Goal: Task Accomplishment & Management: Manage account settings

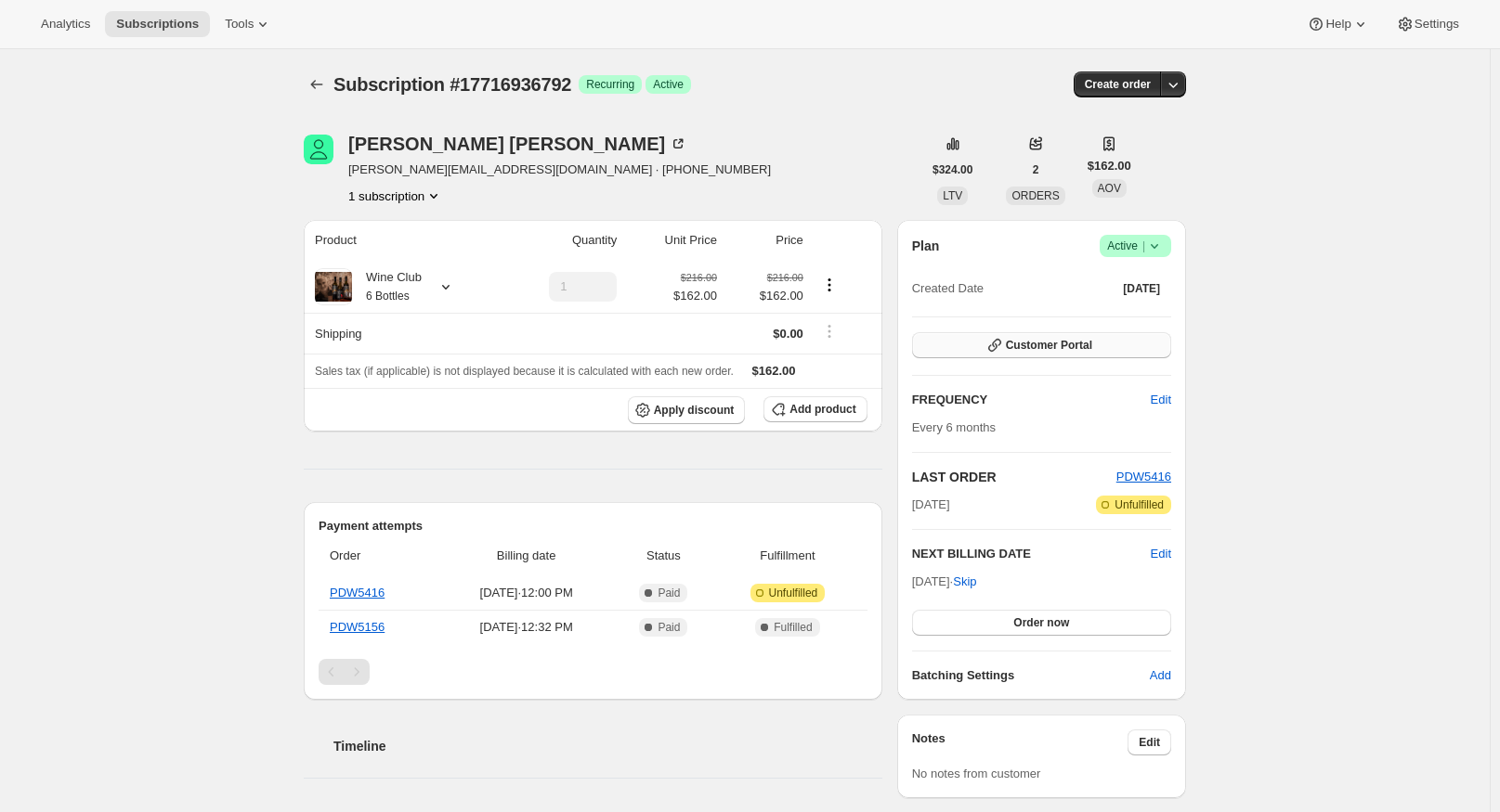
click at [1132, 342] on button "Customer Portal" at bounding box center [1042, 345] width 259 height 26
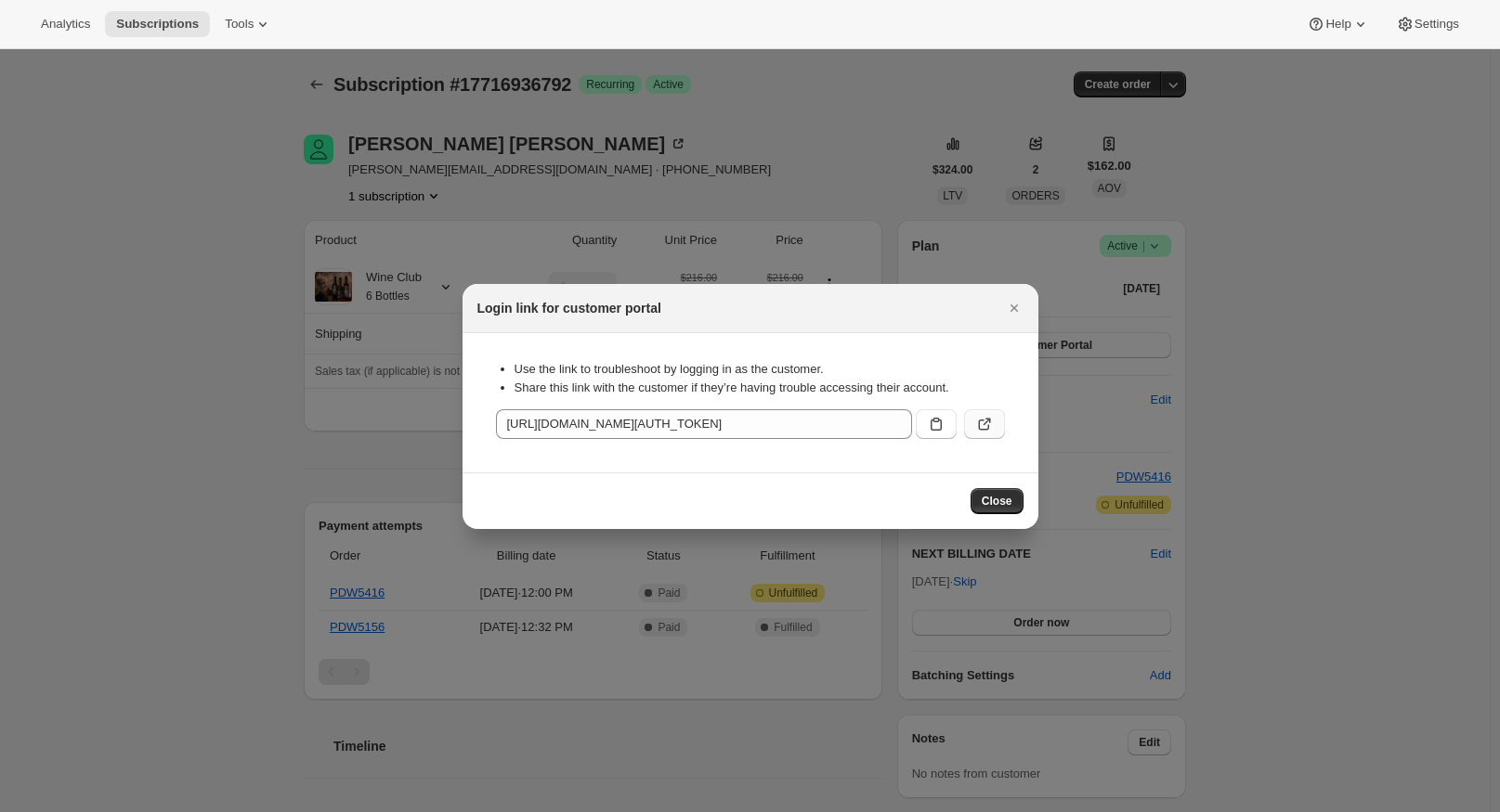
click at [977, 421] on icon ":rc1:" at bounding box center [985, 424] width 19 height 19
click at [1005, 505] on span "Close" at bounding box center [996, 502] width 30 height 15
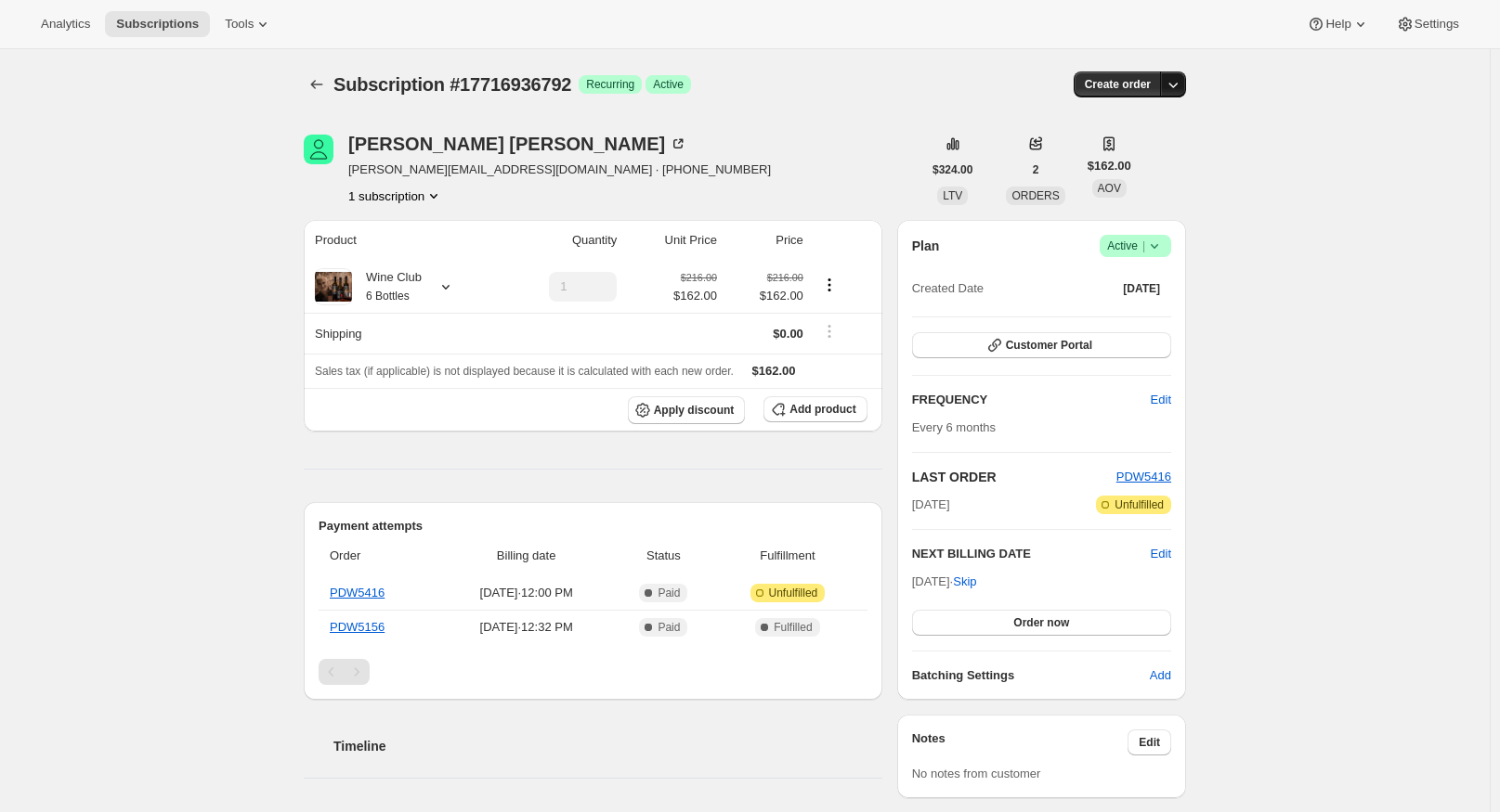
click at [1180, 85] on icon "button" at bounding box center [1173, 85] width 19 height 19
click at [1321, 141] on div "Subscription #17716936792. This page is ready Subscription #17716936792 Success…" at bounding box center [744, 687] width 1490 height 1275
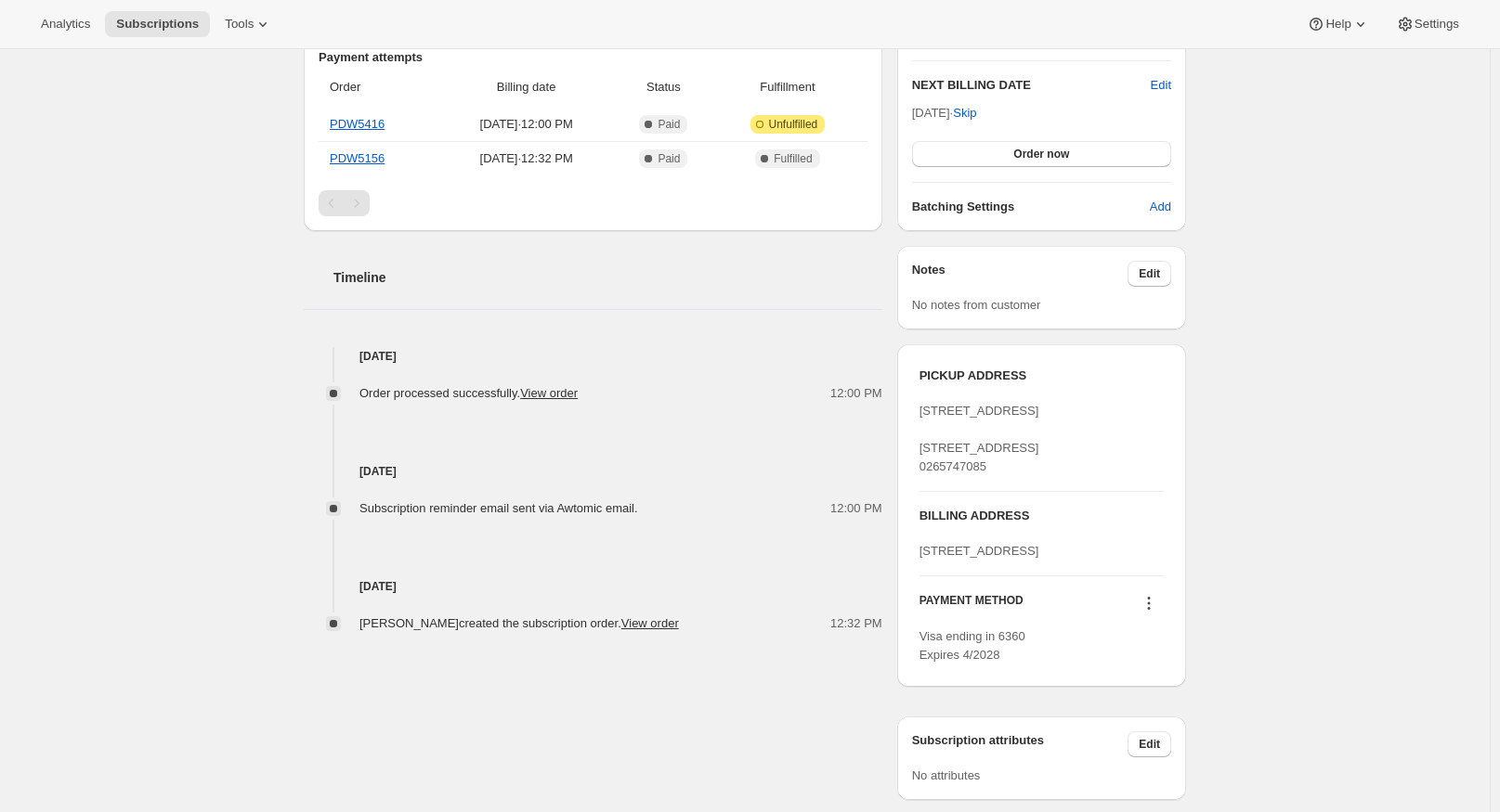
scroll to position [585, 0]
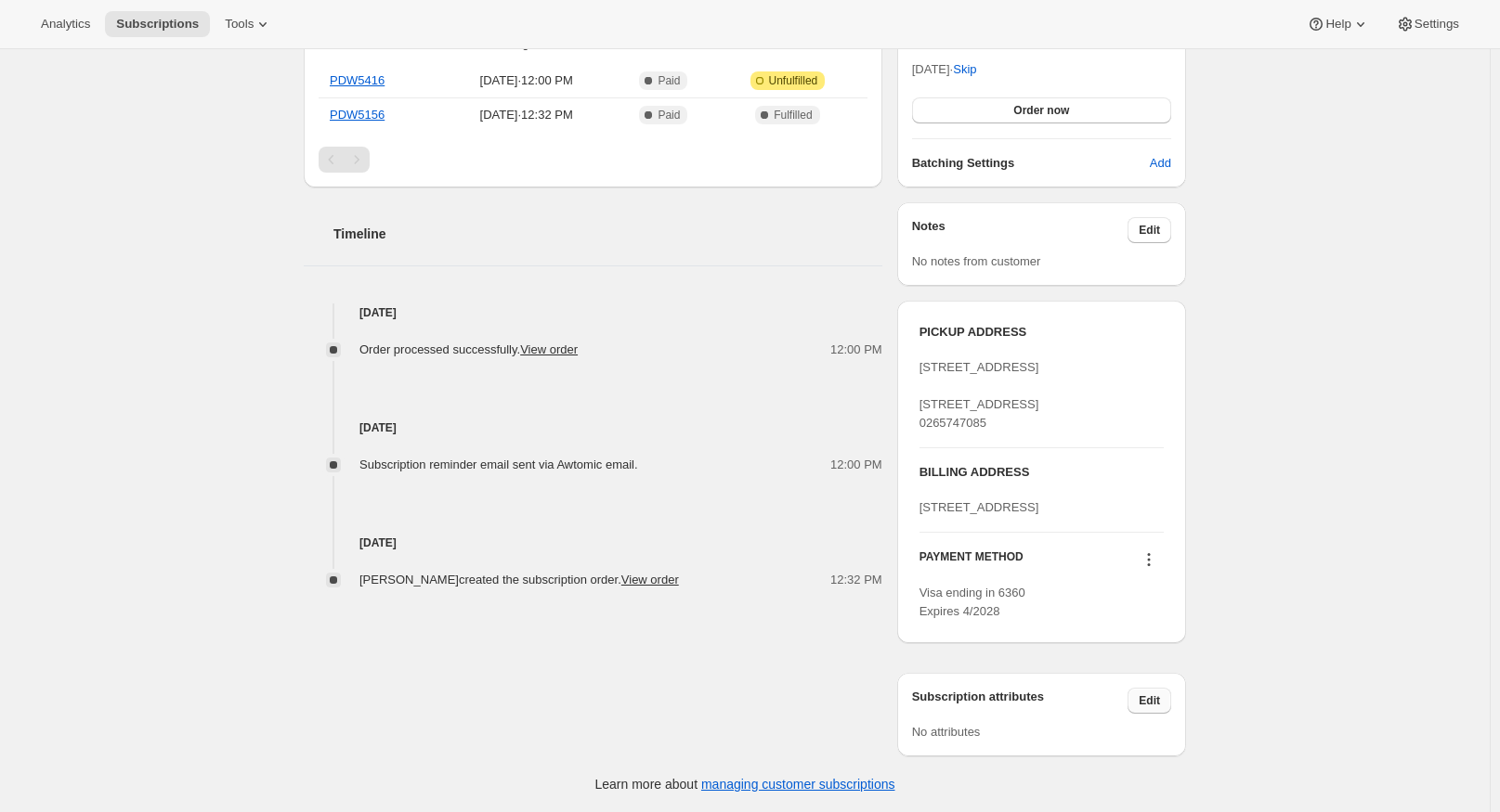
click at [1171, 696] on button "Edit" at bounding box center [1149, 701] width 43 height 26
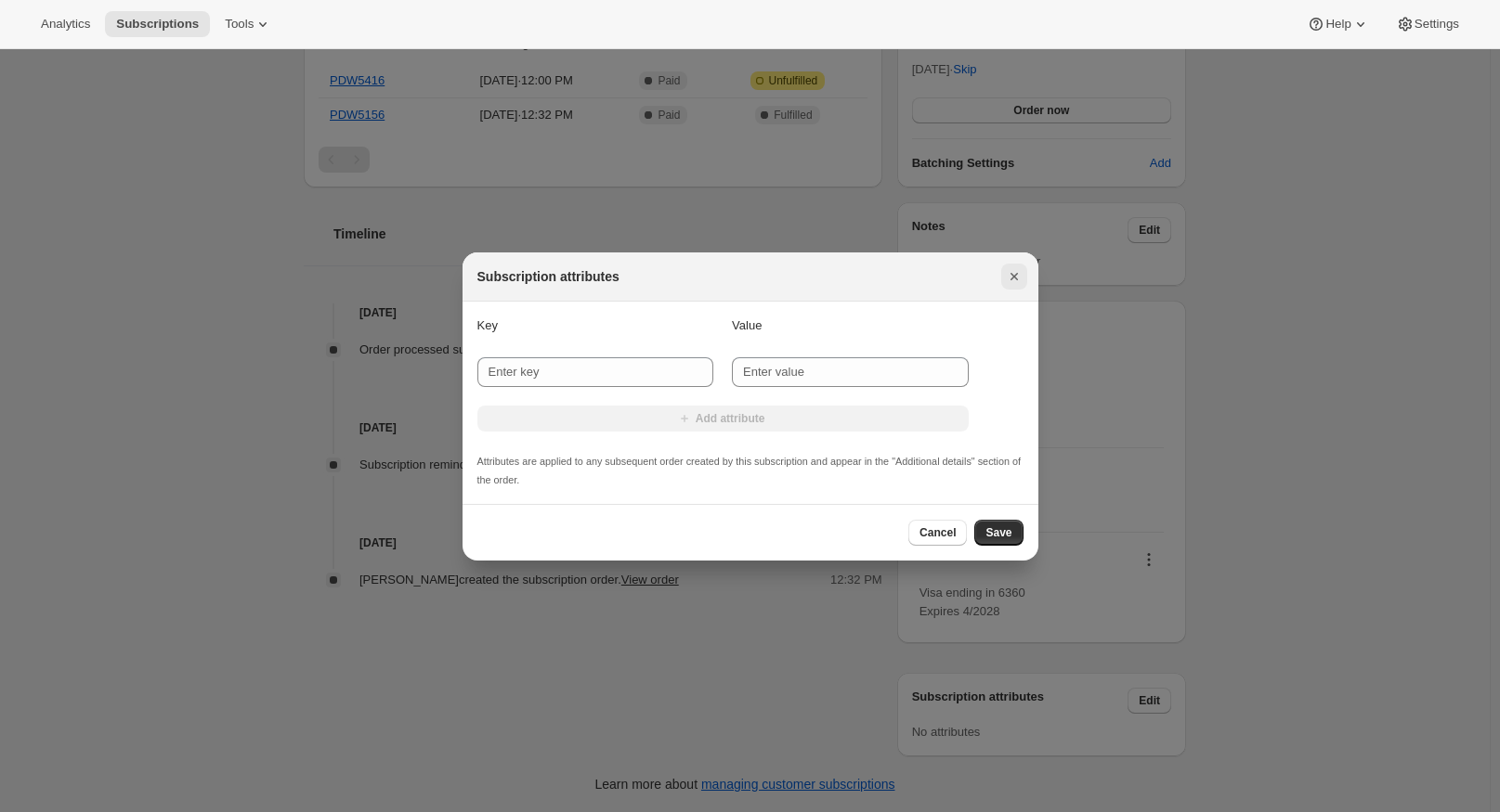
click at [1020, 270] on icon "Close" at bounding box center [1014, 276] width 19 height 19
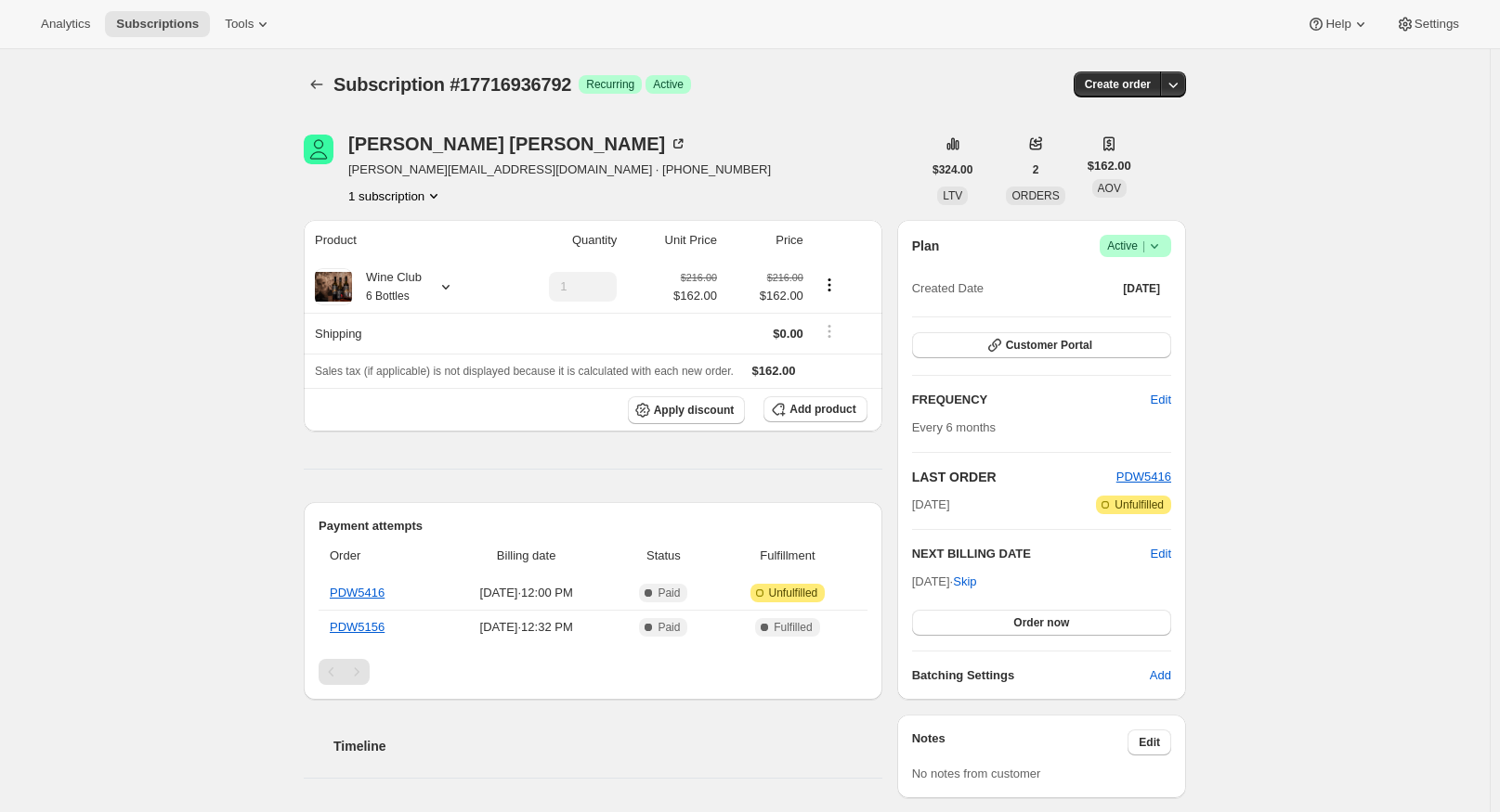
click at [428, 194] on button "1 subscription" at bounding box center [395, 196] width 94 height 19
click at [622, 205] on div "Garry Whitaker garry@ravendesign.com.au · +61419262024 1 subscription" at bounding box center [612, 170] width 618 height 71
click at [829, 280] on icon "Product actions" at bounding box center [829, 285] width 19 height 19
click at [834, 323] on span "Edit box" at bounding box center [833, 321] width 43 height 14
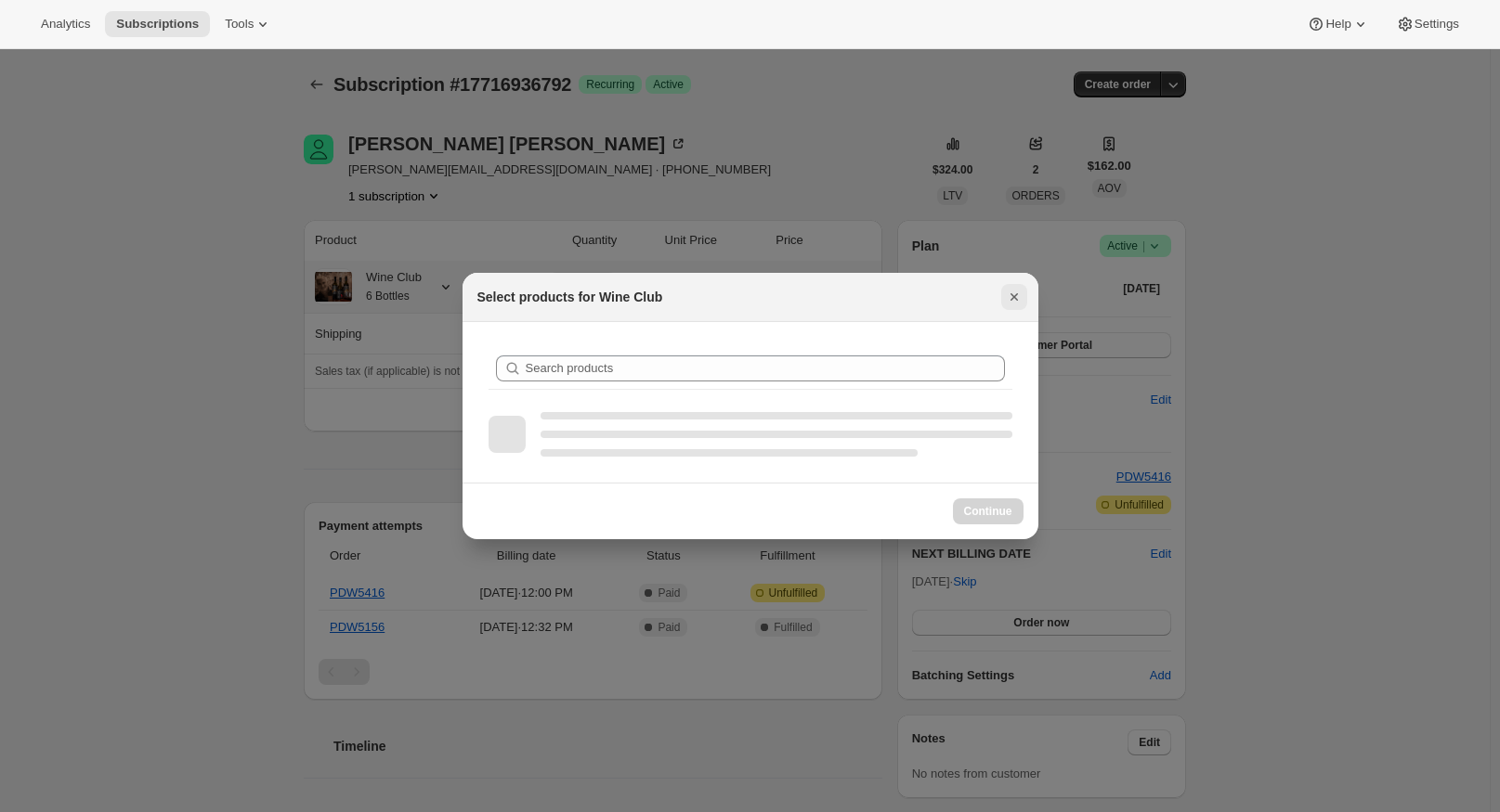
click at [1018, 293] on icon "Close" at bounding box center [1014, 297] width 19 height 19
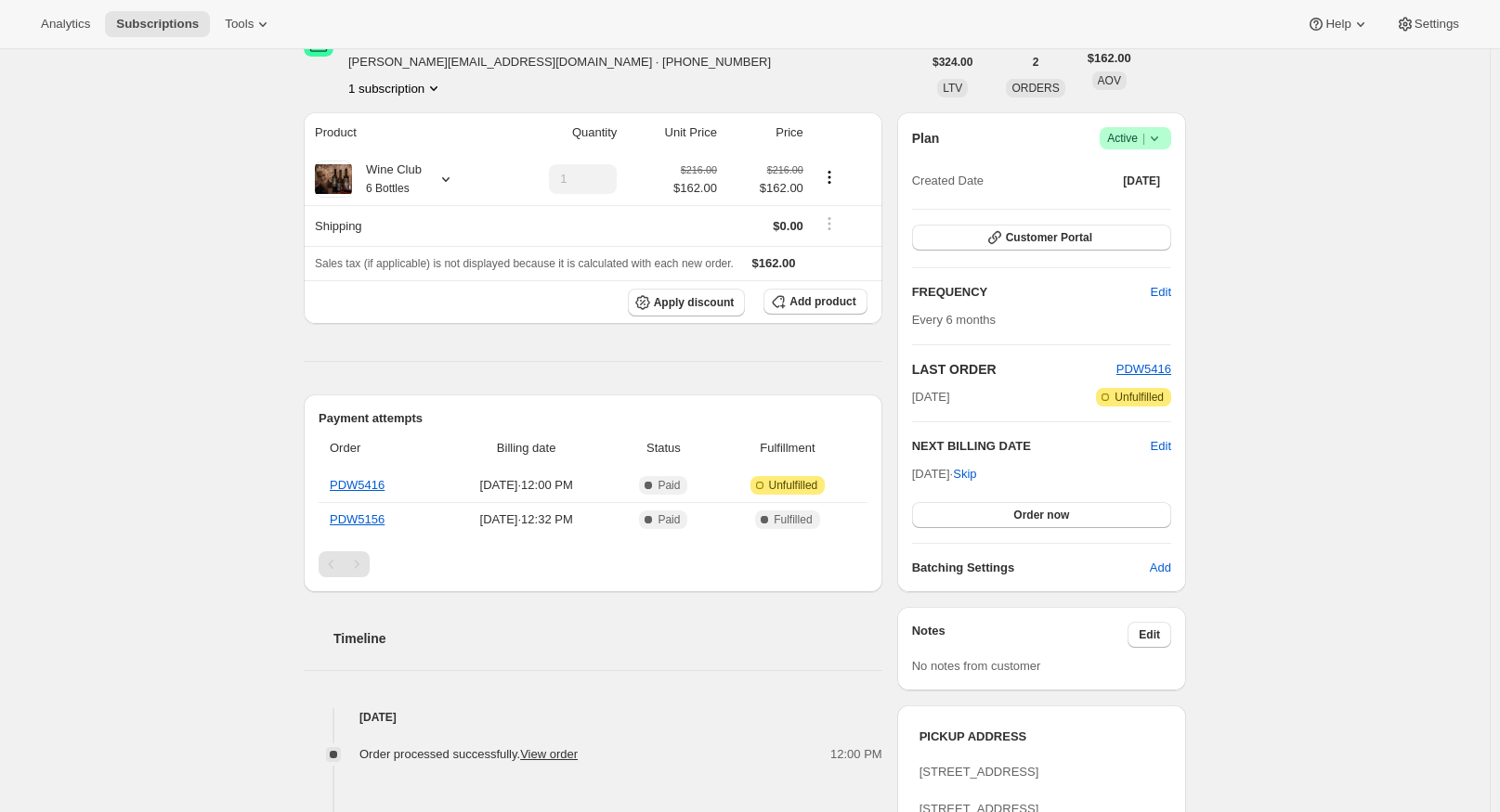
scroll to position [92, 0]
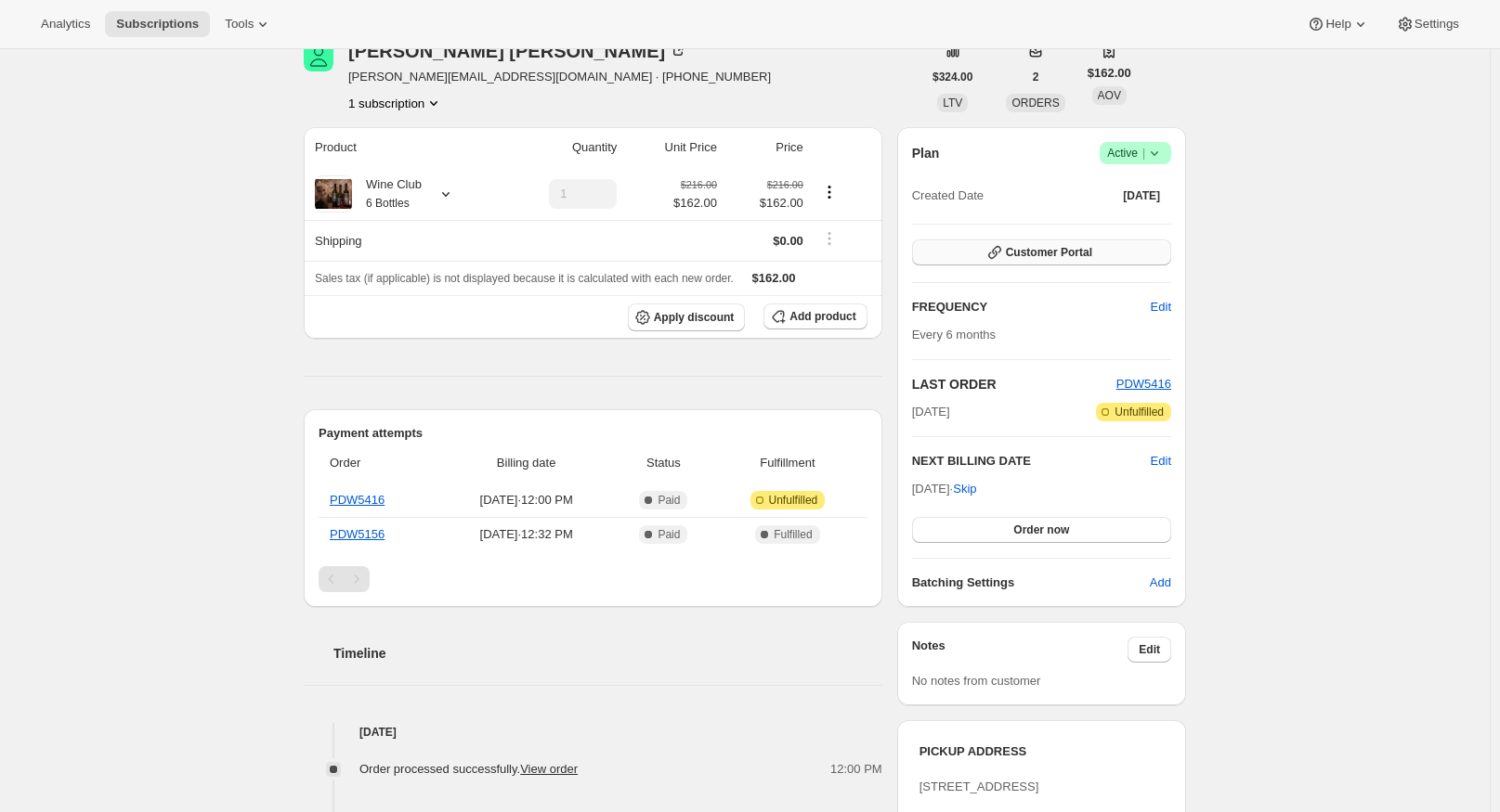
click at [1065, 254] on span "Customer Portal" at bounding box center [1049, 253] width 87 height 15
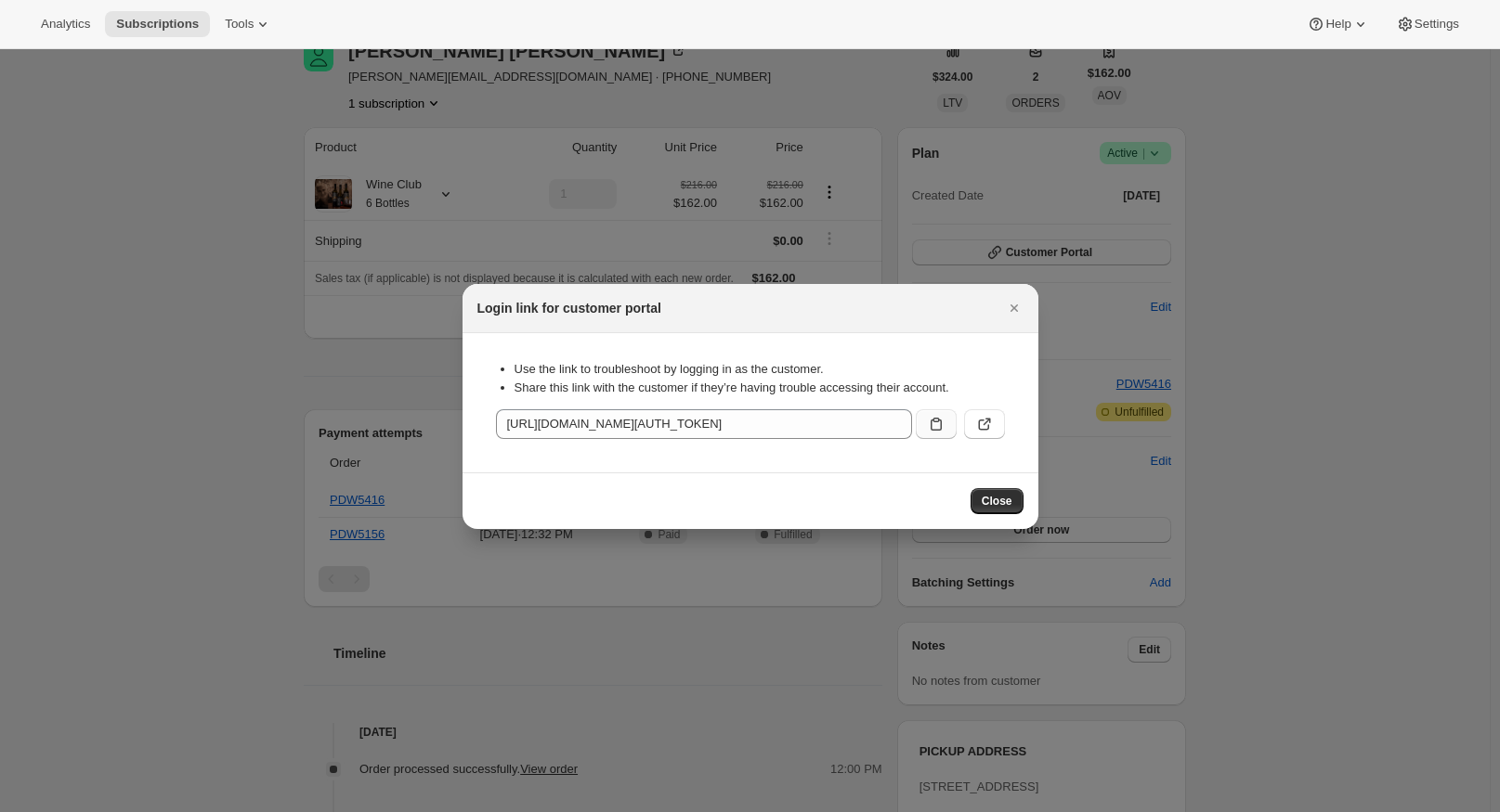
click at [948, 427] on button ":rc1:" at bounding box center [936, 423] width 41 height 29
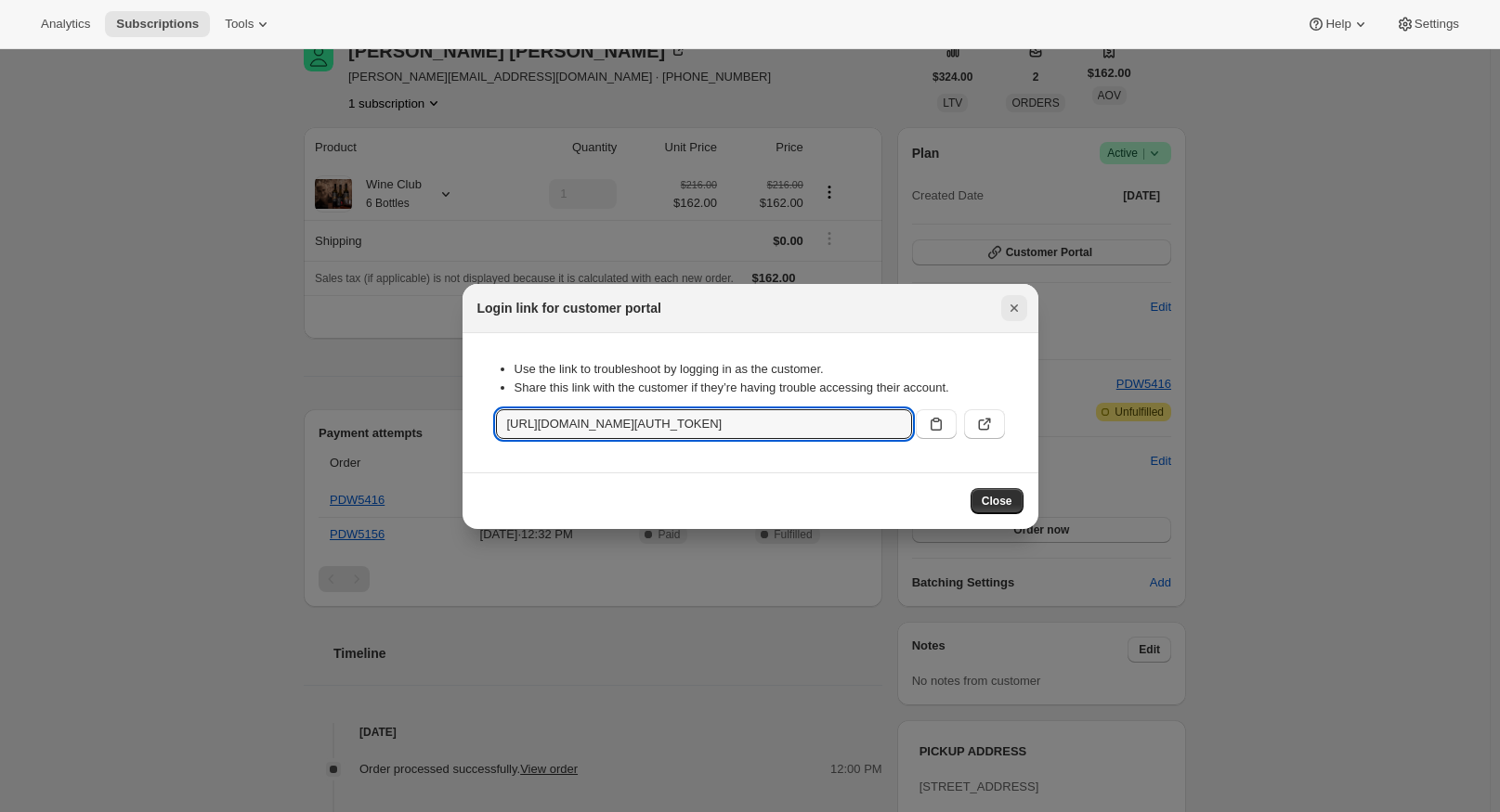
click at [1008, 307] on icon "Close" at bounding box center [1014, 308] width 19 height 19
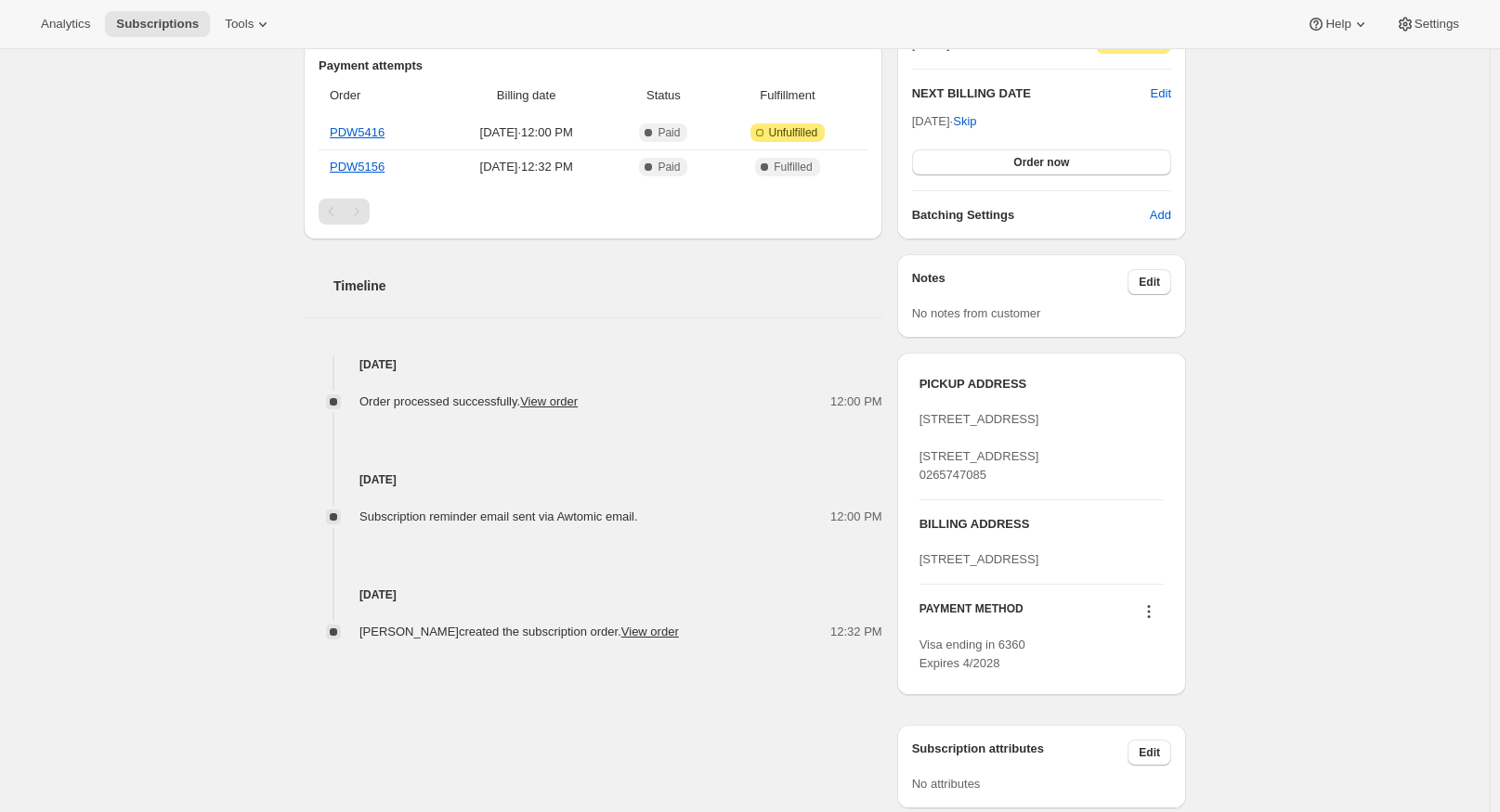
scroll to position [464, 0]
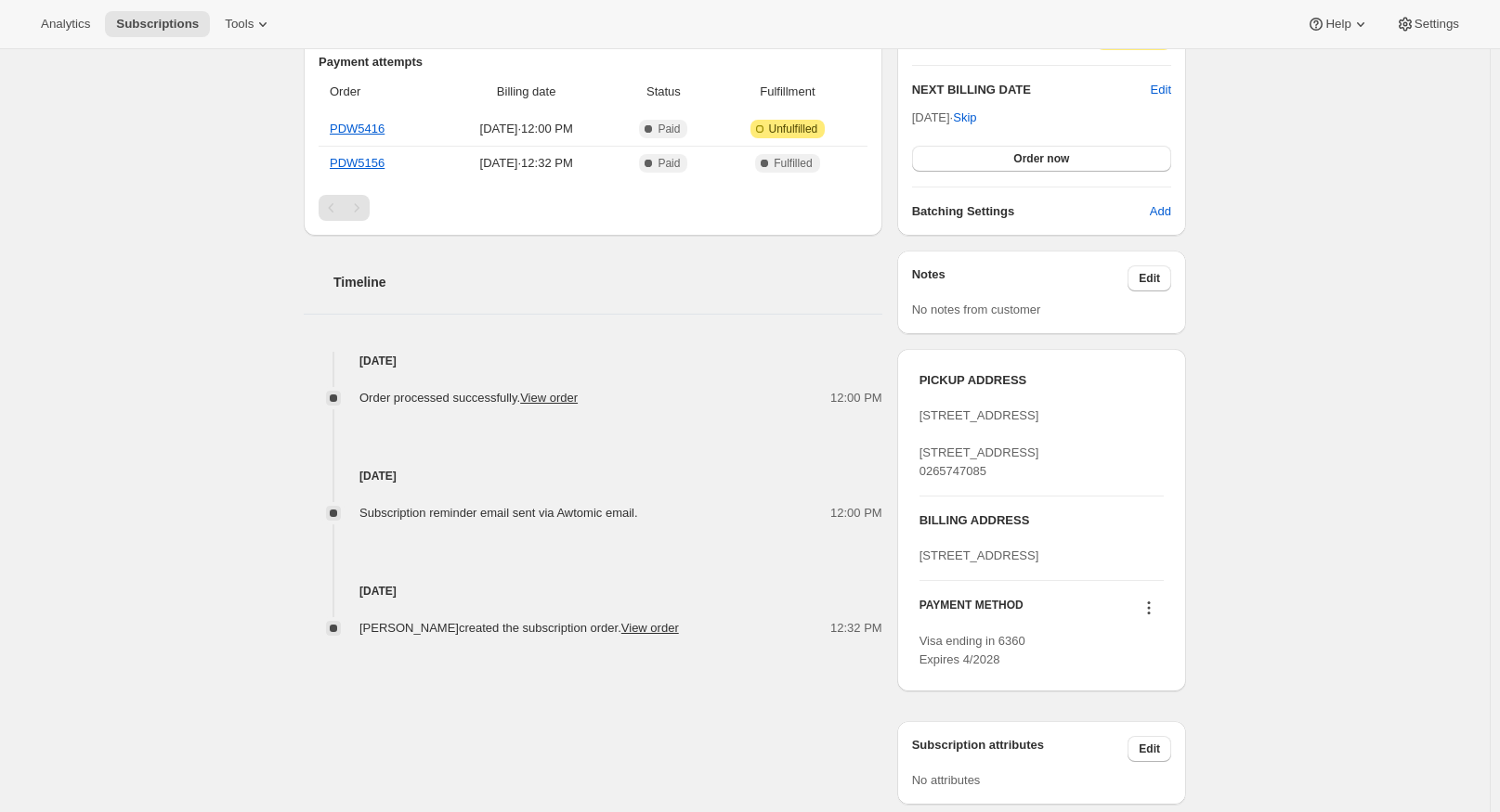
click at [1151, 618] on icon at bounding box center [1149, 608] width 19 height 19
click at [1305, 593] on div "Subscription #17716936792. This page is ready Subscription #17716936792 Success…" at bounding box center [744, 223] width 1490 height 1275
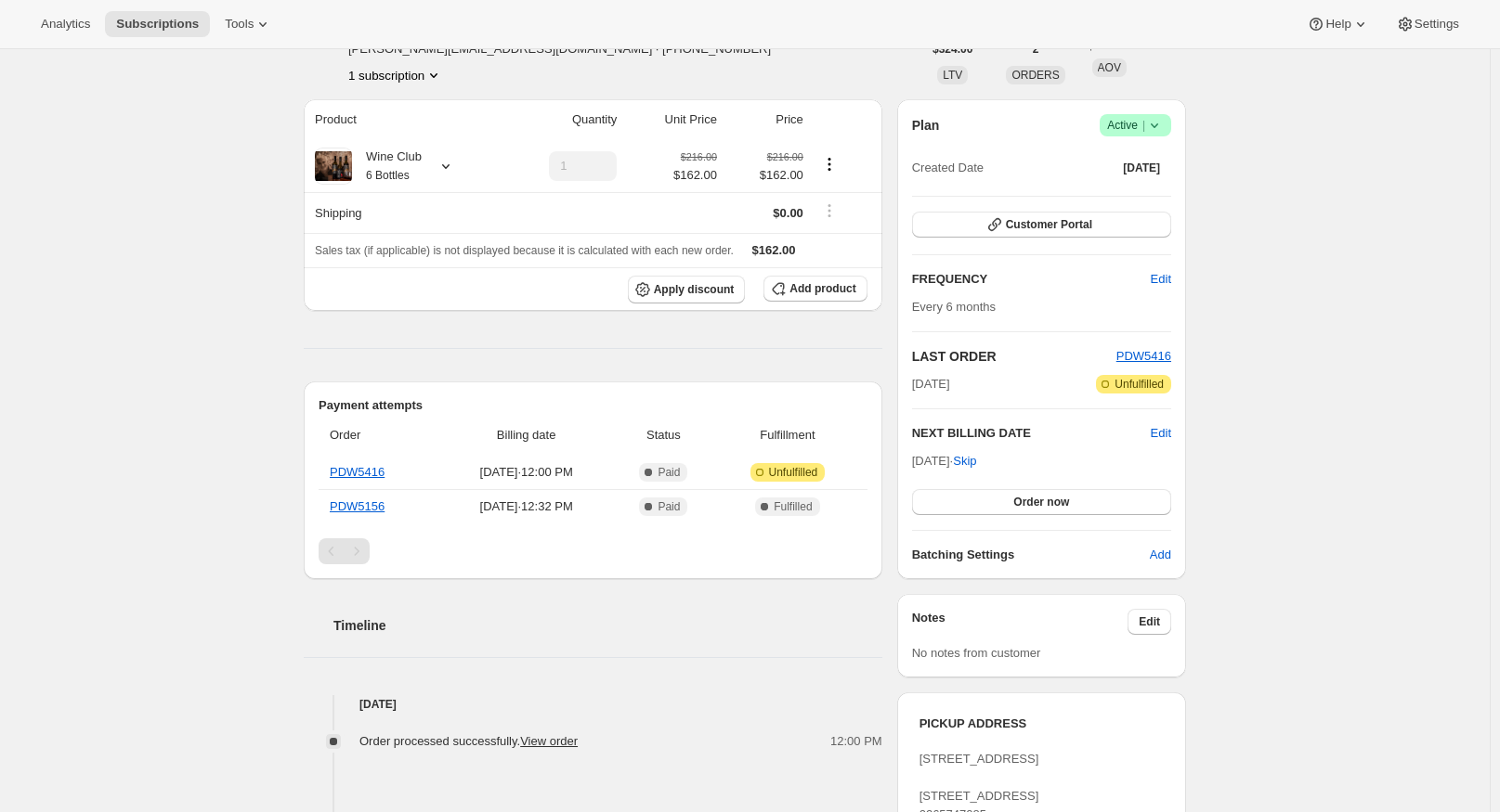
scroll to position [28, 0]
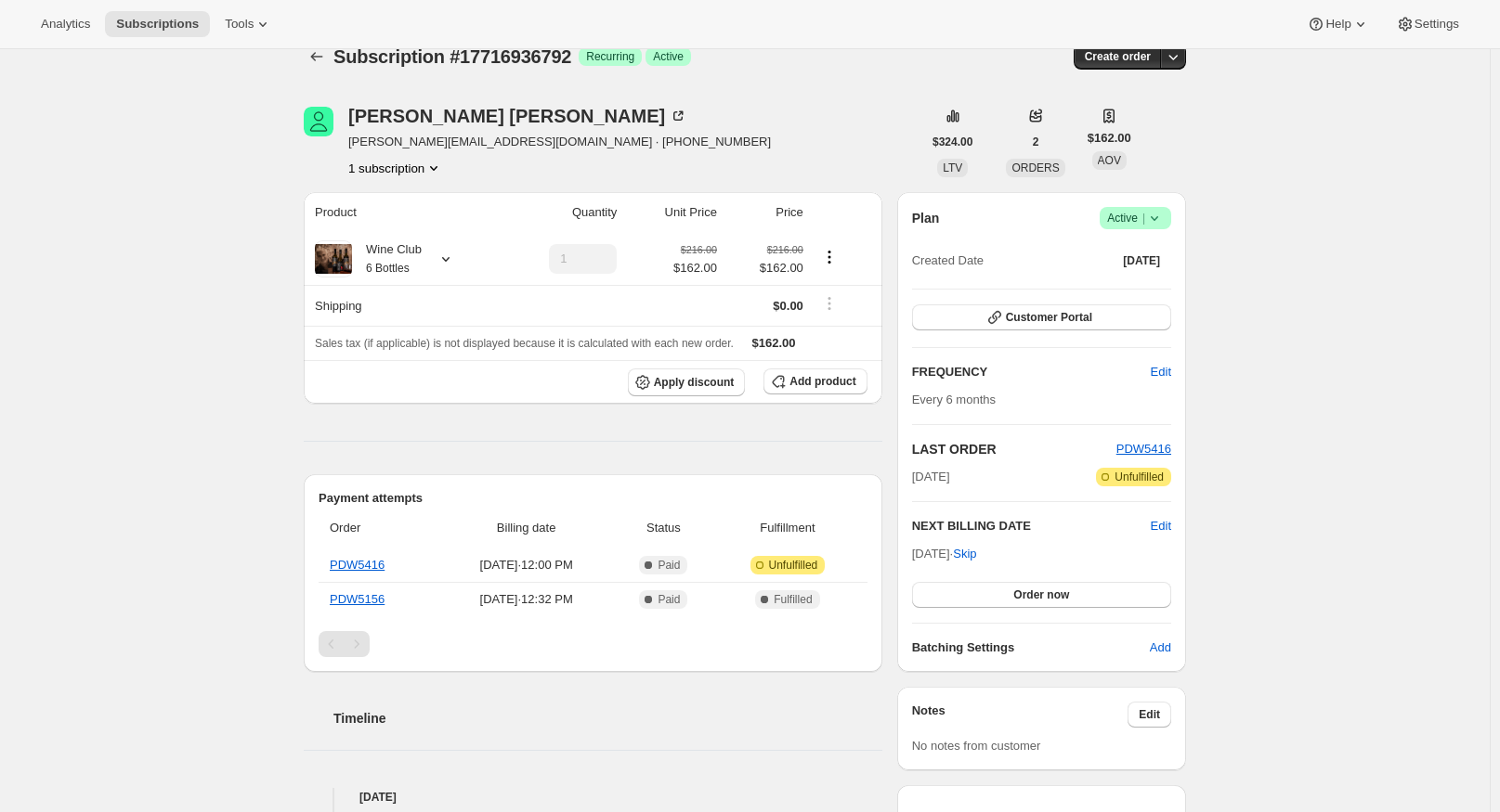
click at [1155, 214] on icon at bounding box center [1155, 218] width 19 height 19
click at [1259, 201] on div "Subscription #17716936792. This page is ready Subscription #17716936792 Success…" at bounding box center [744, 659] width 1490 height 1275
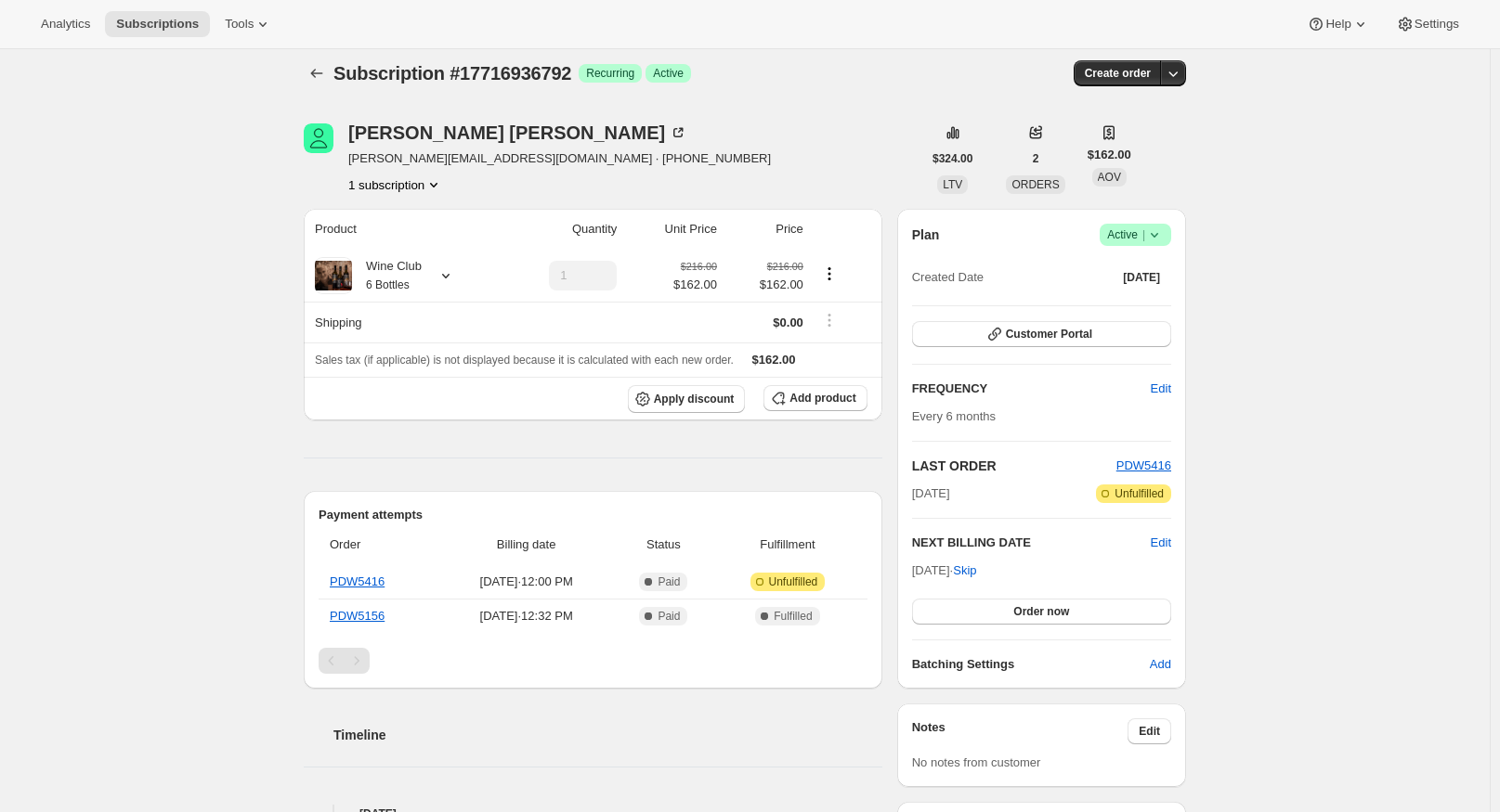
scroll to position [0, 0]
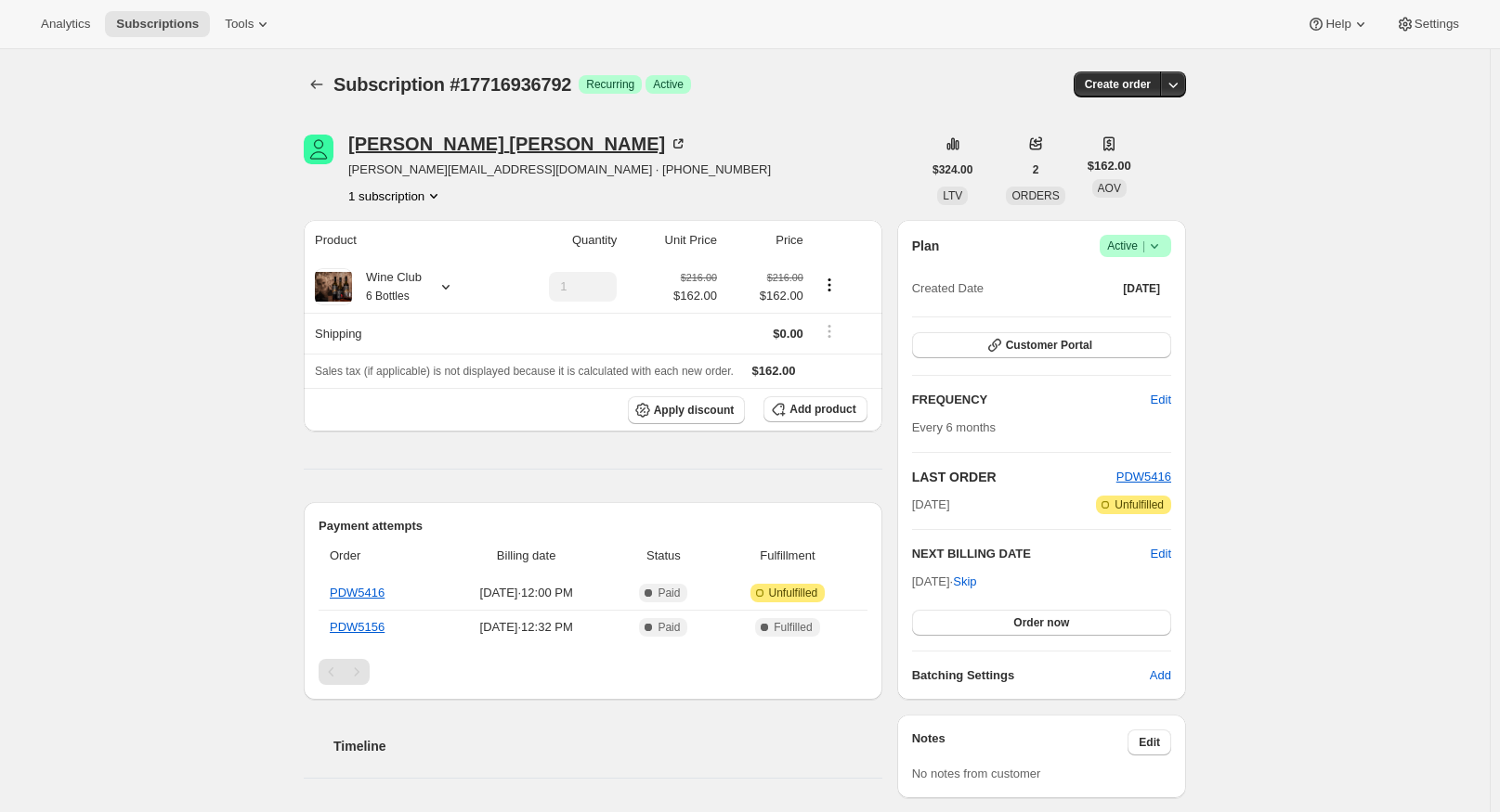
click at [669, 144] on icon at bounding box center [678, 144] width 19 height 19
click at [443, 287] on icon at bounding box center [446, 287] width 19 height 19
click at [444, 285] on icon at bounding box center [446, 287] width 19 height 19
click at [1101, 353] on button "Customer Portal" at bounding box center [1042, 345] width 259 height 26
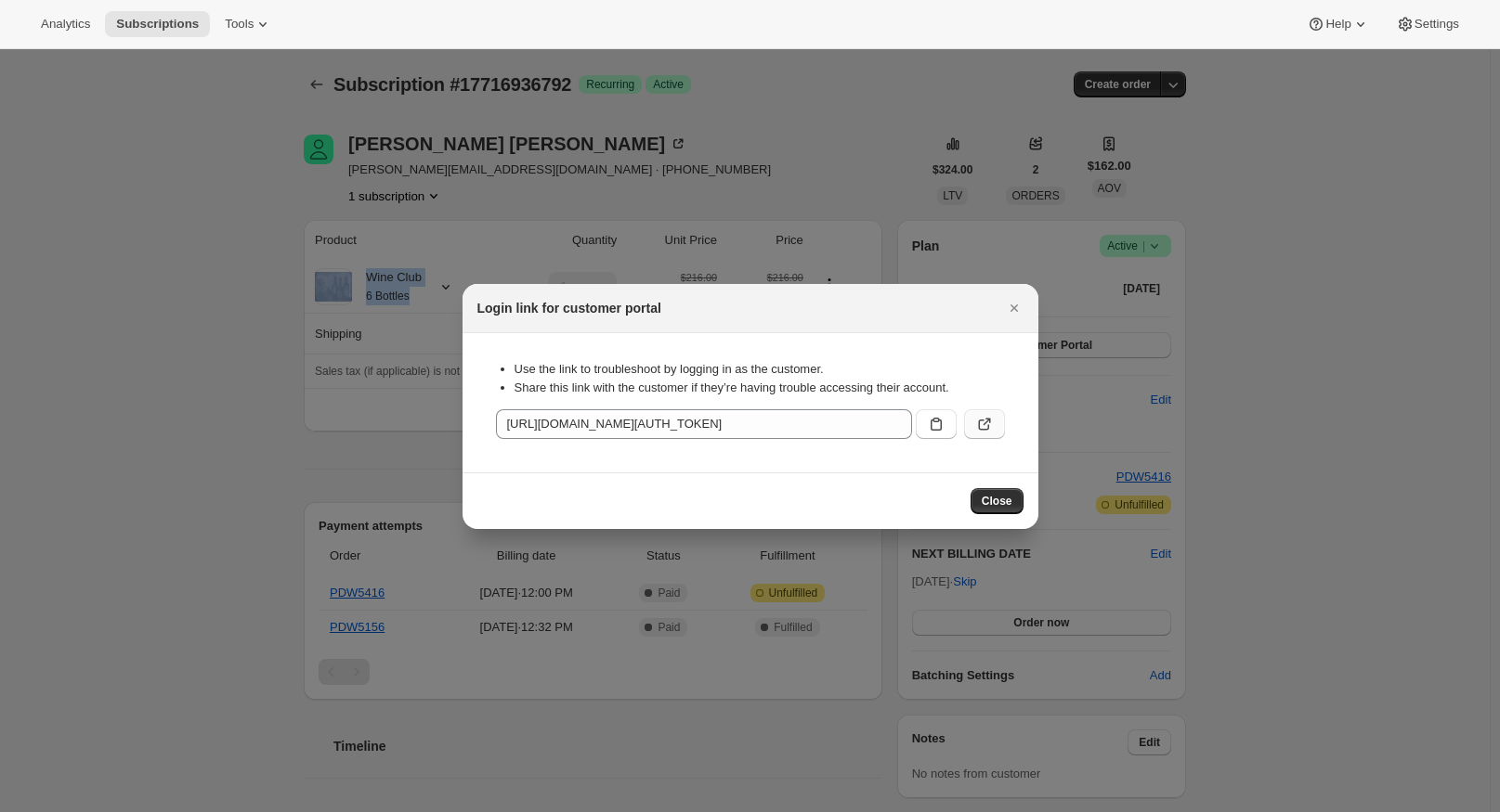
click at [975, 414] on button ":rc1:" at bounding box center [984, 423] width 41 height 29
click at [984, 419] on icon ":rc1:" at bounding box center [985, 424] width 19 height 19
click at [997, 499] on span "Close" at bounding box center [996, 502] width 30 height 15
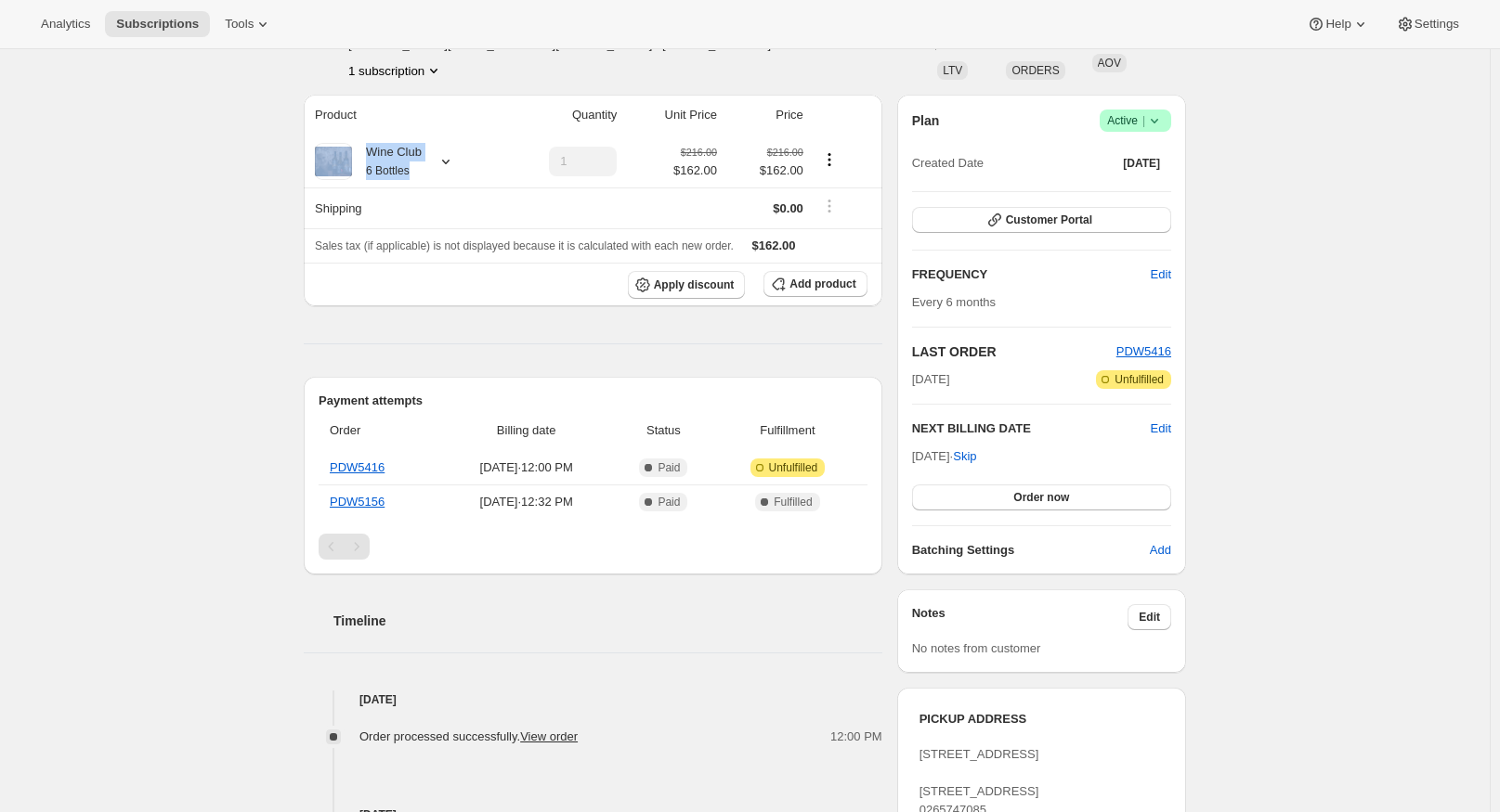
scroll to position [92, 0]
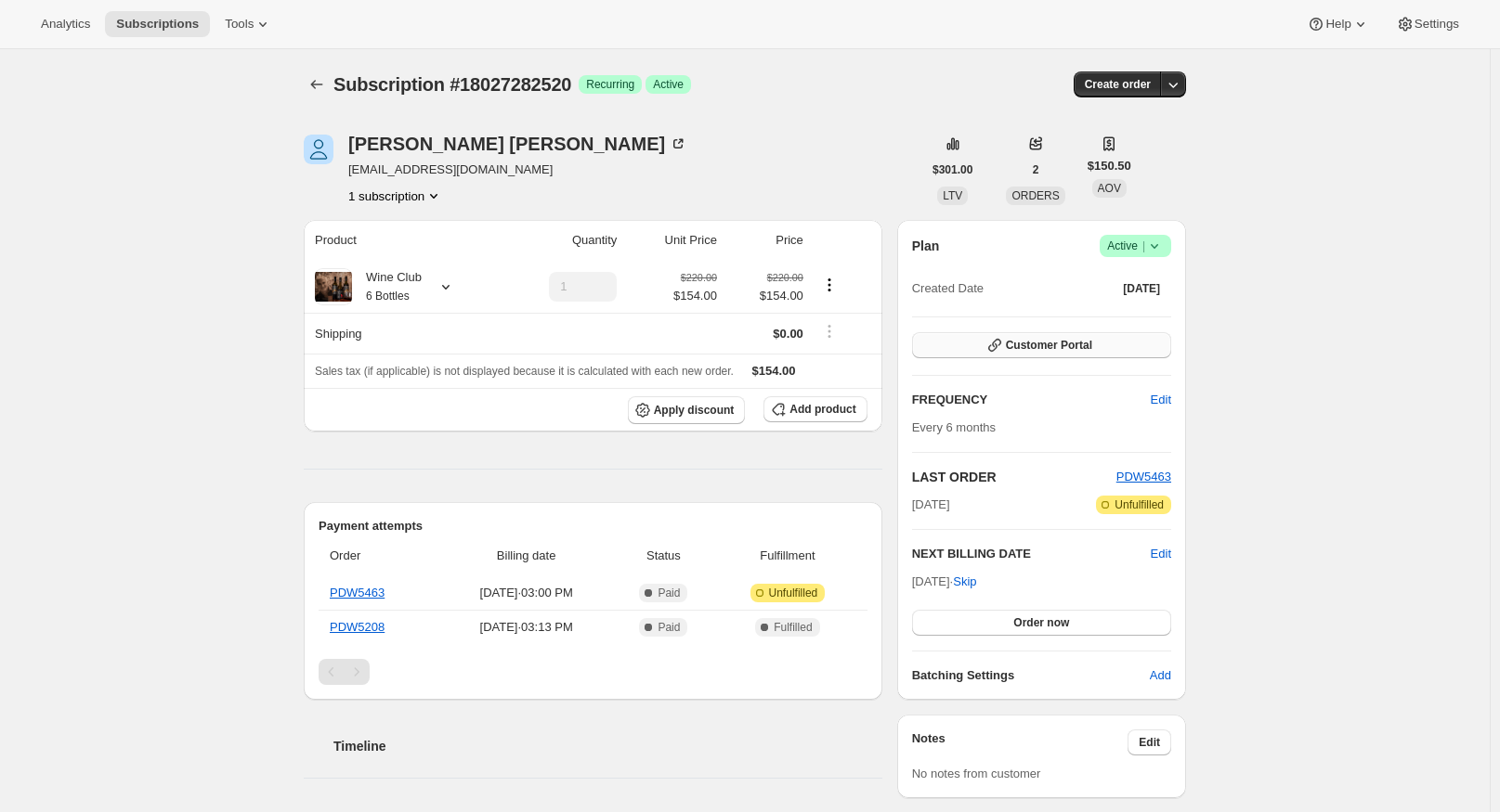
click at [1082, 340] on span "Customer Portal" at bounding box center [1049, 345] width 87 height 15
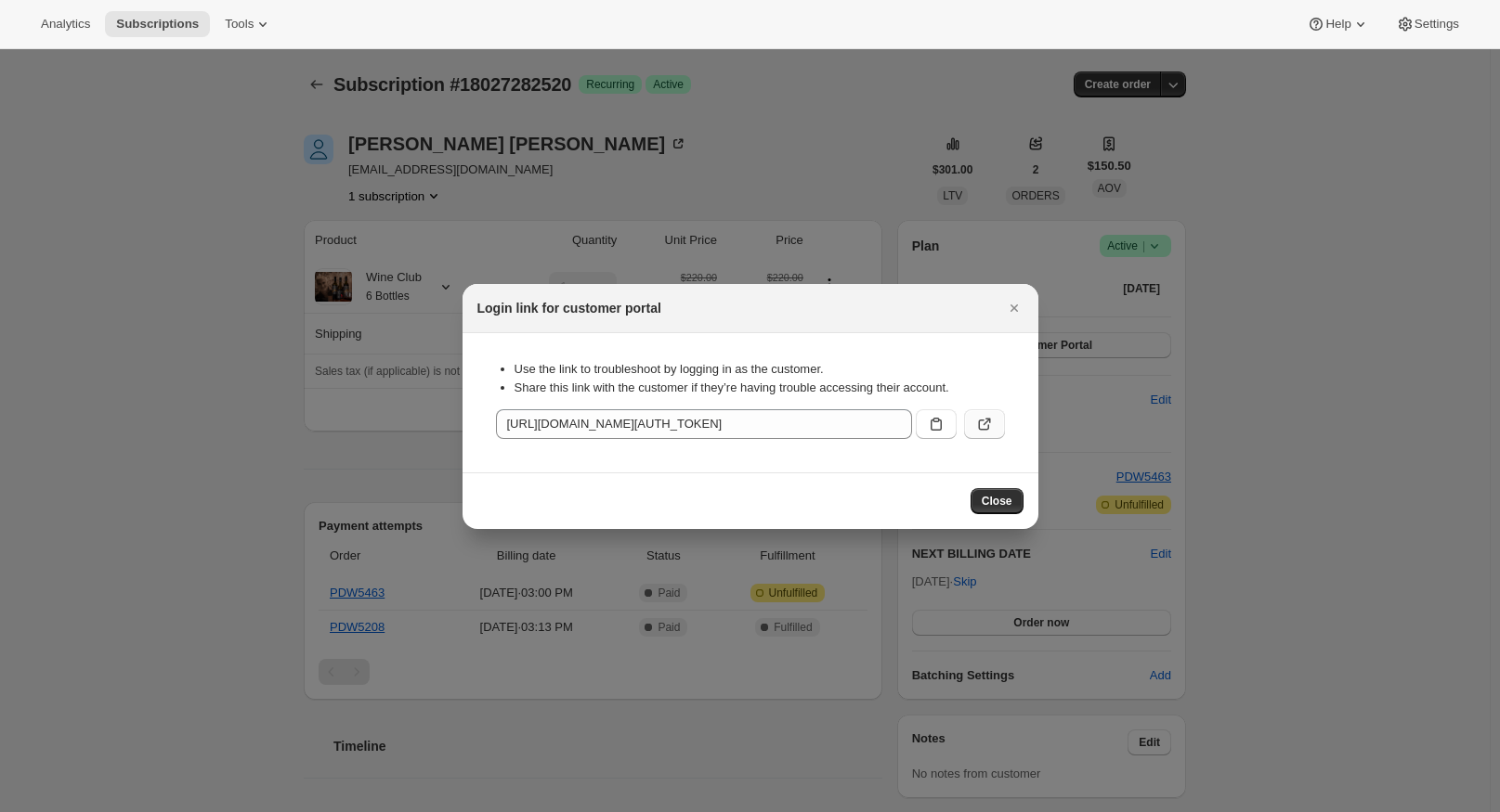
click at [980, 418] on icon ":rc1:" at bounding box center [985, 424] width 19 height 19
click at [1012, 497] on button "Close" at bounding box center [997, 502] width 53 height 26
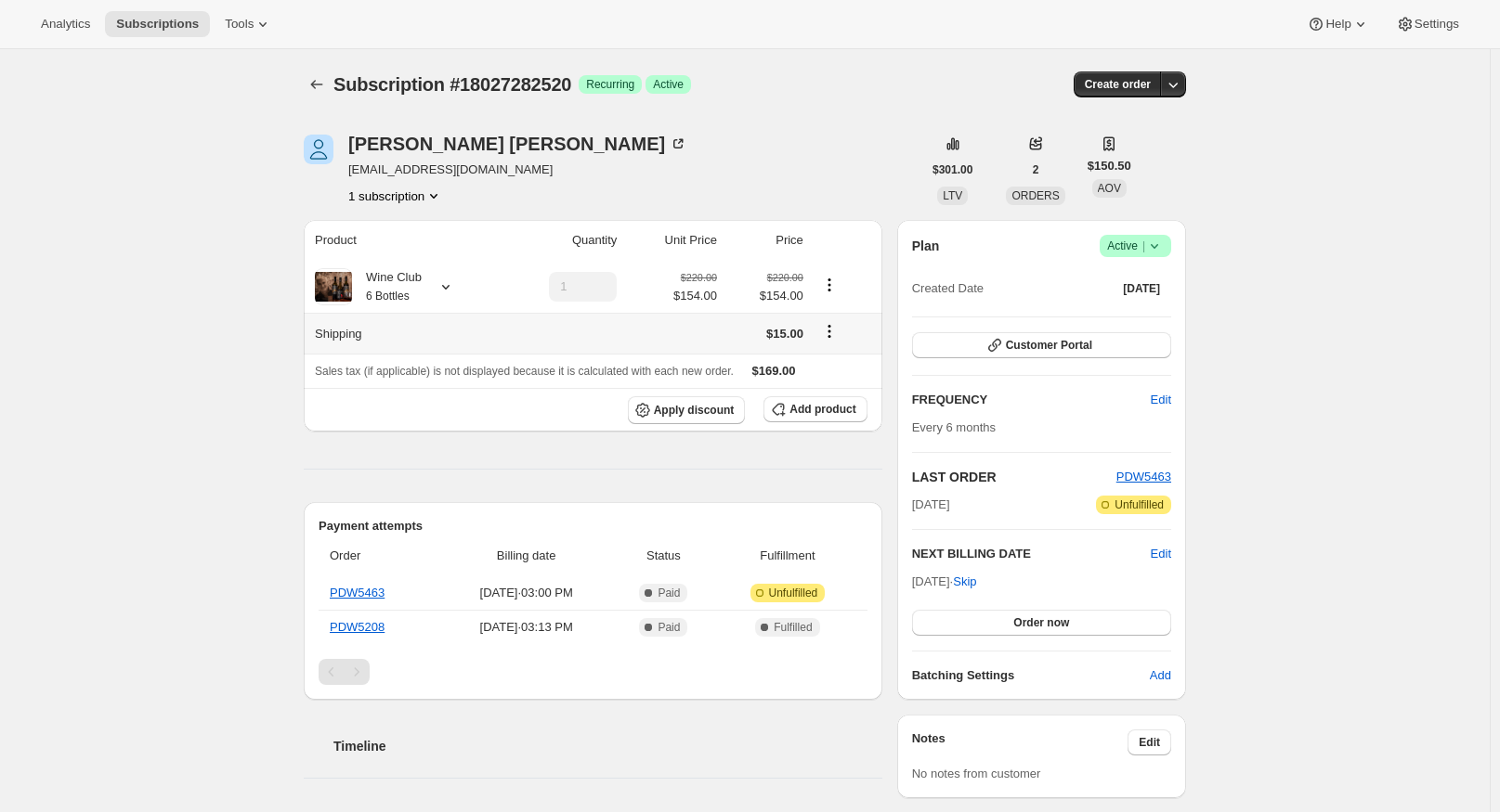
click at [831, 338] on icon "Shipping actions" at bounding box center [829, 332] width 19 height 19
click at [832, 373] on span "Edit shipping rate" at bounding box center [833, 368] width 92 height 14
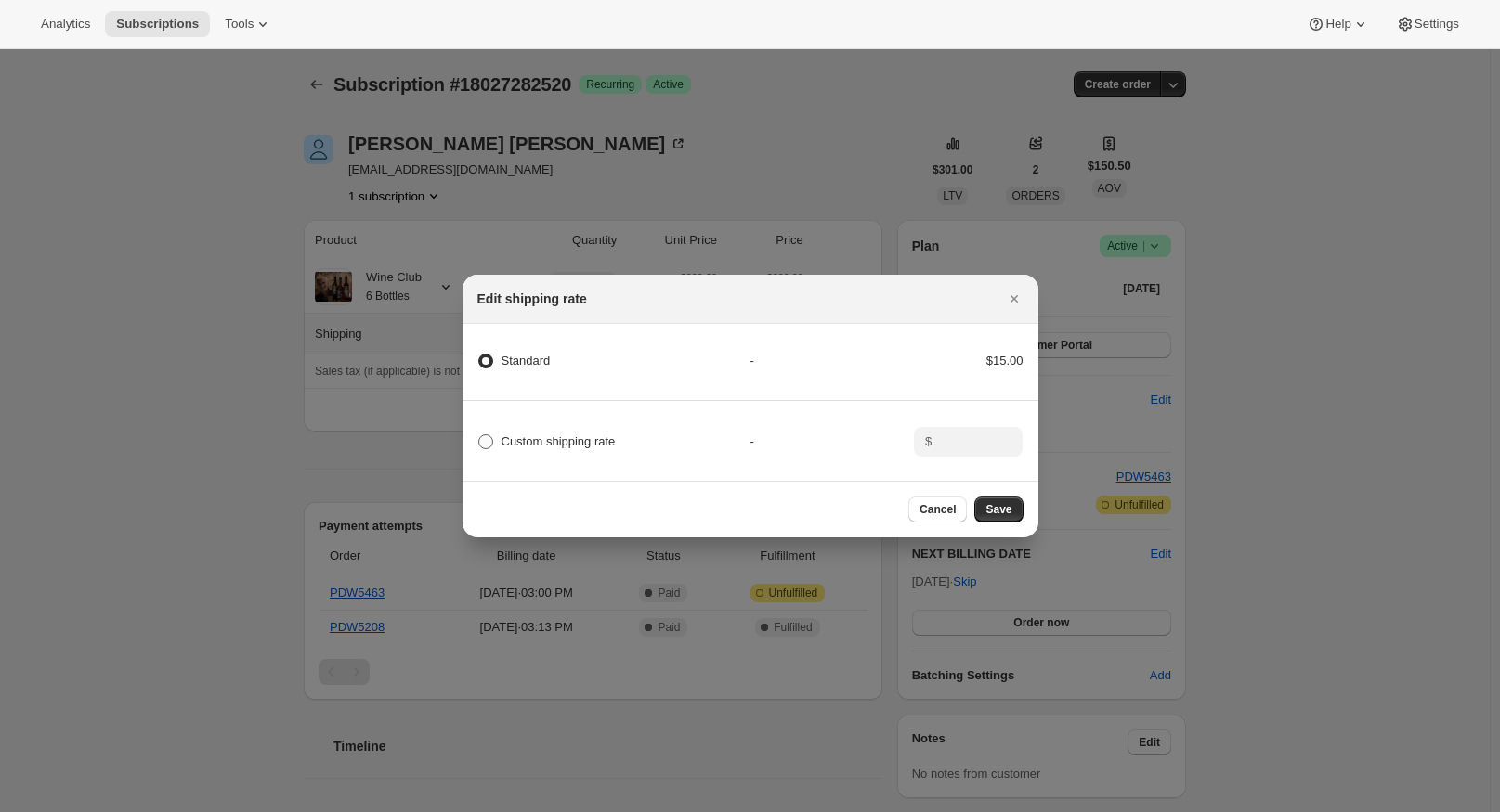
click at [483, 437] on span ":r2r:" at bounding box center [486, 442] width 15 height 15
click at [479, 436] on input "Custom shipping rate" at bounding box center [478, 435] width 1 height 1
radio input "true"
radio input "false"
click at [979, 444] on input ":r2r:" at bounding box center [965, 441] width 58 height 29
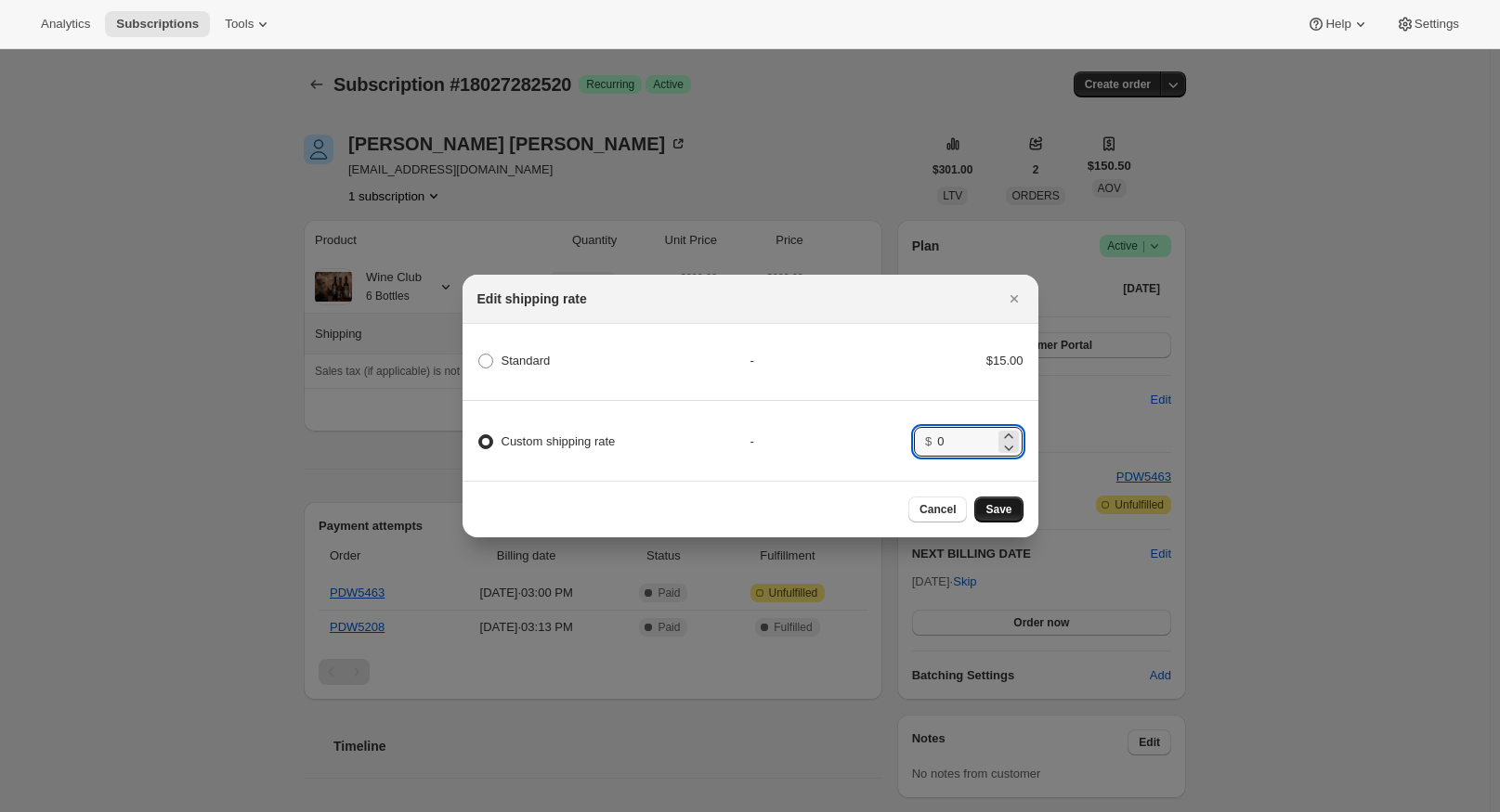
type input "0"
click at [1001, 509] on span "Save" at bounding box center [998, 510] width 26 height 15
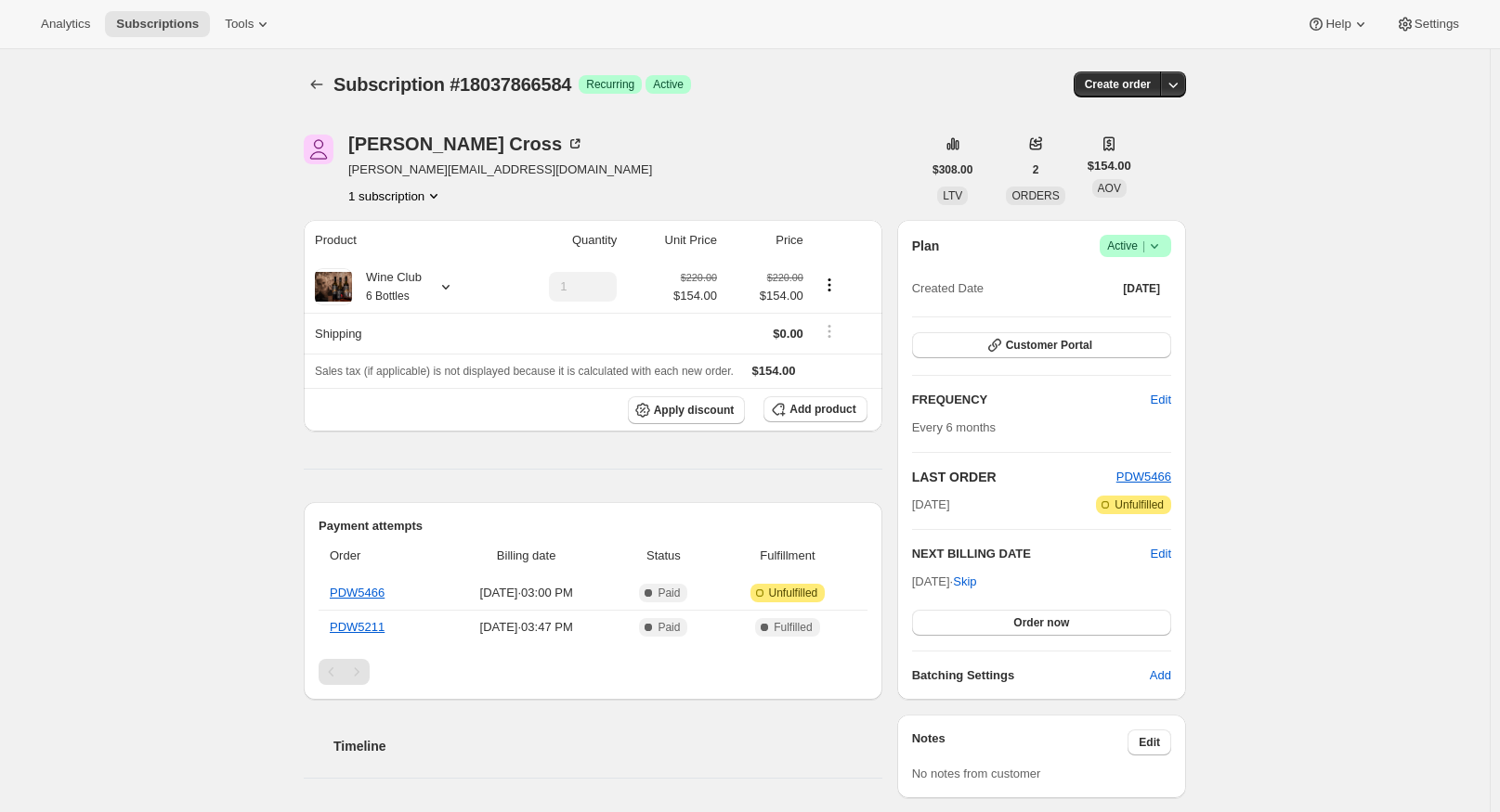
click at [442, 191] on icon "Product actions" at bounding box center [434, 196] width 19 height 19
click at [620, 199] on div "[PERSON_NAME] [PERSON_NAME][EMAIL_ADDRESS][DOMAIN_NAME] 1 subscription" at bounding box center [612, 170] width 618 height 71
click at [1051, 340] on span "Customer Portal" at bounding box center [1049, 345] width 87 height 15
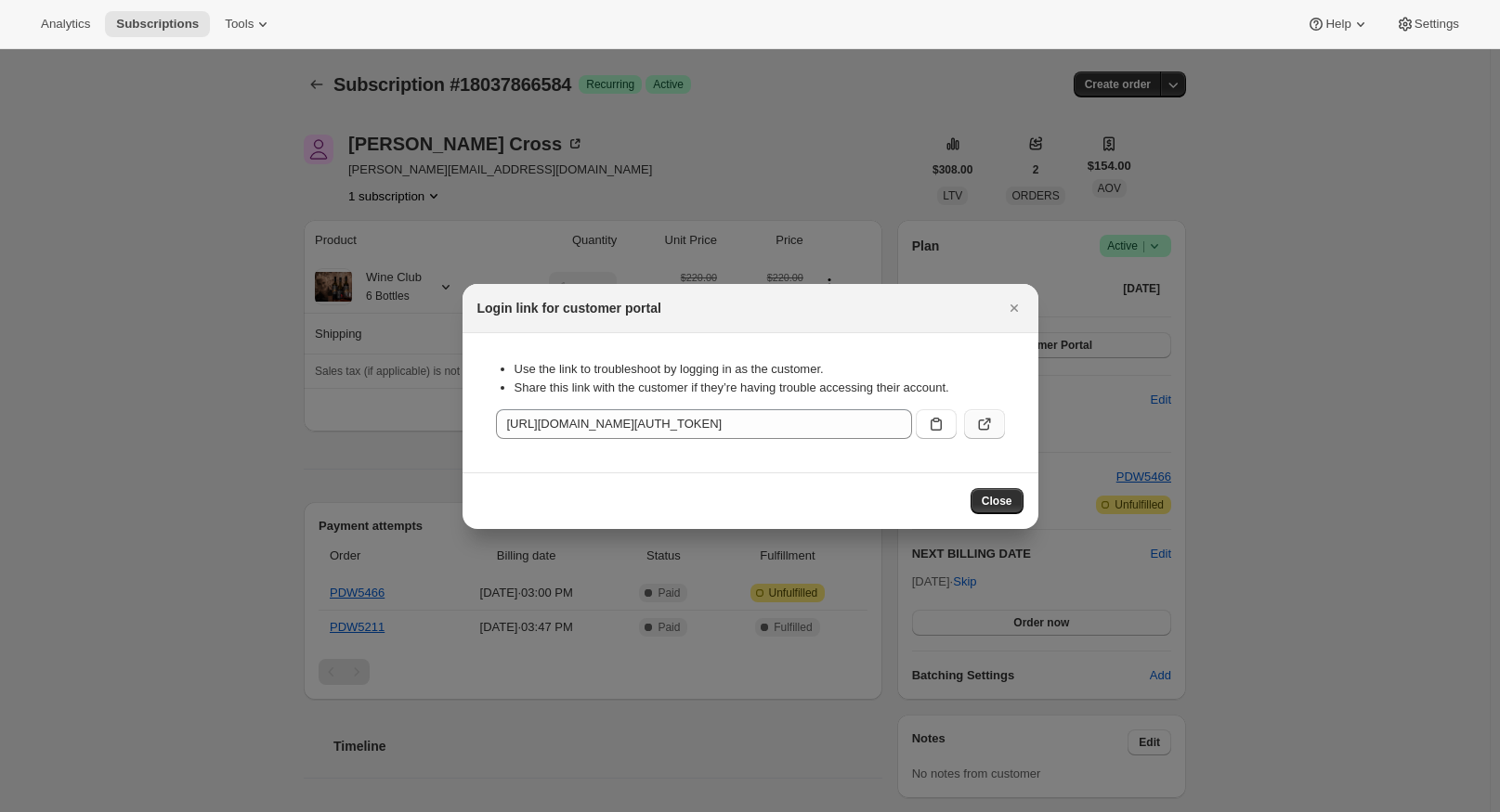
click at [977, 423] on icon ":rc1:" at bounding box center [985, 424] width 19 height 19
click at [992, 494] on span "Close" at bounding box center [996, 502] width 30 height 15
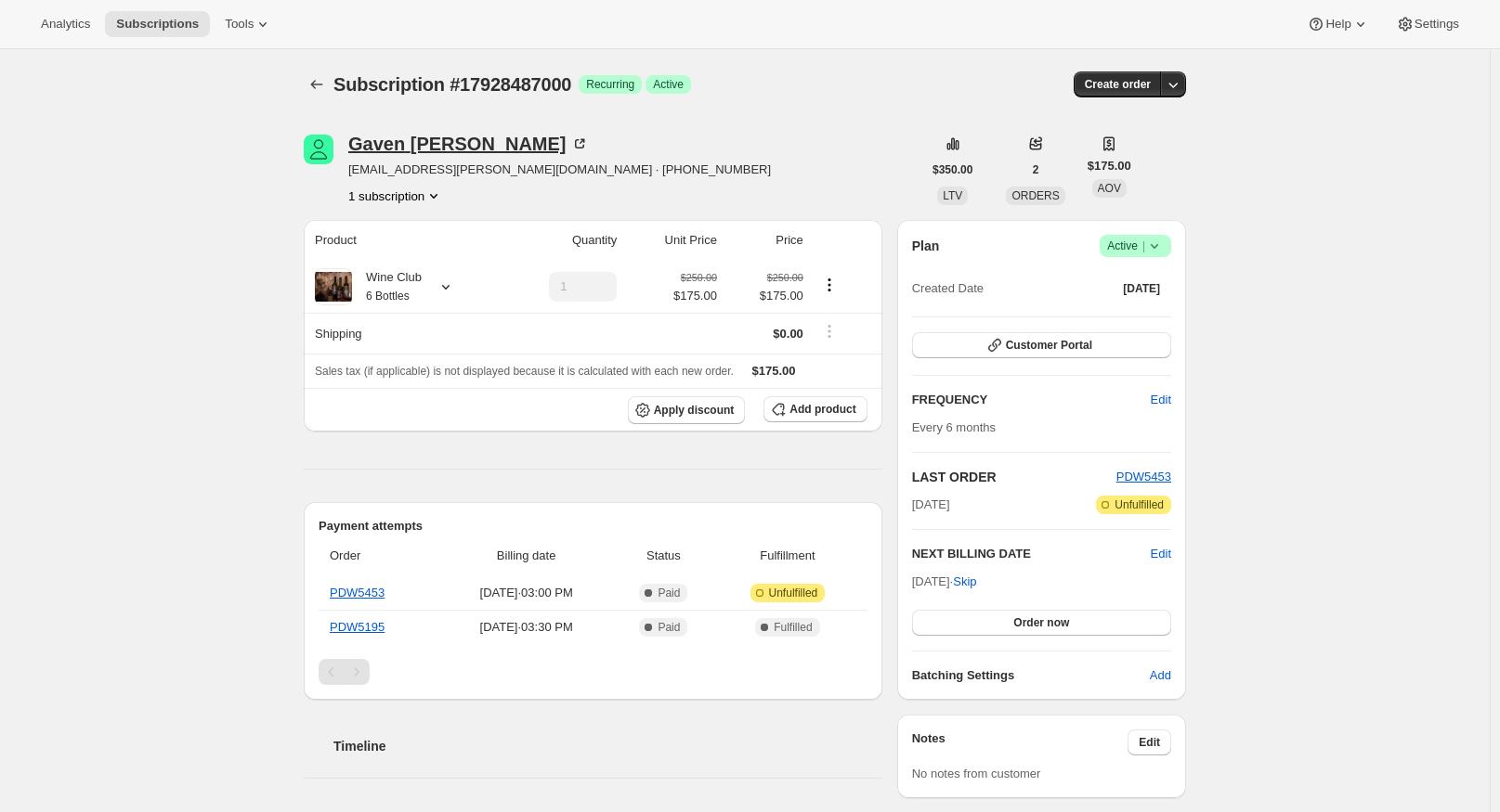
click at [428, 141] on div "Gaven Napier" at bounding box center [468, 144] width 241 height 19
click at [1075, 345] on span "Customer Portal" at bounding box center [1049, 345] width 87 height 15
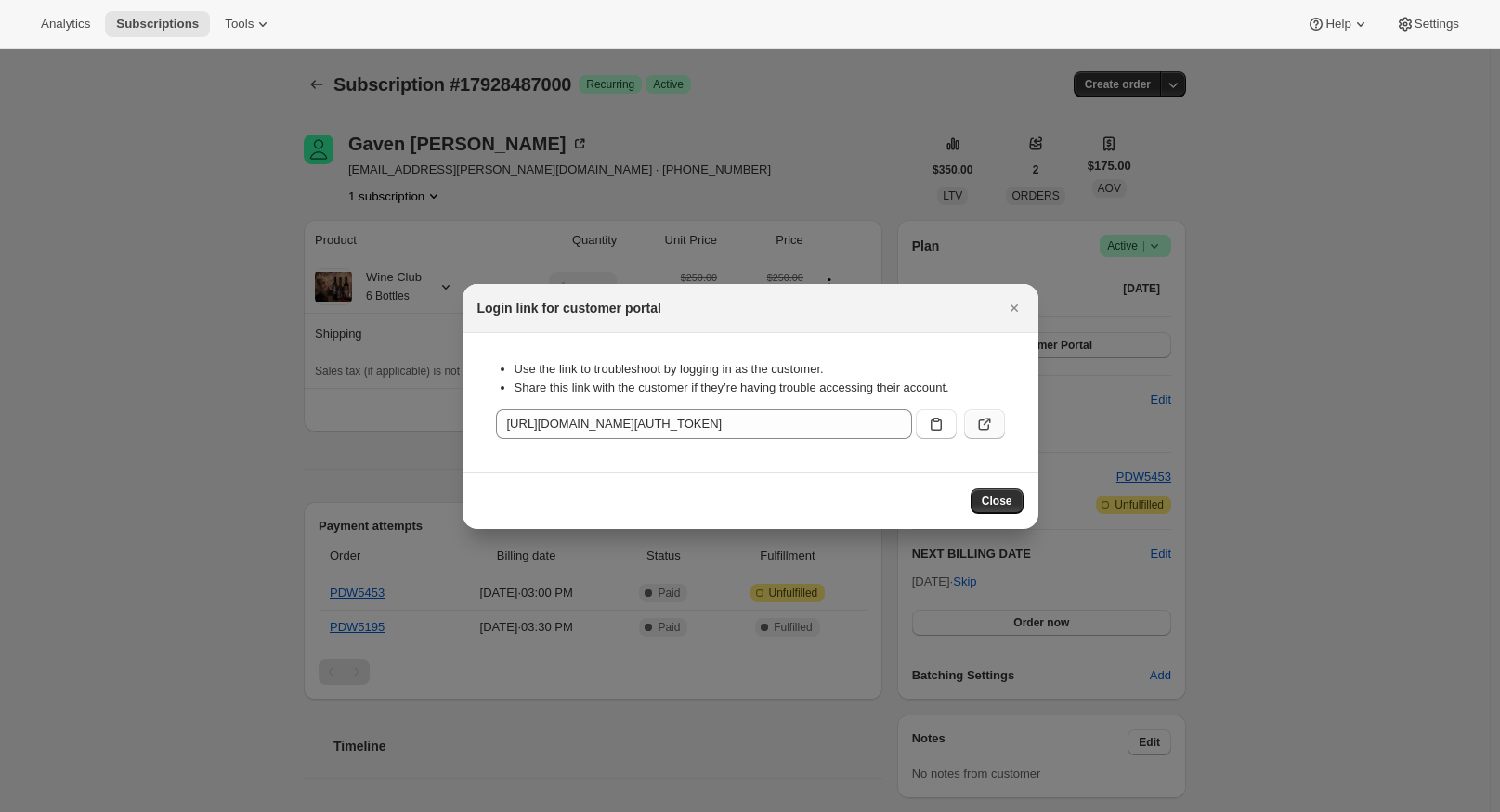
click at [983, 423] on icon ":rc1:" at bounding box center [985, 424] width 19 height 19
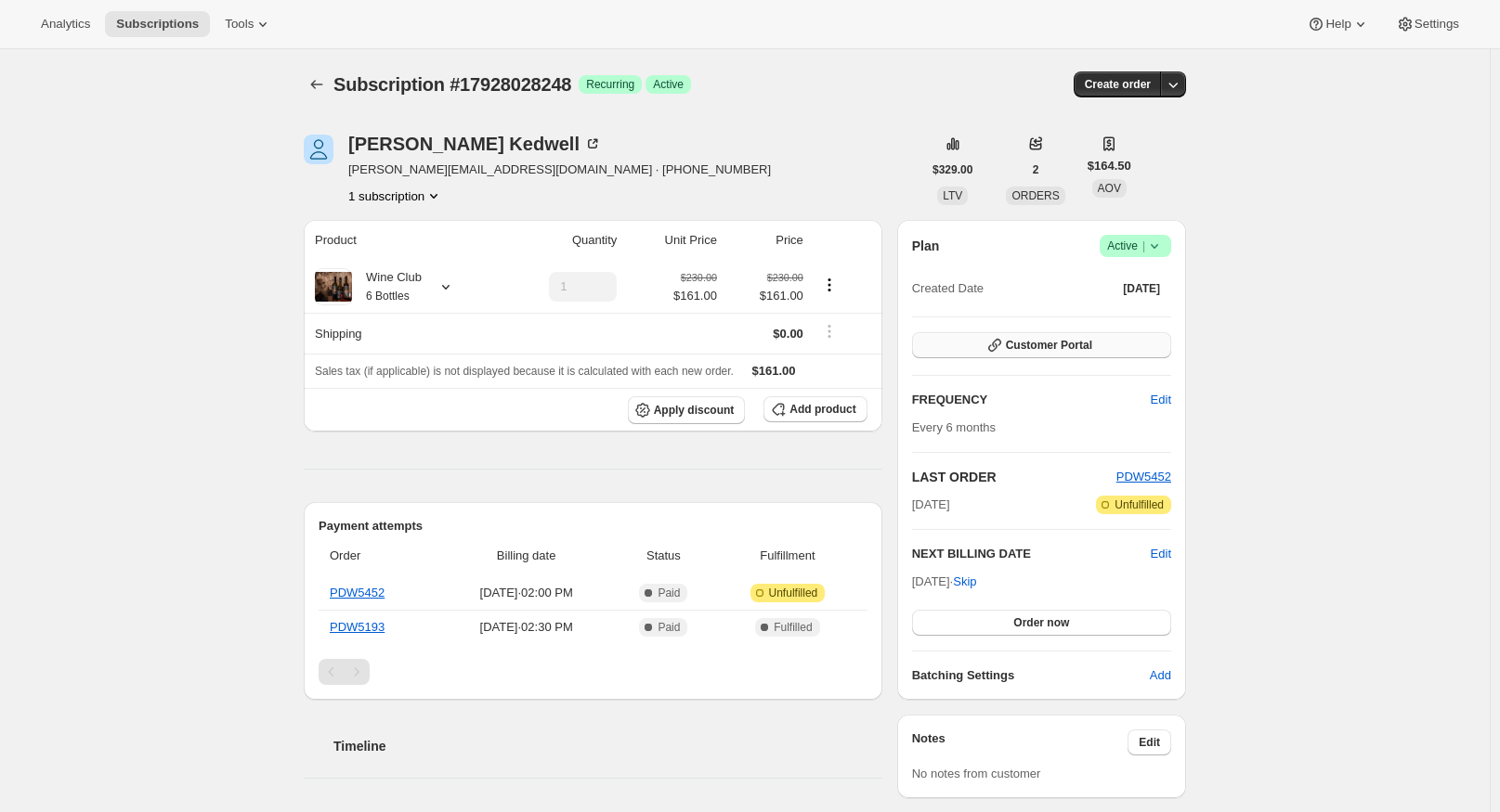
click at [1074, 347] on span "Customer Portal" at bounding box center [1049, 345] width 87 height 15
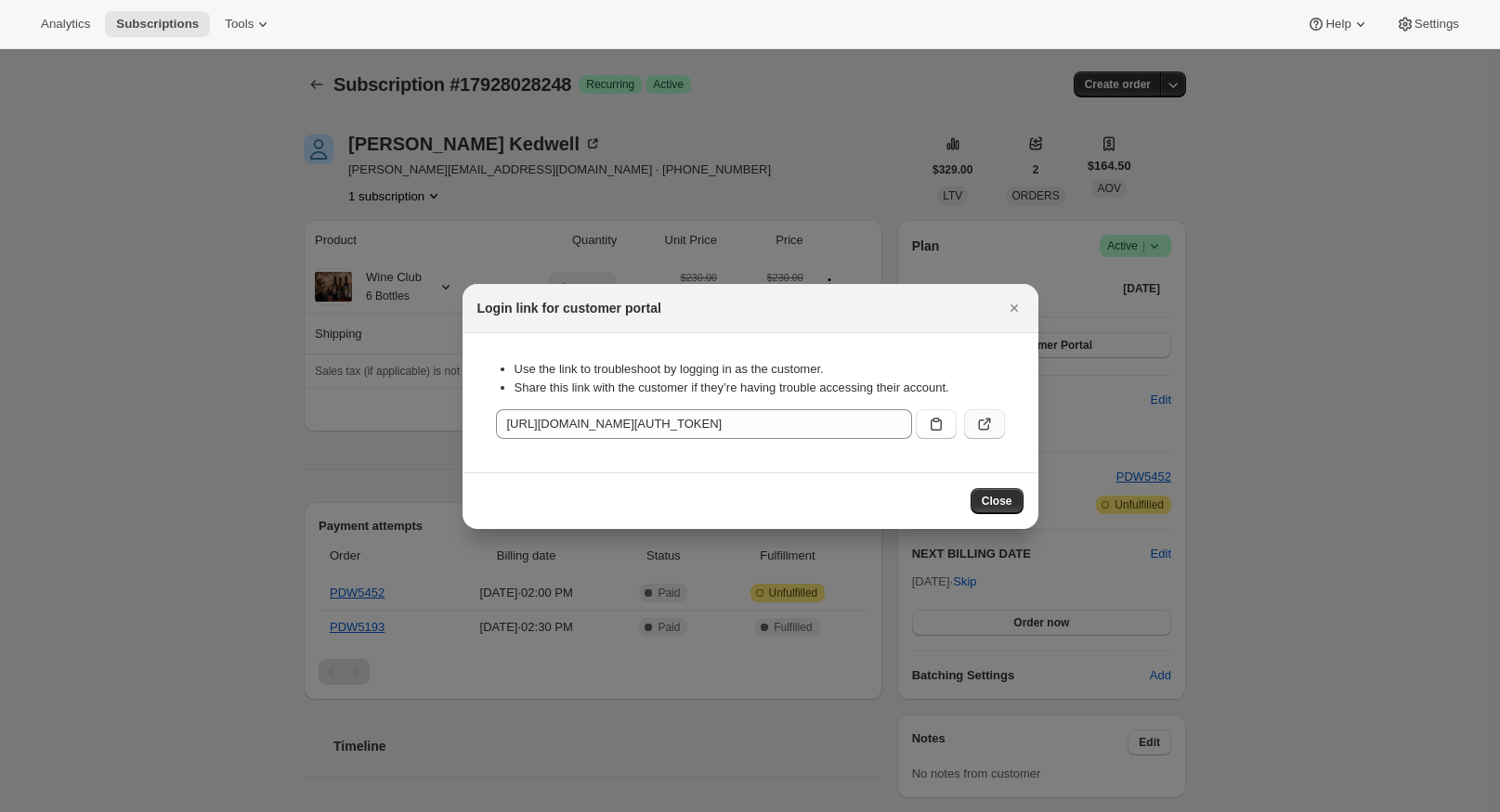
click at [984, 420] on icon ":rc1:" at bounding box center [985, 424] width 19 height 19
click at [995, 501] on span "Close" at bounding box center [996, 502] width 30 height 15
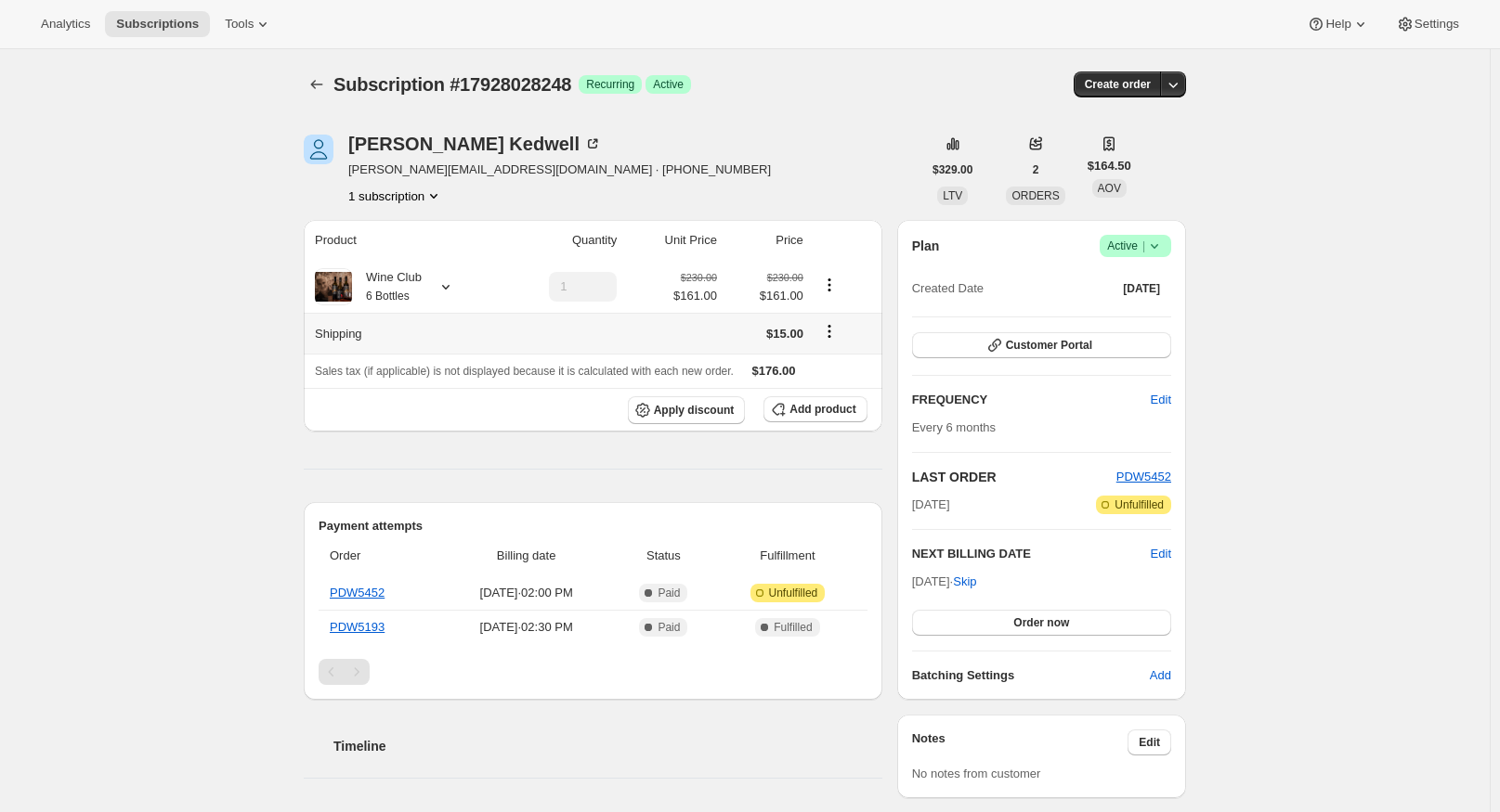
click at [837, 329] on icon "Shipping actions" at bounding box center [829, 332] width 19 height 19
click at [831, 367] on span "Edit shipping rate" at bounding box center [833, 368] width 92 height 14
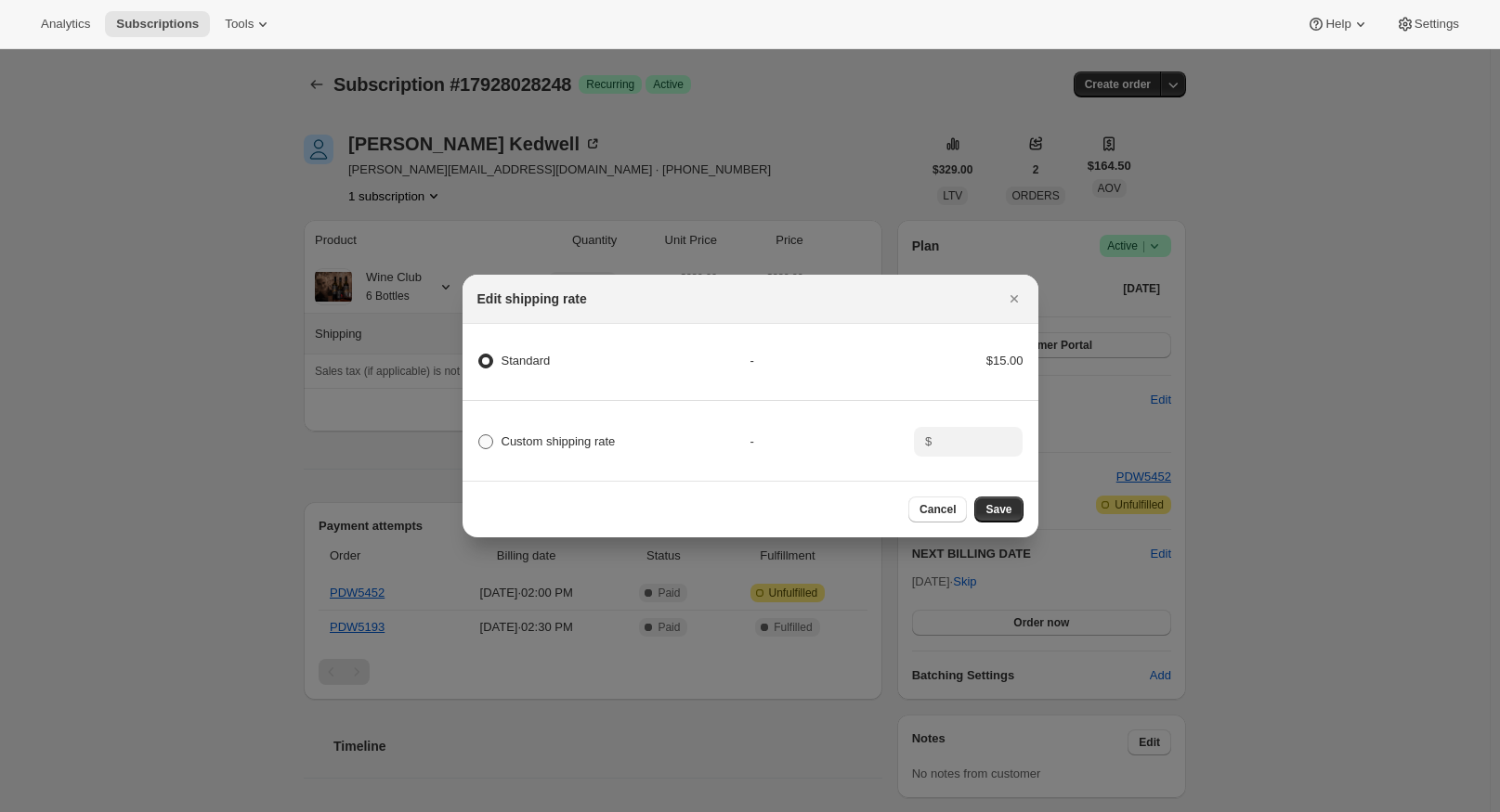
click at [508, 435] on span "Custom shipping rate" at bounding box center [558, 441] width 114 height 14
click at [479, 435] on input "Custom shipping rate" at bounding box center [478, 435] width 1 height 1
radio input "true"
radio input "false"
drag, startPoint x: 977, startPoint y: 450, endPoint x: 975, endPoint y: 439, distance: 11.2
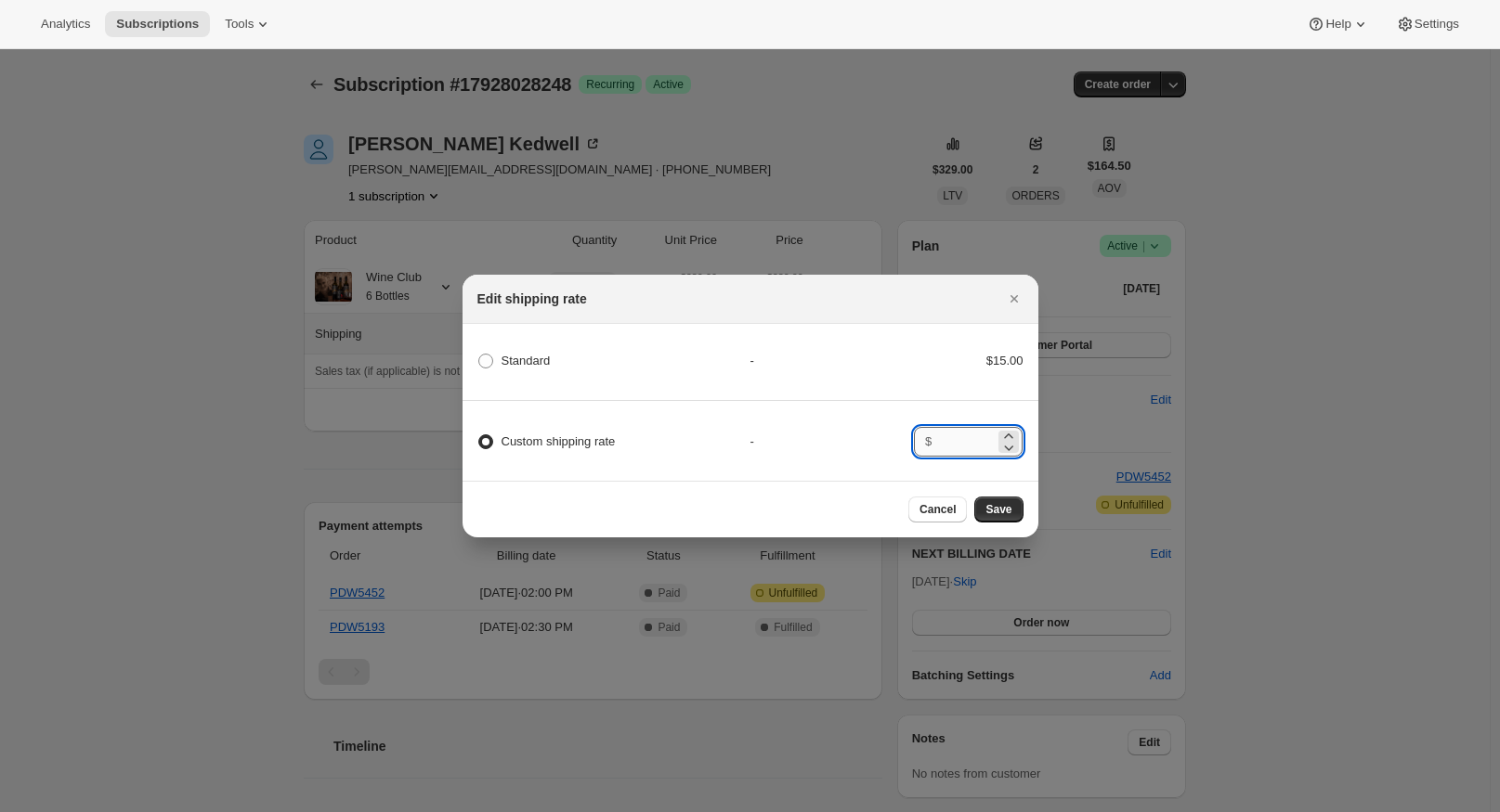
click at [977, 446] on input ":r2r:" at bounding box center [965, 441] width 58 height 29
type input "0"
click at [1011, 516] on span "Save" at bounding box center [998, 510] width 26 height 15
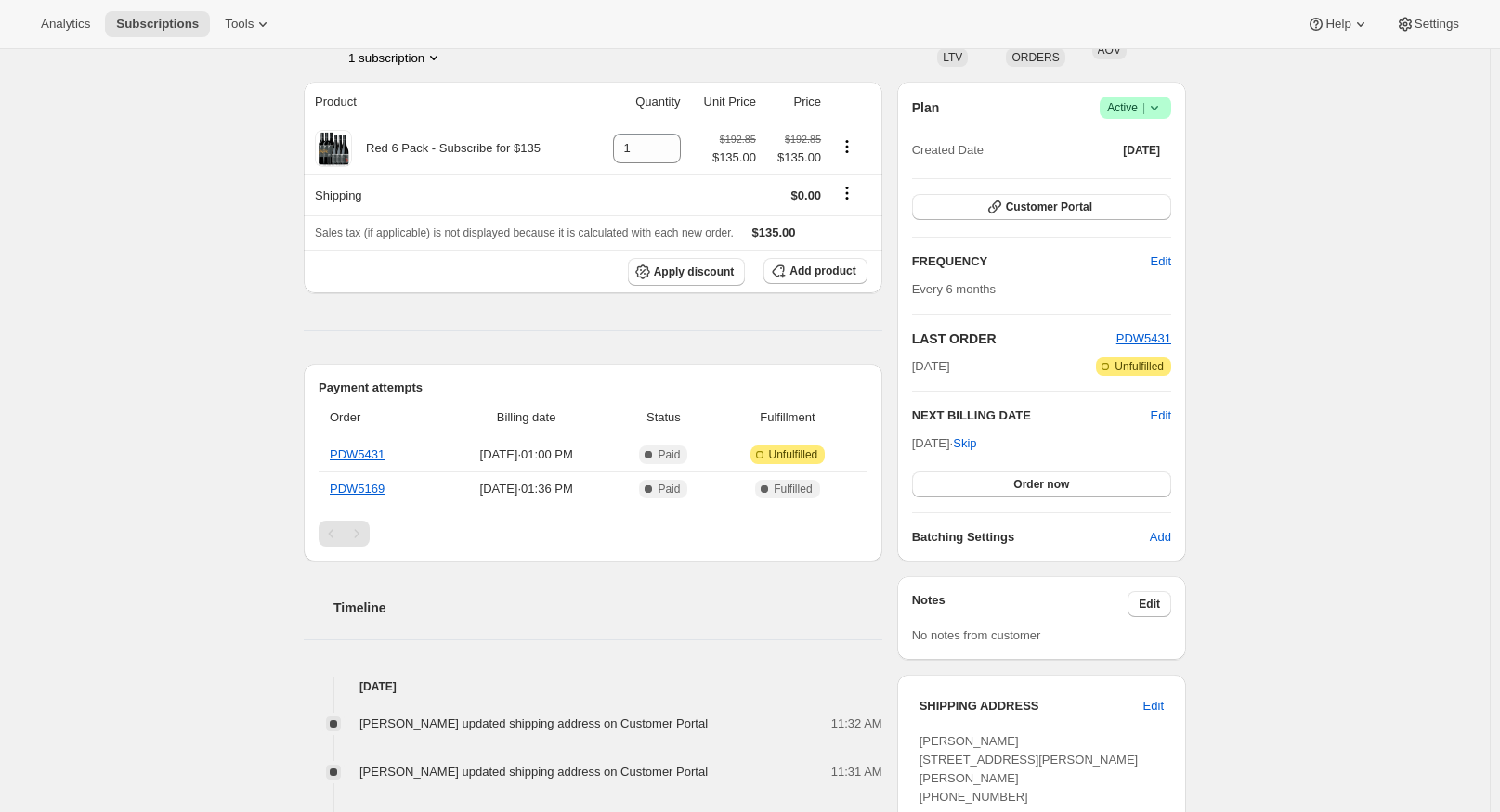
scroll to position [92, 0]
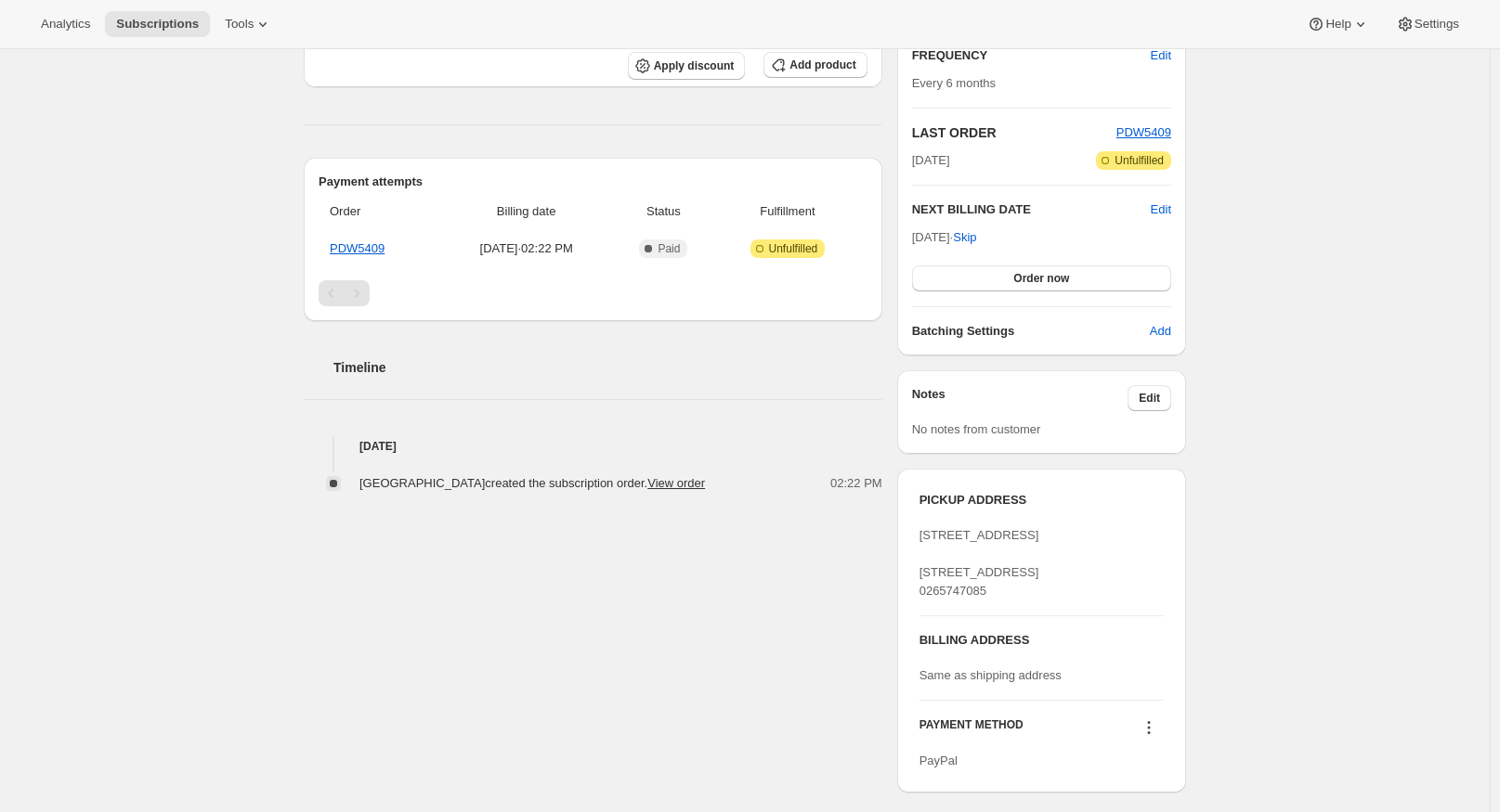
scroll to position [343, 0]
click at [832, 591] on div "Willow Bridge willow.bridge72@gmail.com 1 subscription $157.50 LTV 1 ORDERS $15…" at bounding box center [737, 334] width 897 height 1146
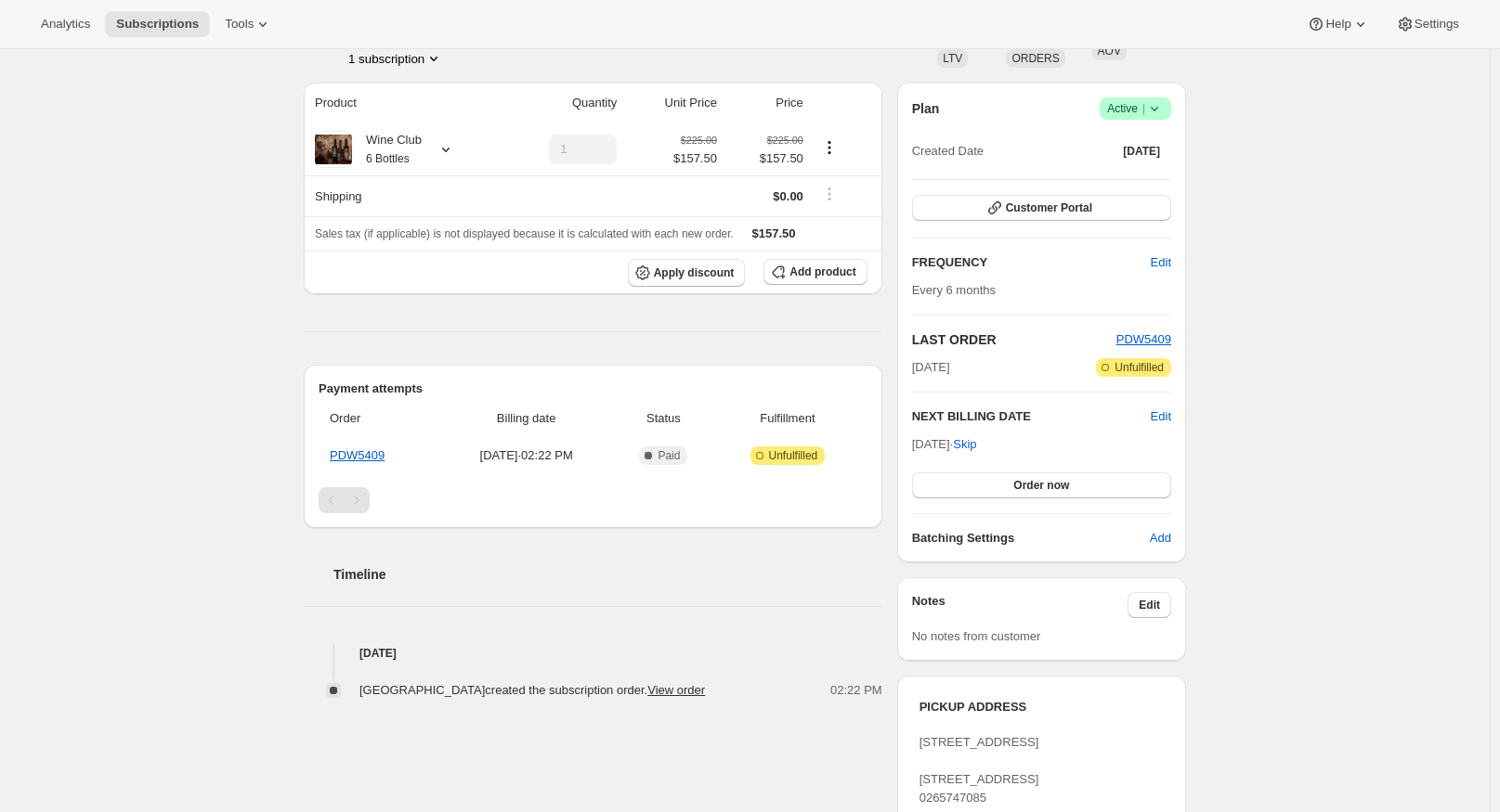
scroll to position [92, 0]
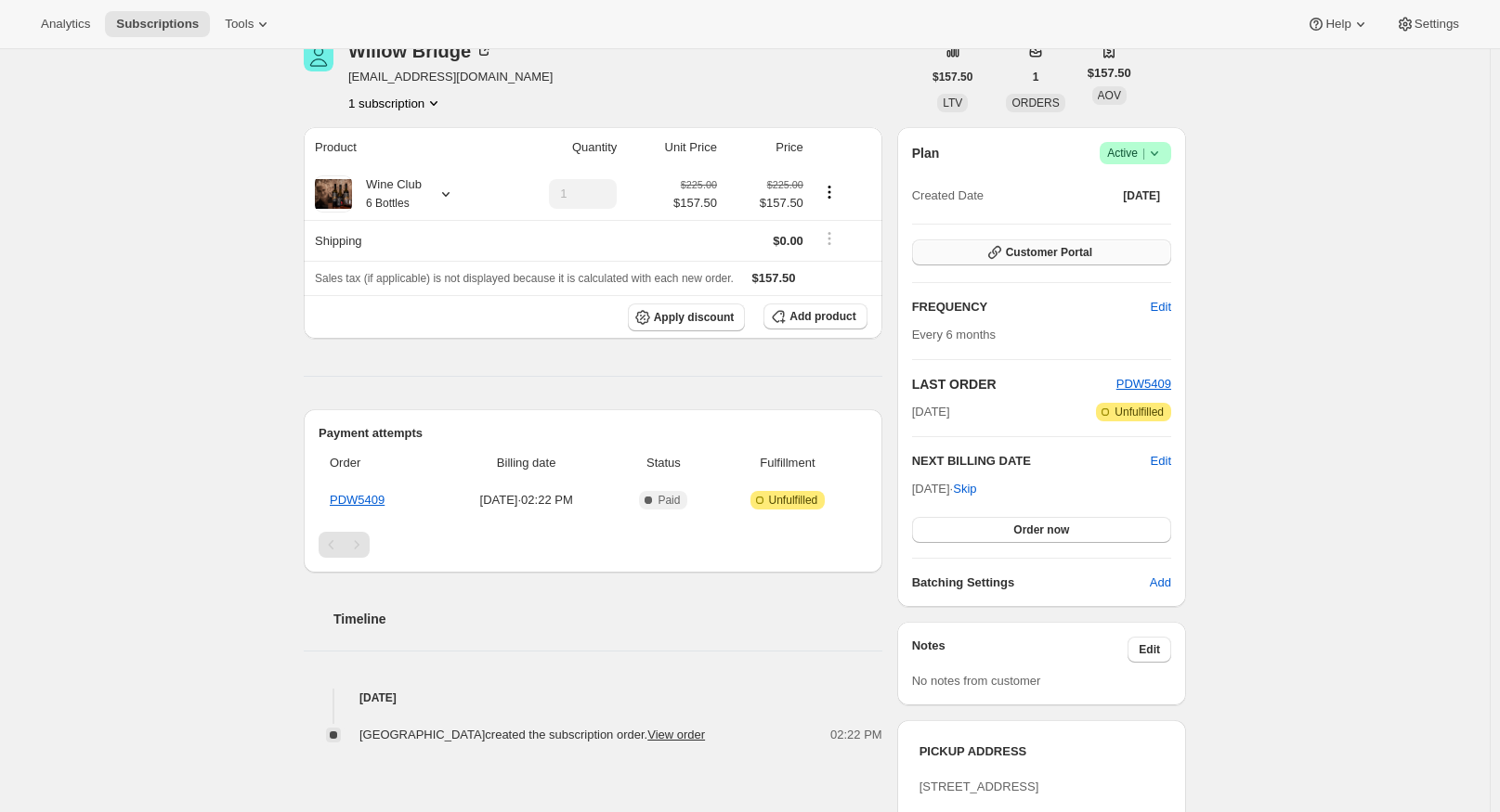
click at [1092, 250] on span "Customer Portal" at bounding box center [1049, 253] width 87 height 15
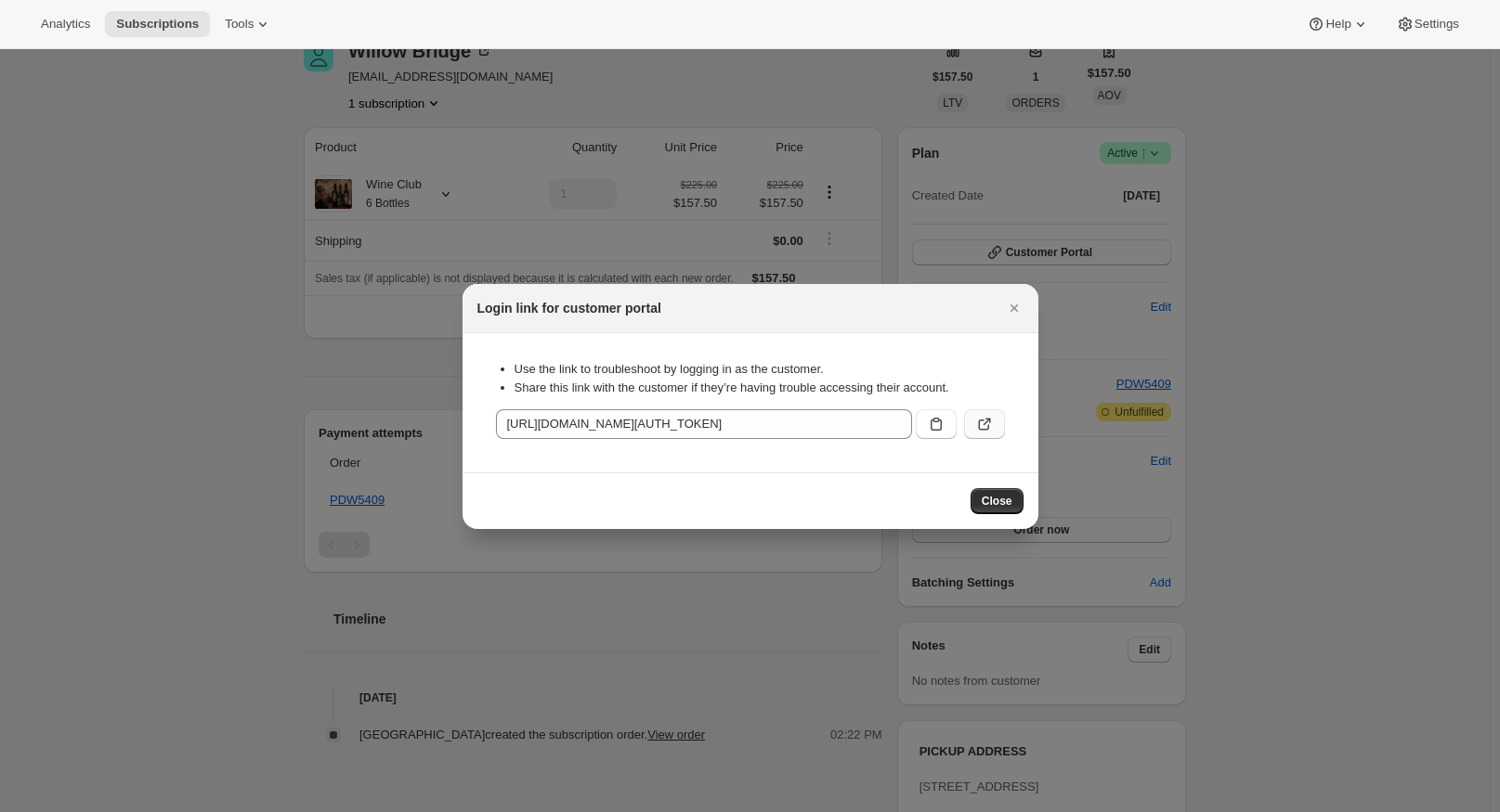
click at [986, 427] on icon ":rc1:" at bounding box center [985, 424] width 19 height 19
click at [1018, 307] on icon "Close" at bounding box center [1014, 308] width 19 height 19
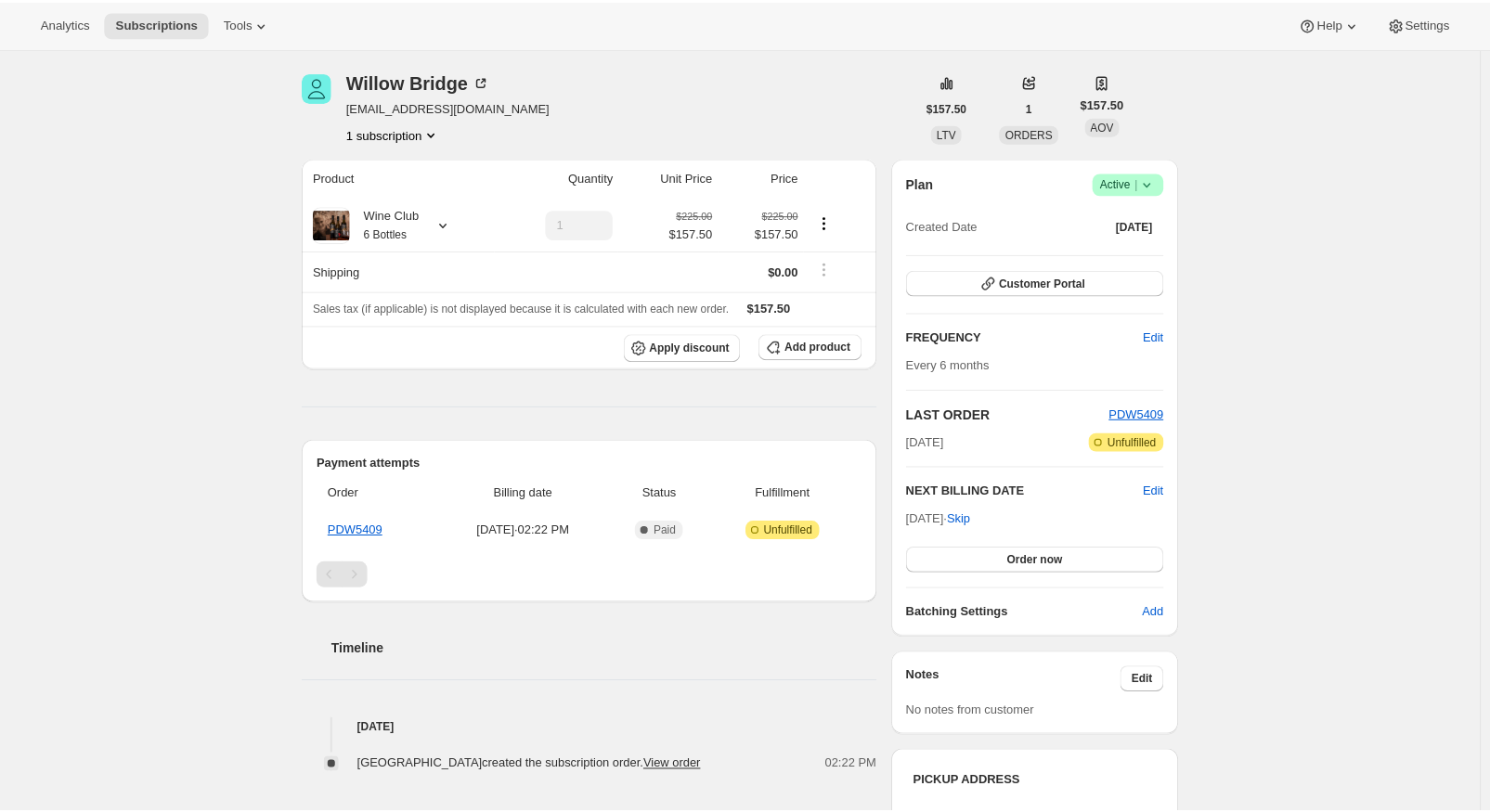
scroll to position [0, 0]
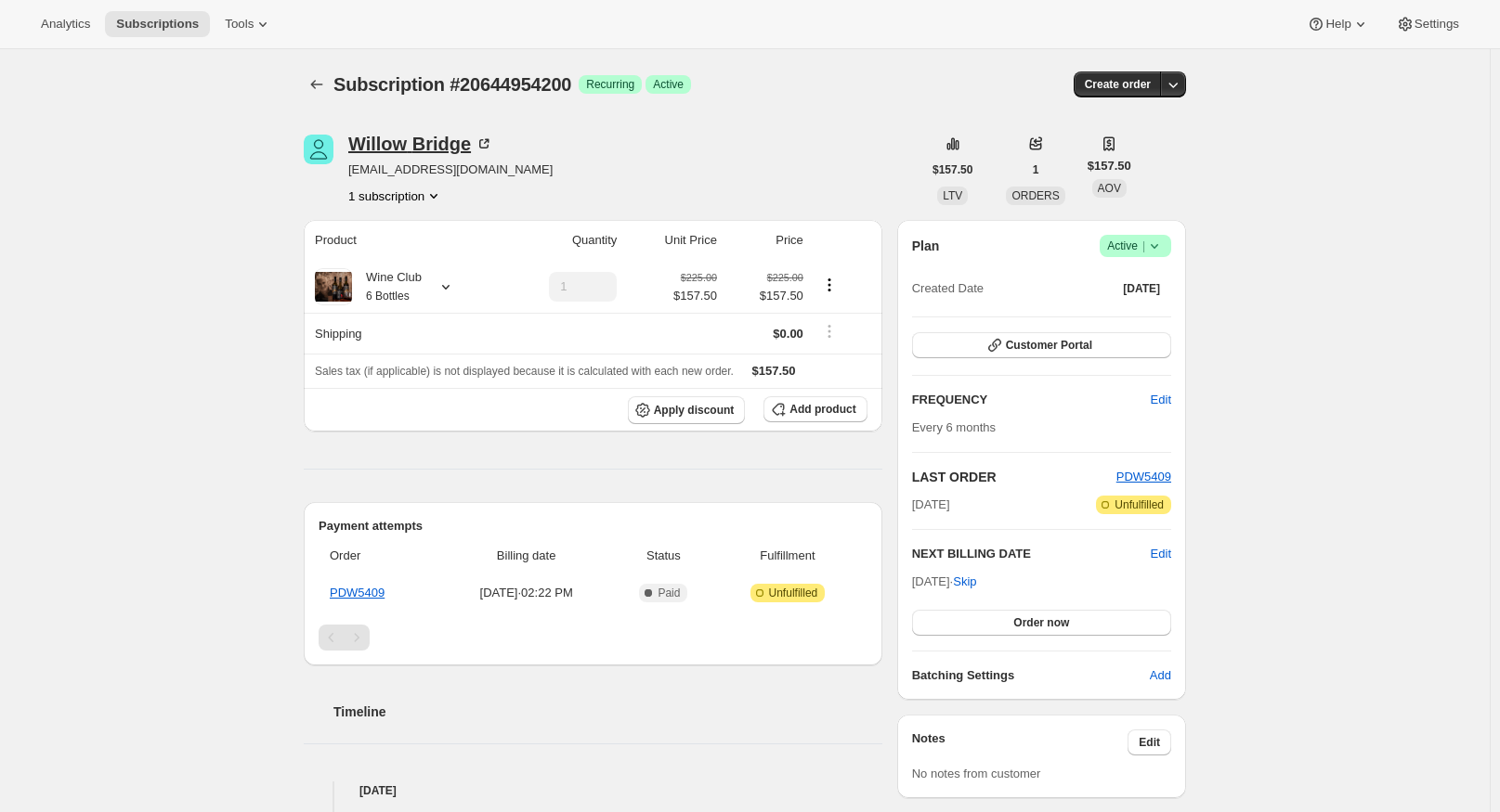
click at [441, 136] on div "Willow Bridge" at bounding box center [421, 144] width 145 height 19
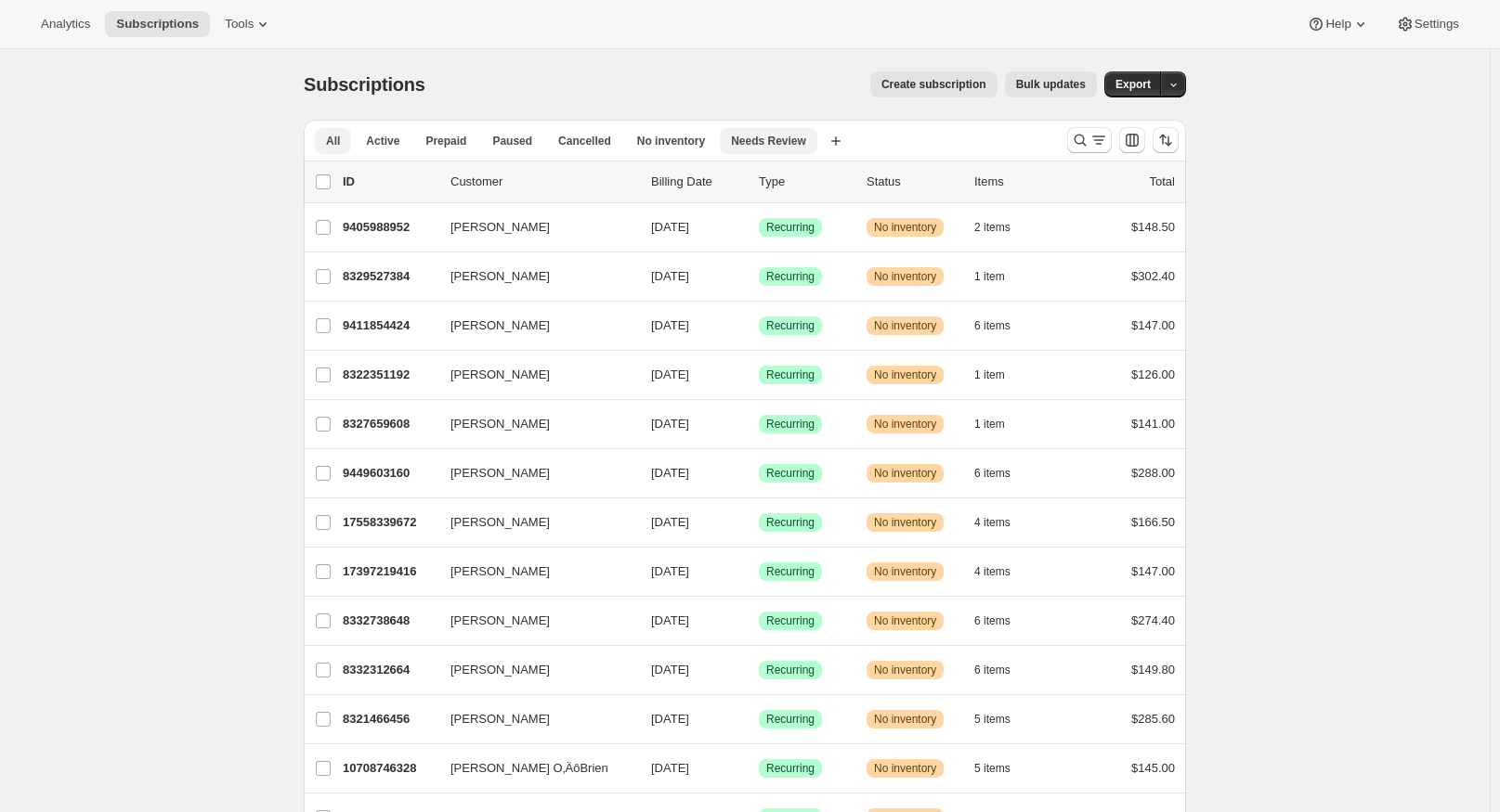
click at [764, 142] on span "Needs Review" at bounding box center [769, 141] width 75 height 15
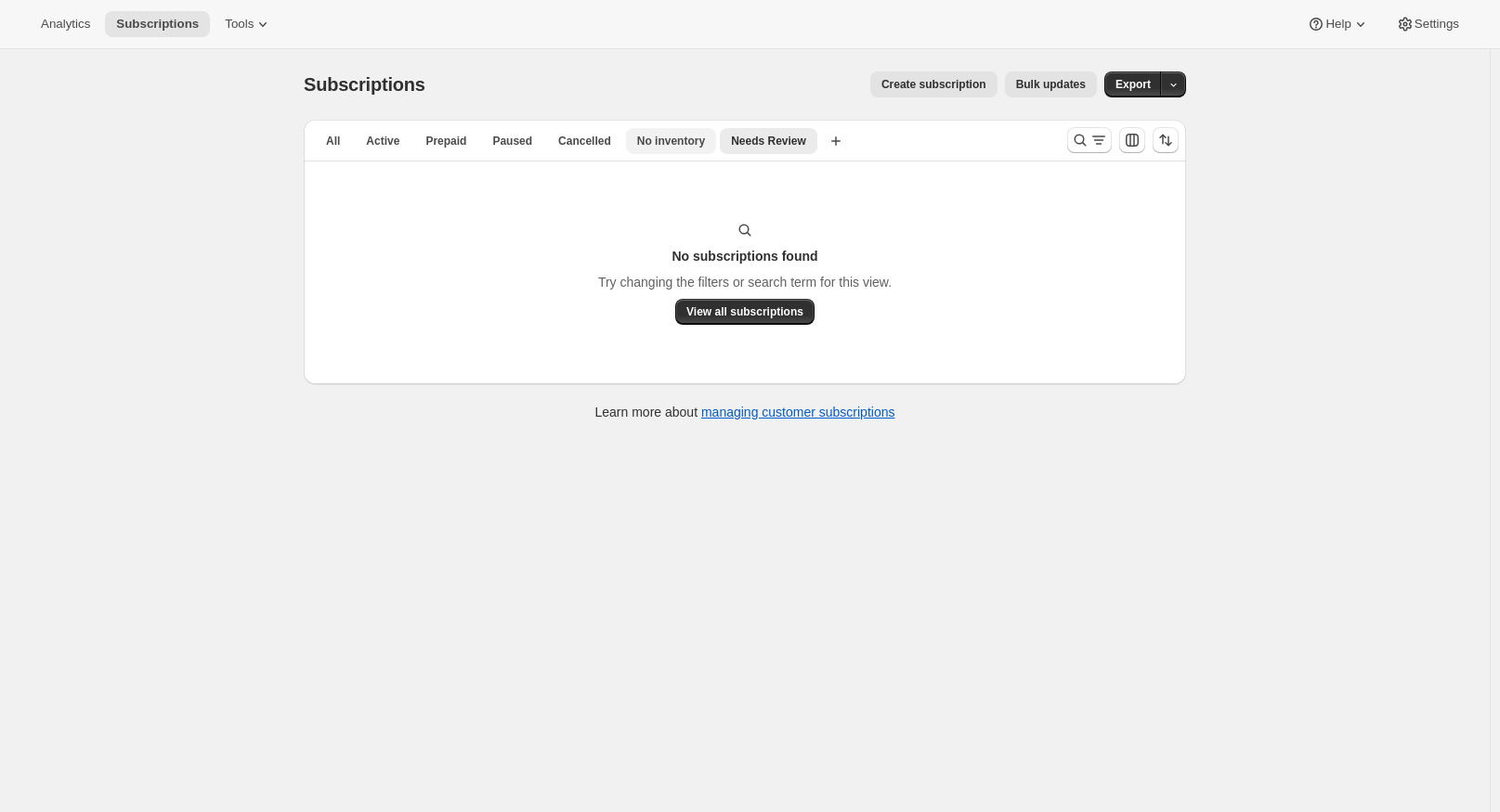
click at [637, 140] on span "No inventory" at bounding box center [671, 141] width 68 height 15
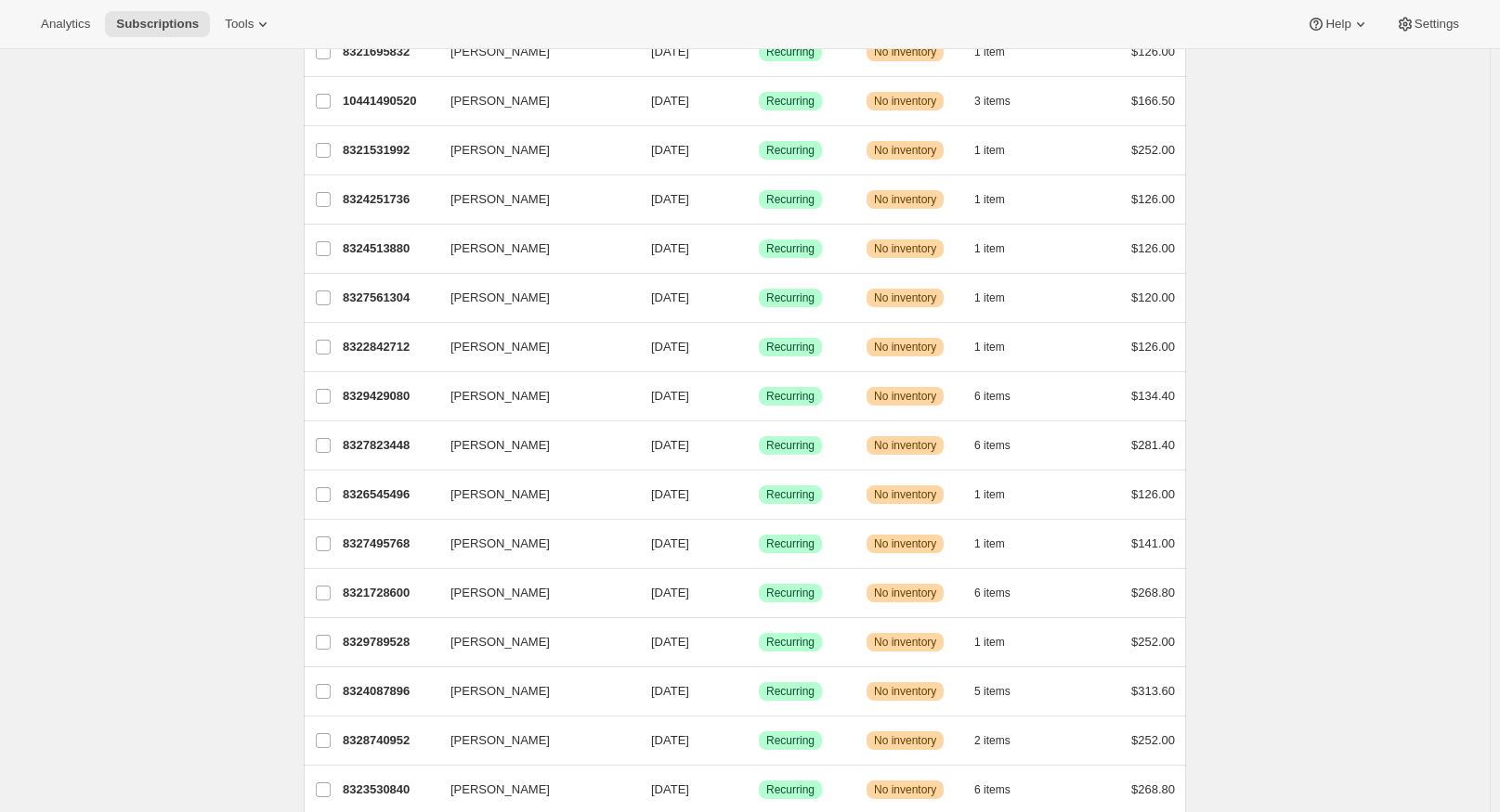
scroll to position [1968, 0]
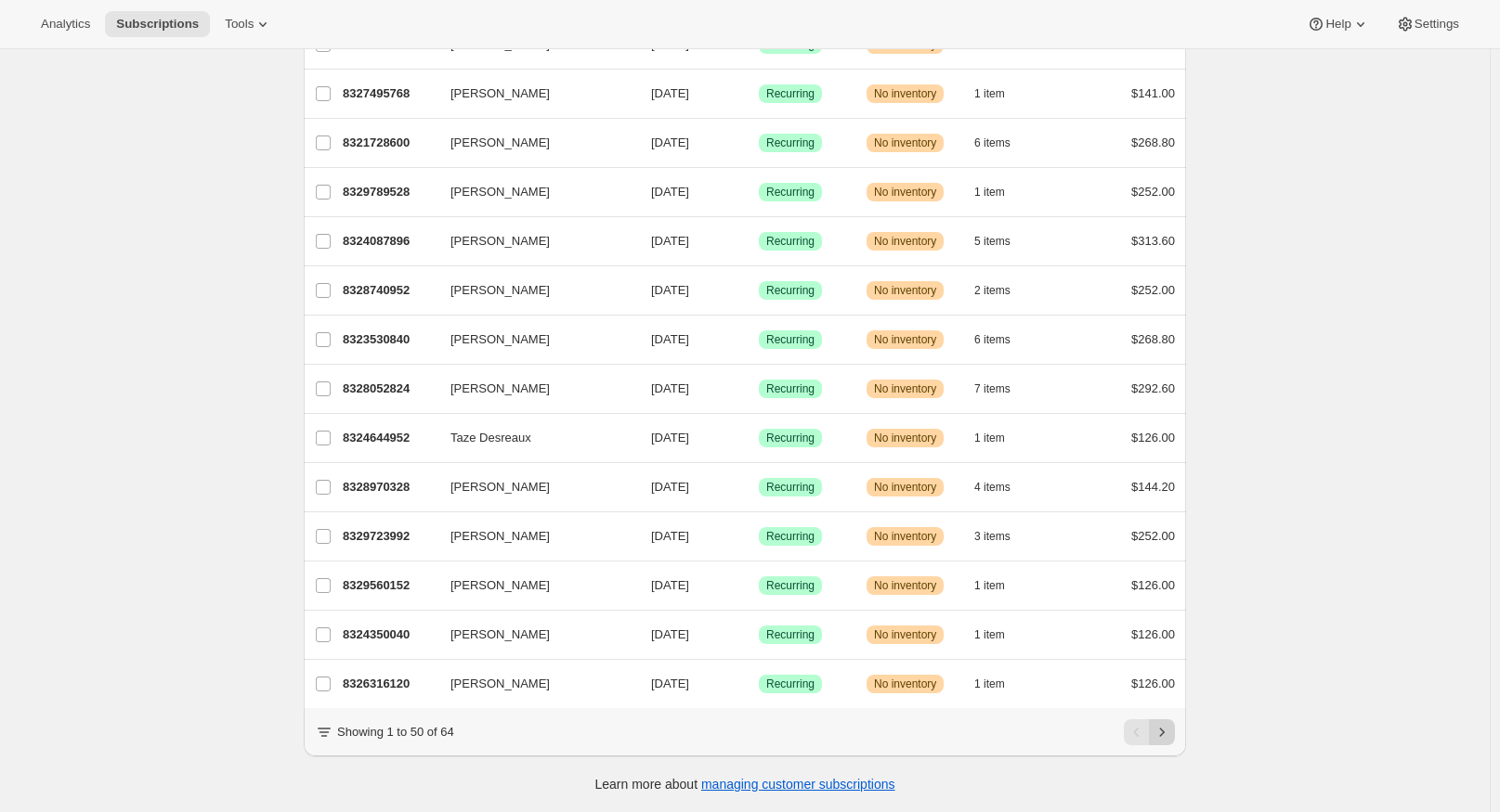
click at [1170, 741] on button "Next" at bounding box center [1162, 733] width 26 height 26
click at [1145, 735] on icon "Previous" at bounding box center [1137, 733] width 19 height 19
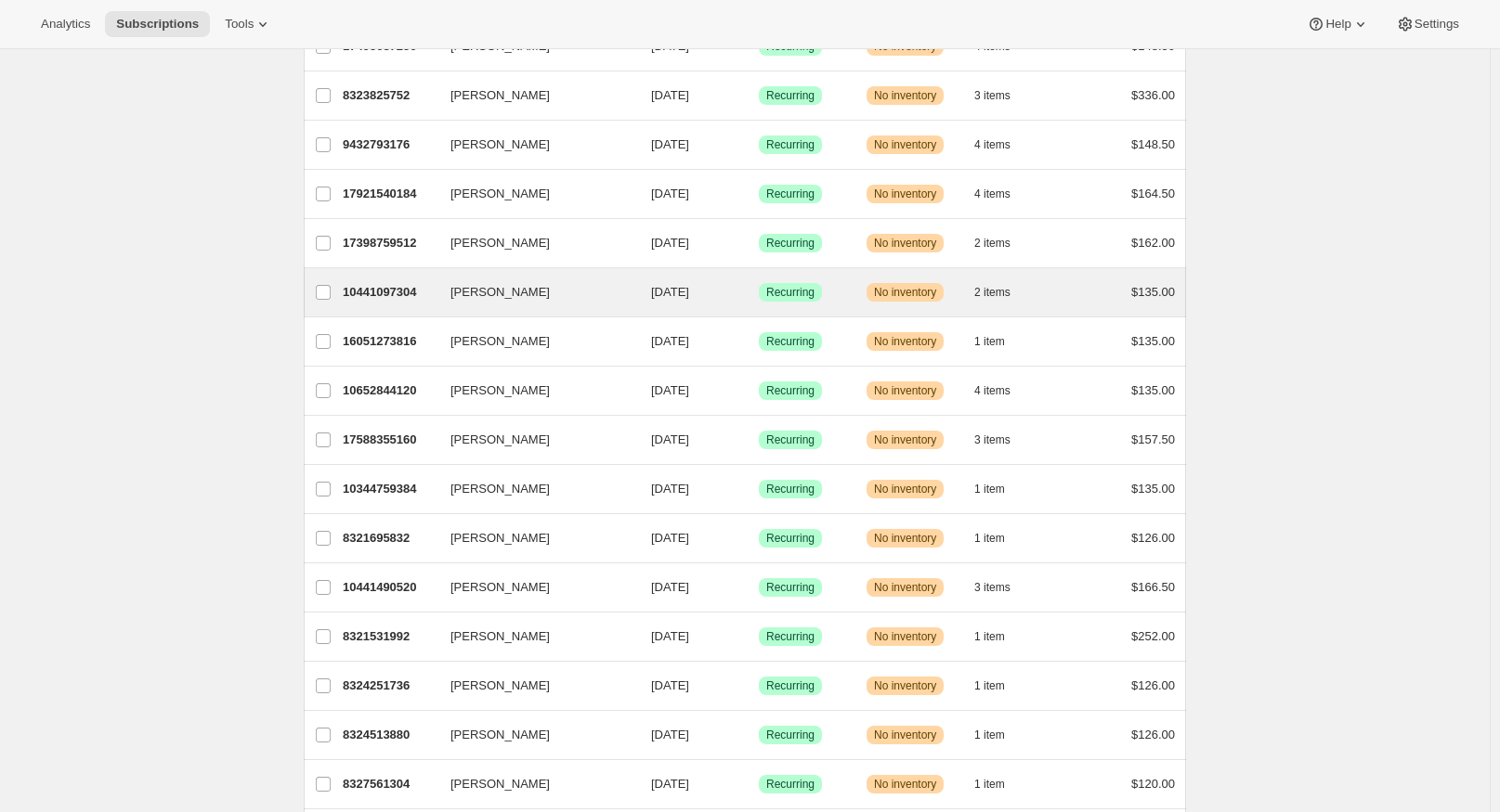
scroll to position [1021, 0]
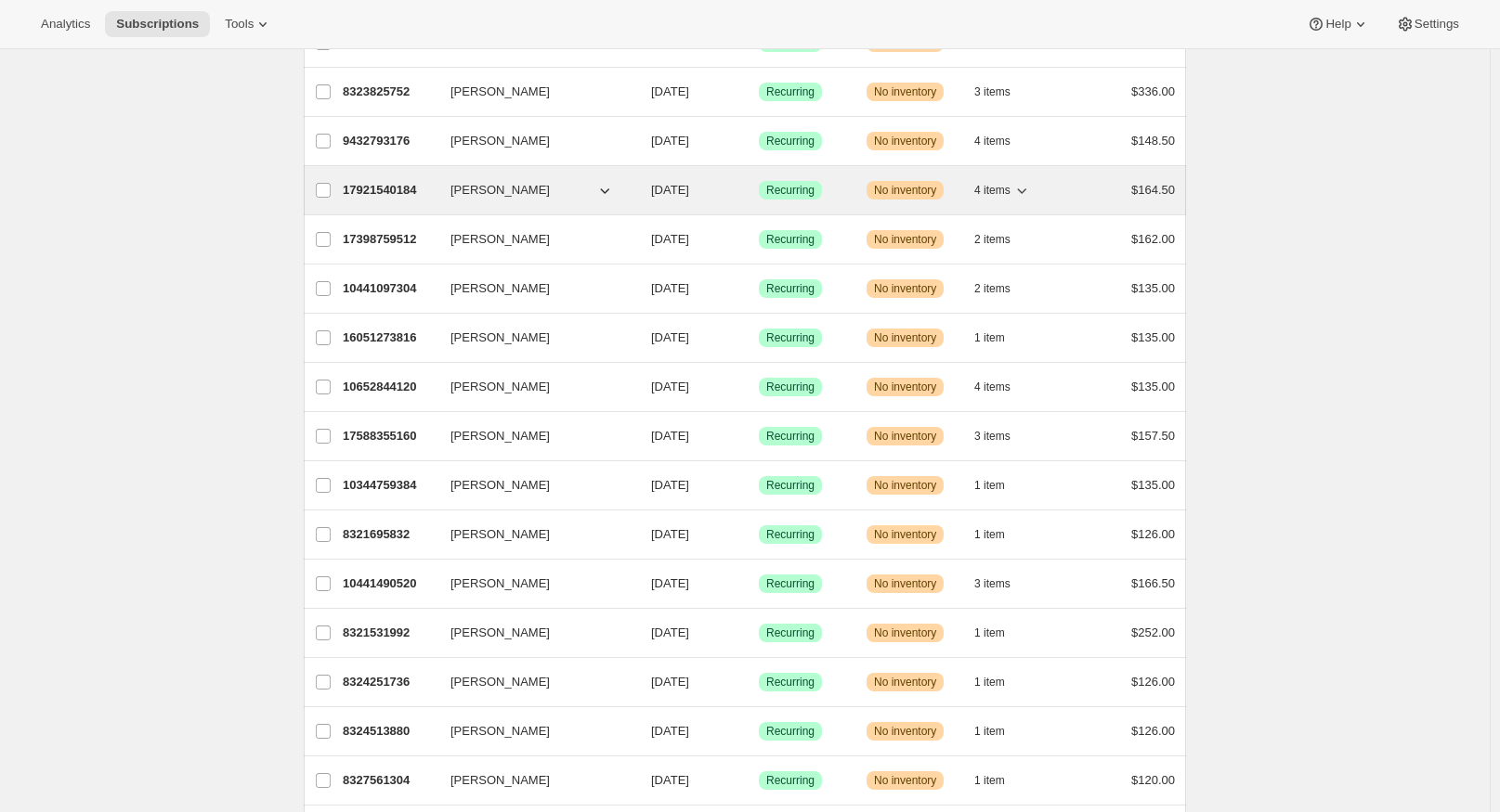
click at [367, 192] on p "17921540184" at bounding box center [389, 191] width 92 height 19
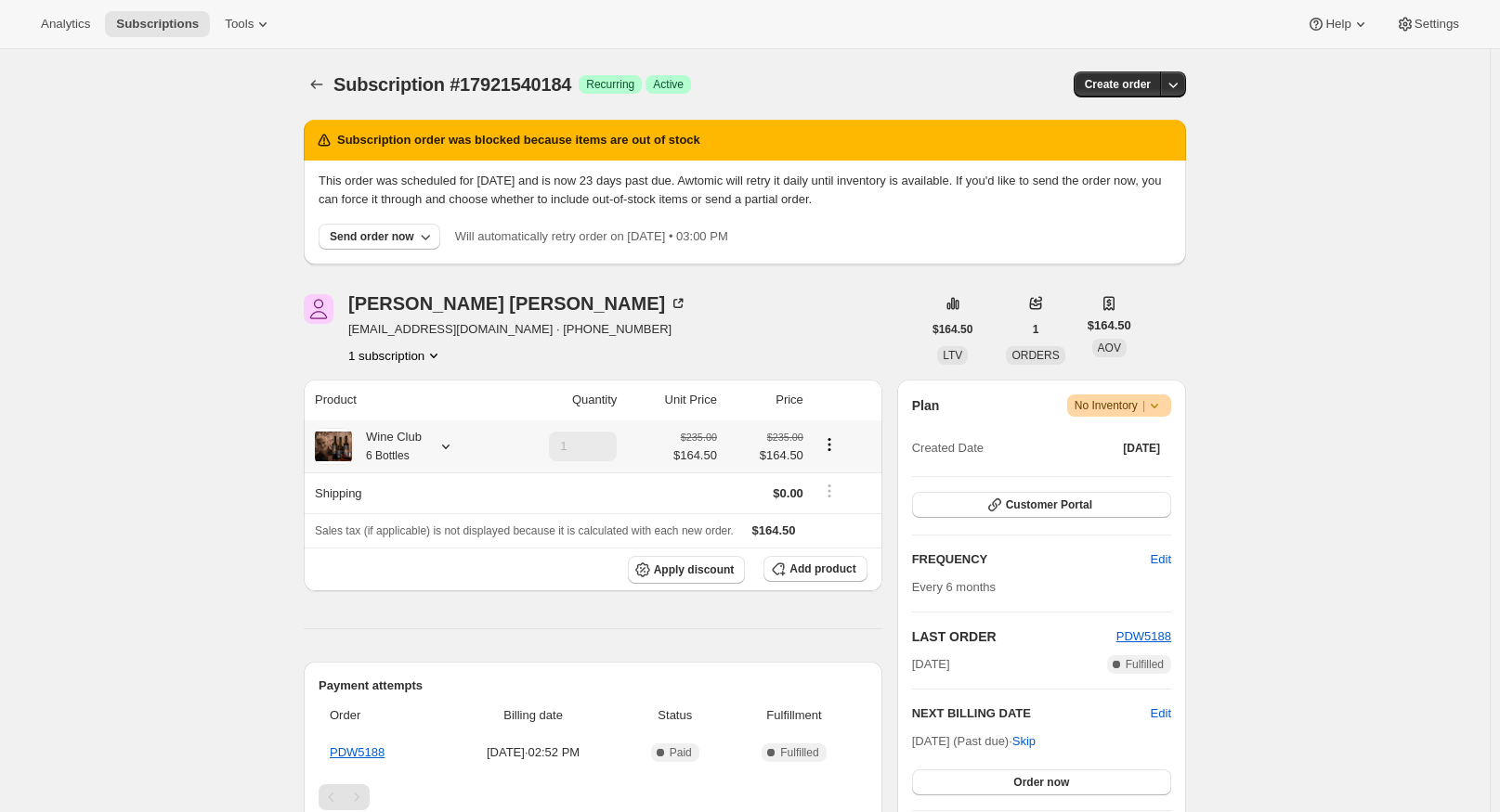
click at [455, 446] on icon at bounding box center [446, 447] width 19 height 19
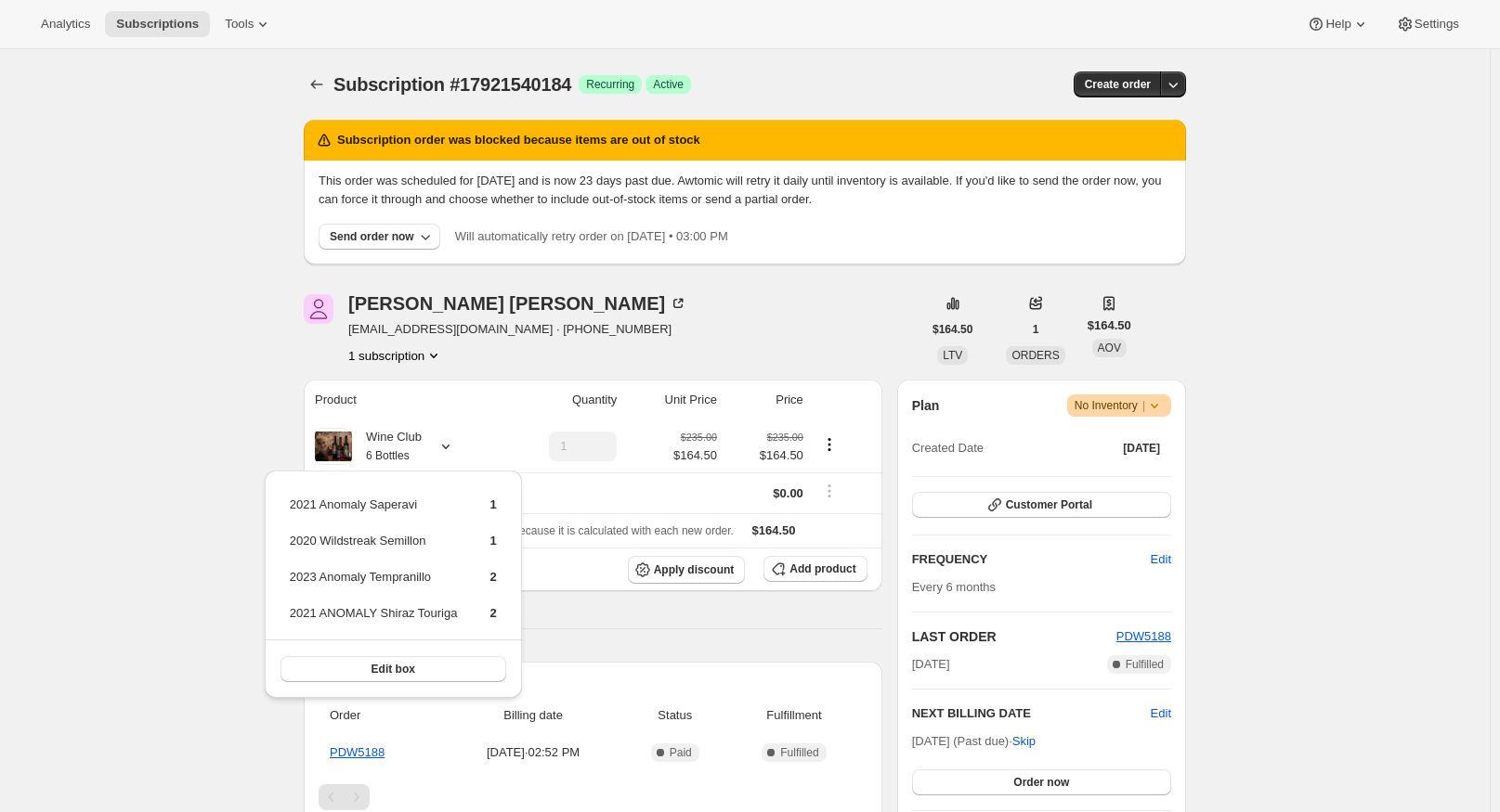
click at [217, 405] on div "Subscription #17921540184. This page is ready Subscription #17921540184 Success…" at bounding box center [744, 809] width 1490 height 1521
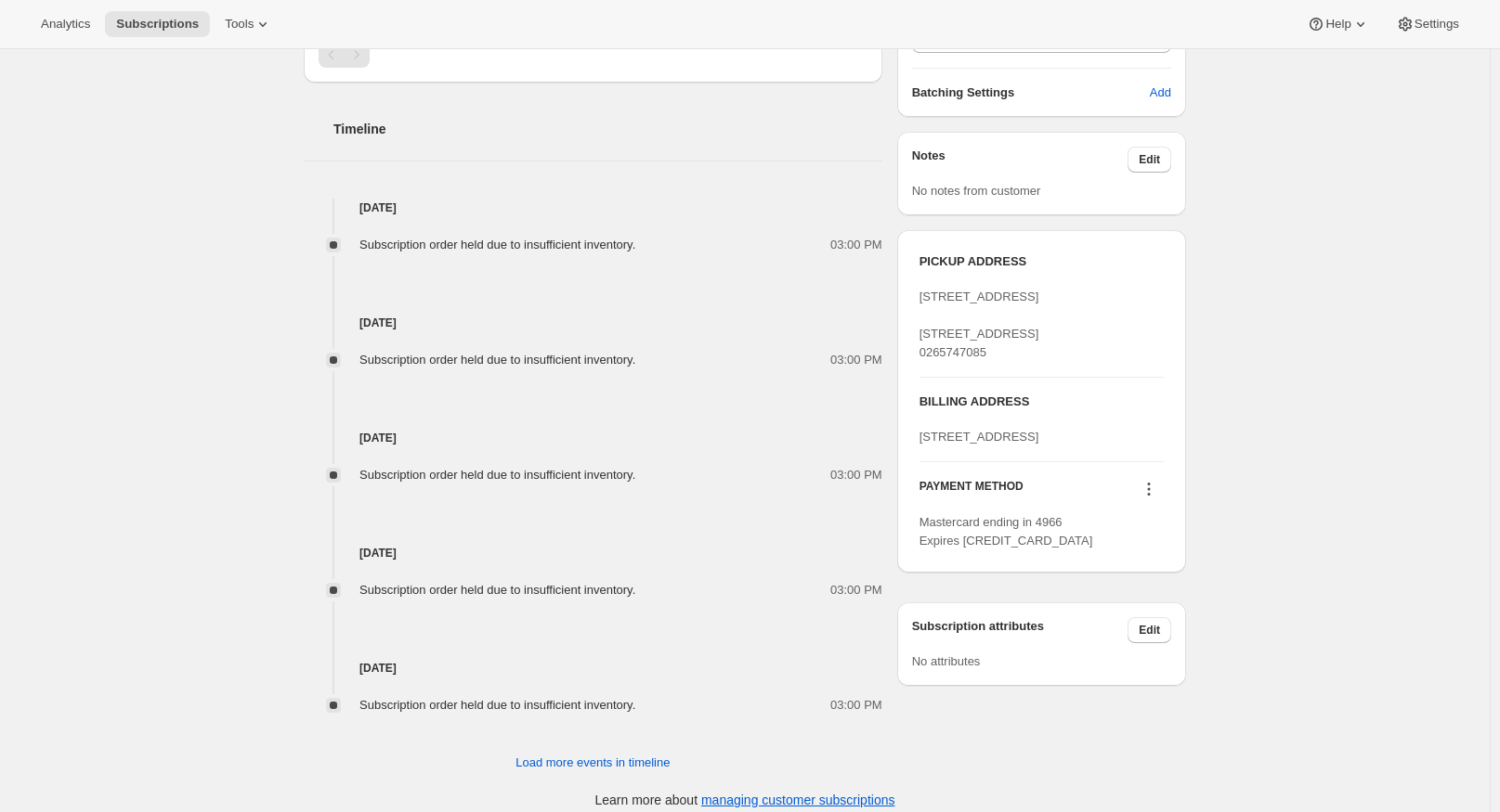
scroll to position [757, 0]
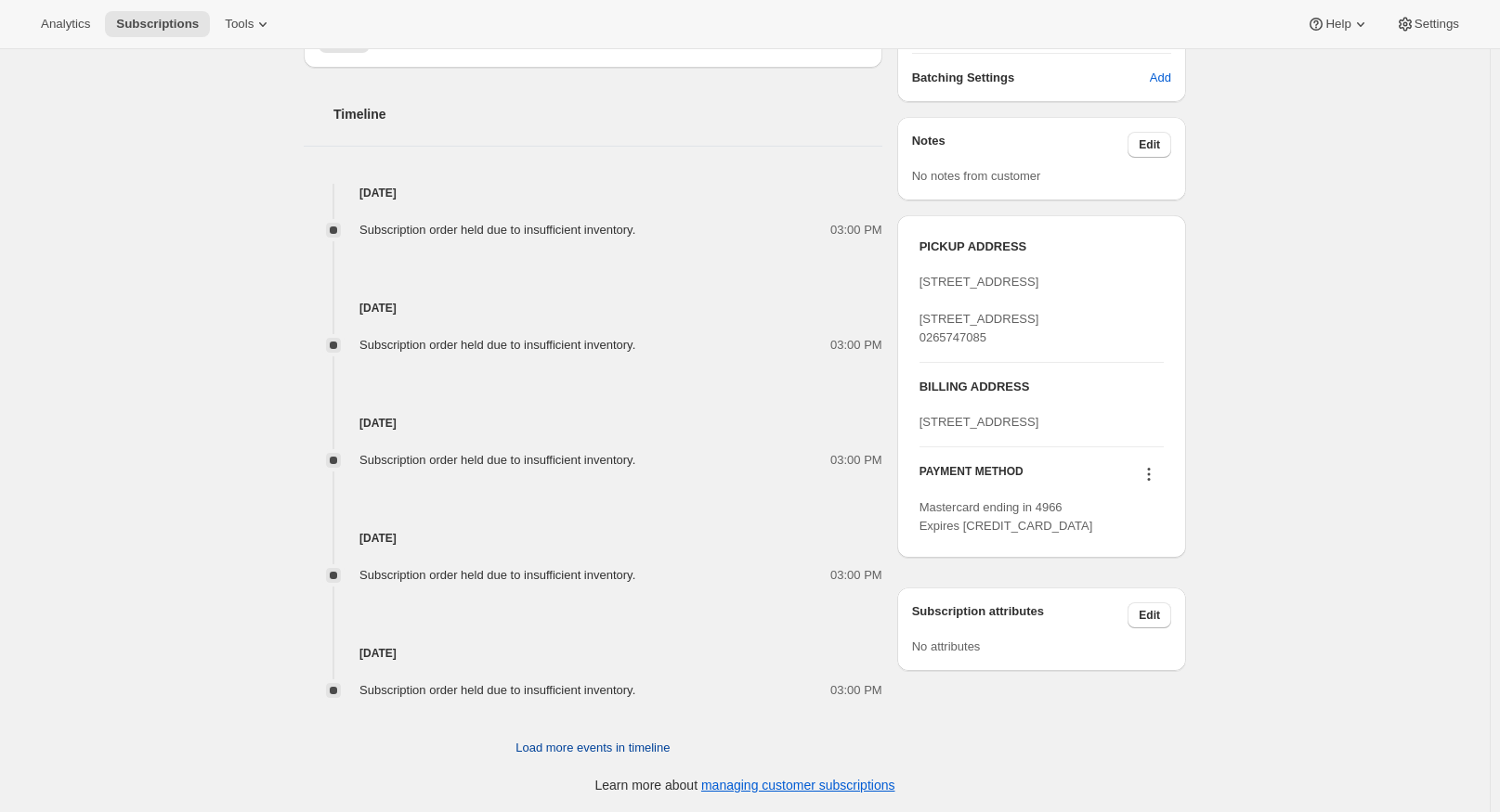
click at [632, 737] on button "Load more events in timeline" at bounding box center [592, 748] width 176 height 29
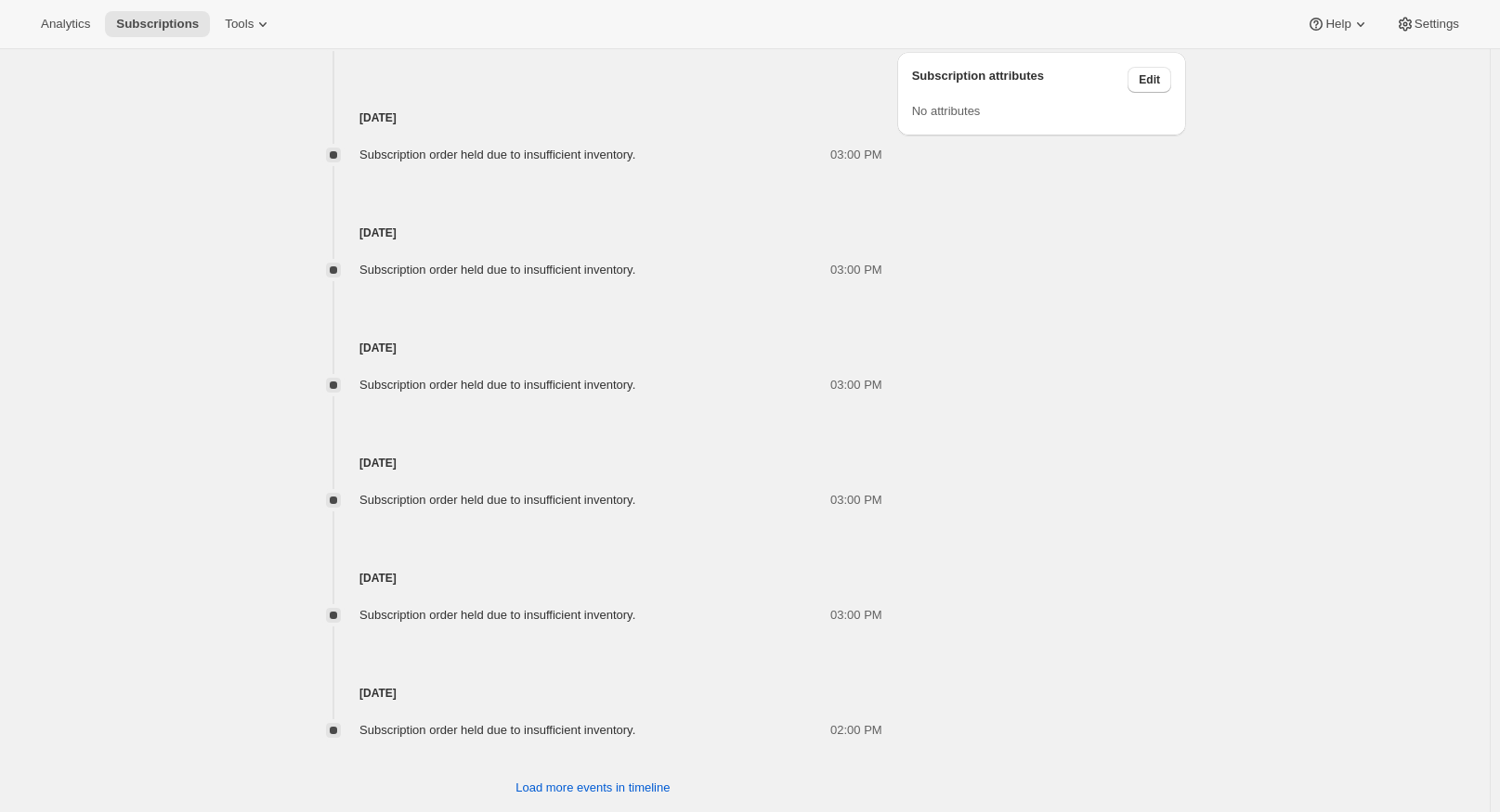
scroll to position [1333, 0]
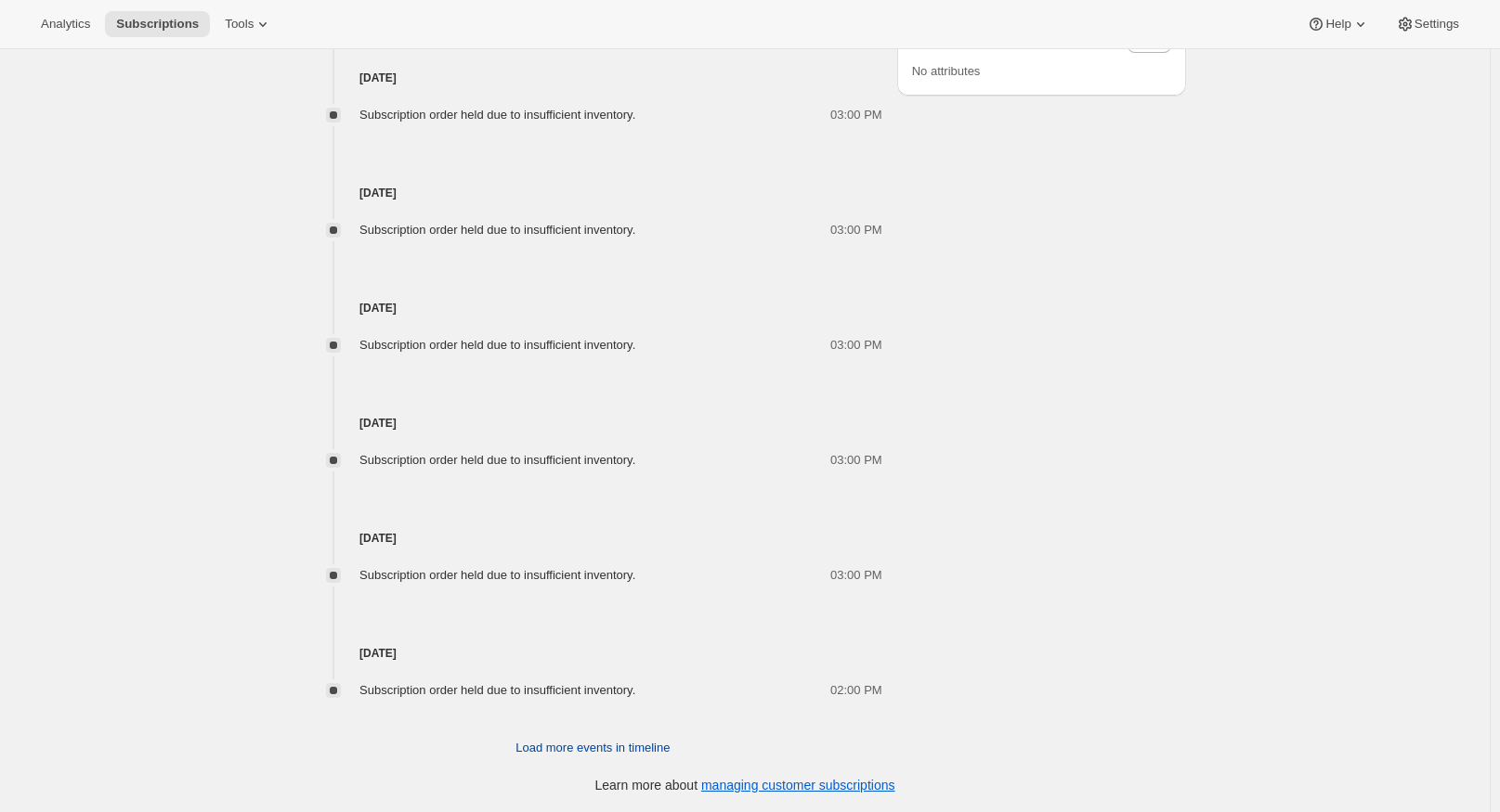
click at [567, 747] on span "Load more events in timeline" at bounding box center [592, 749] width 154 height 19
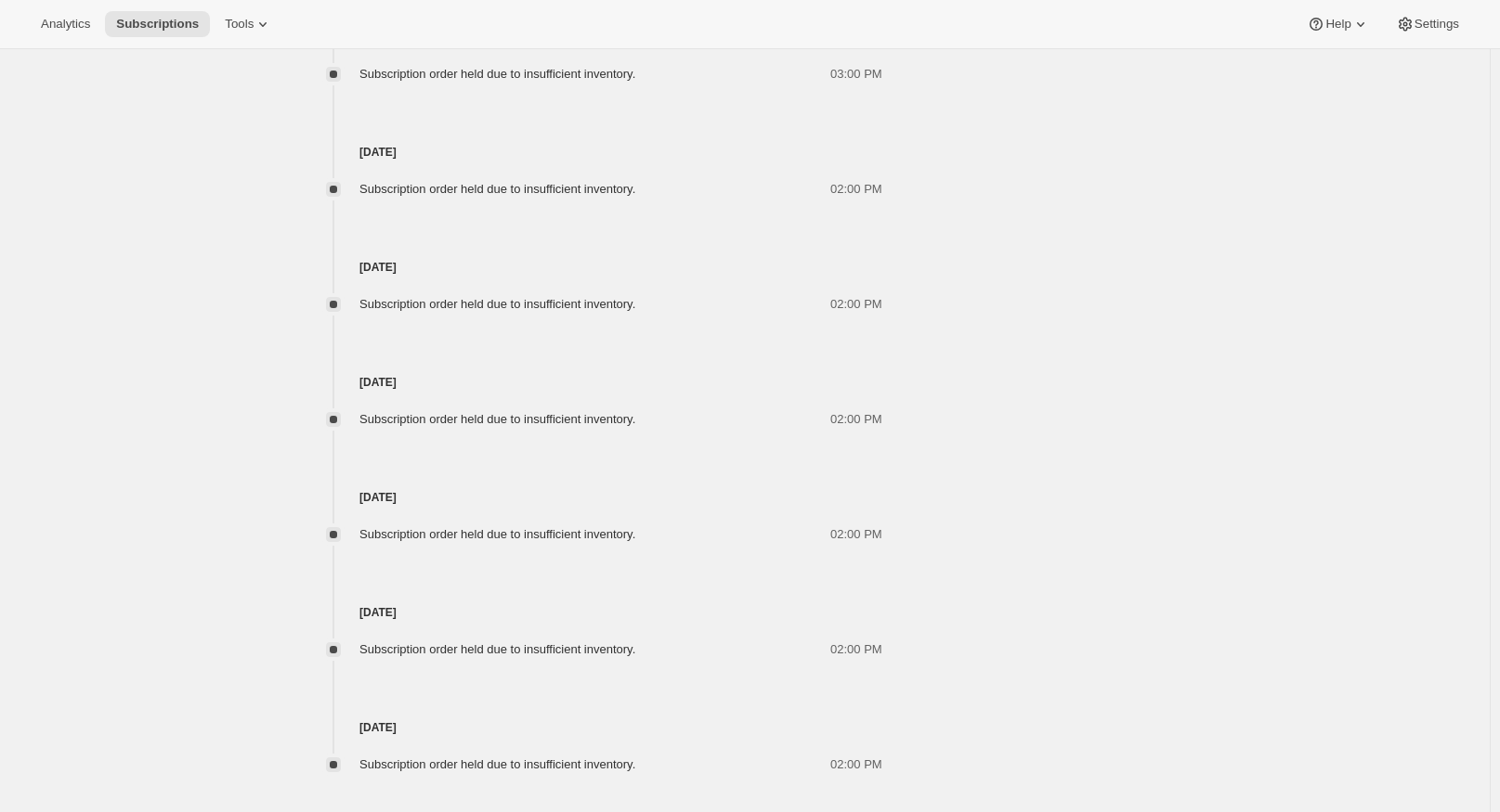
scroll to position [1909, 0]
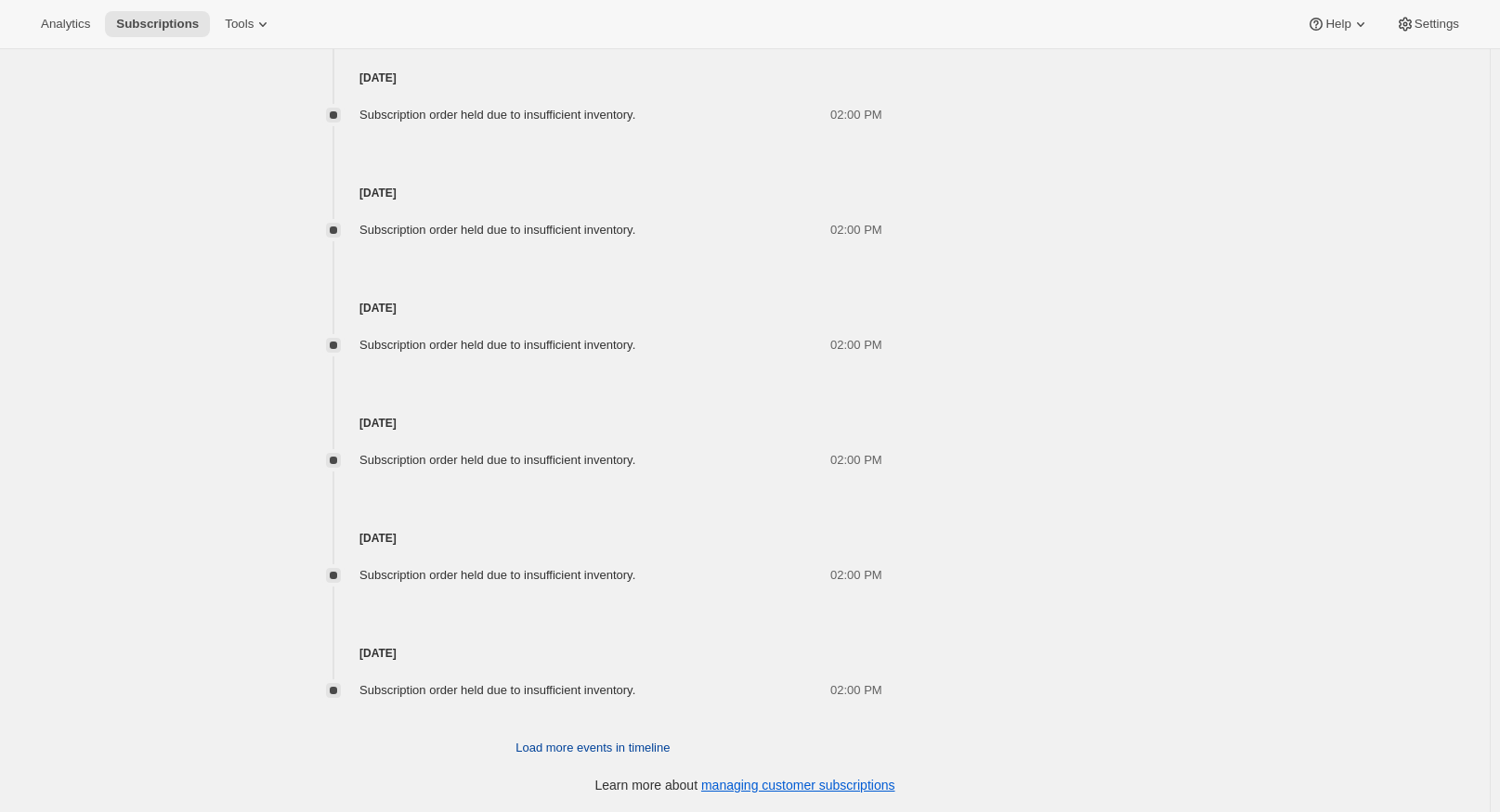
click at [557, 740] on span "Load more events in timeline" at bounding box center [592, 749] width 154 height 19
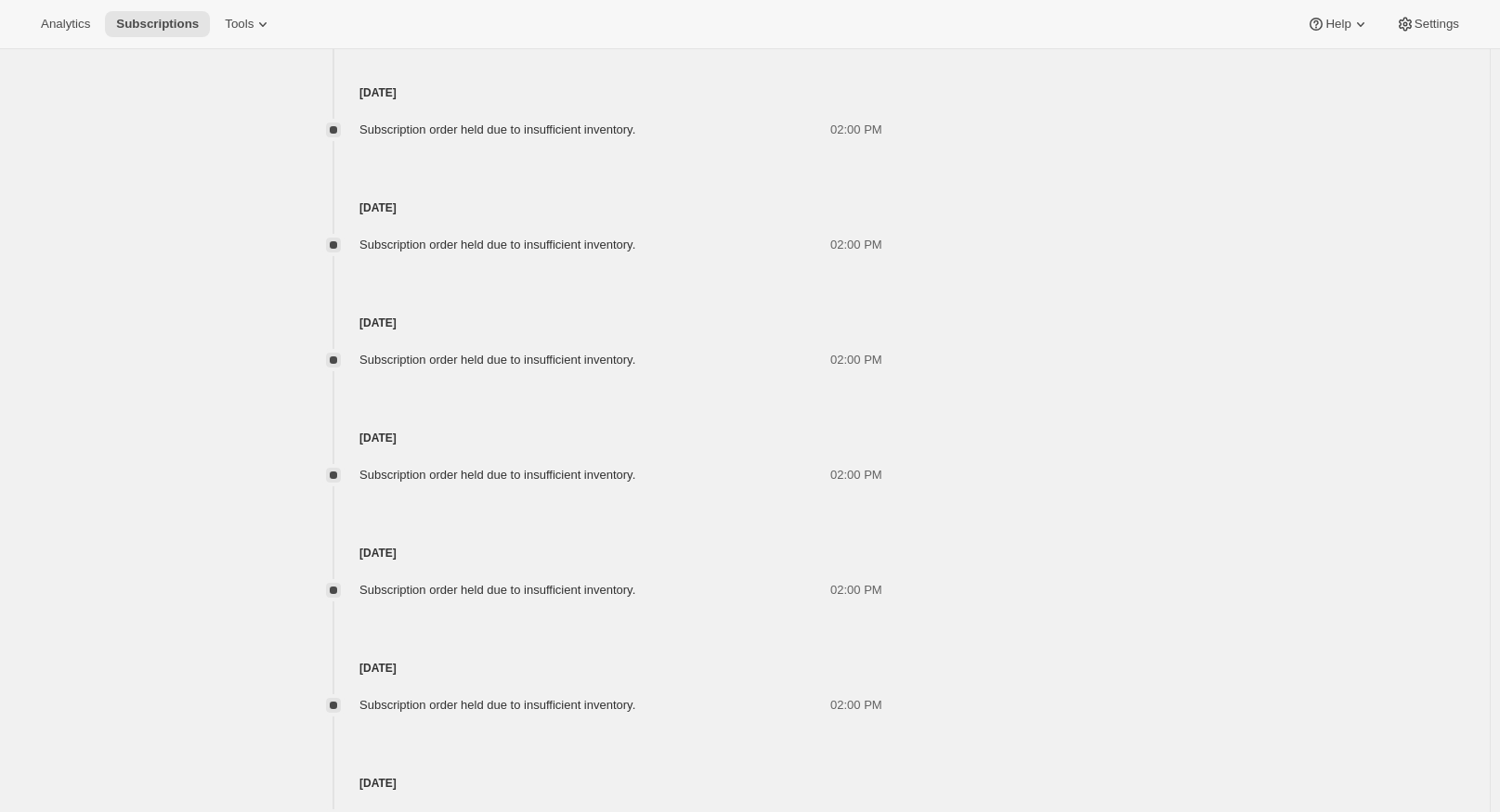
scroll to position [2484, 0]
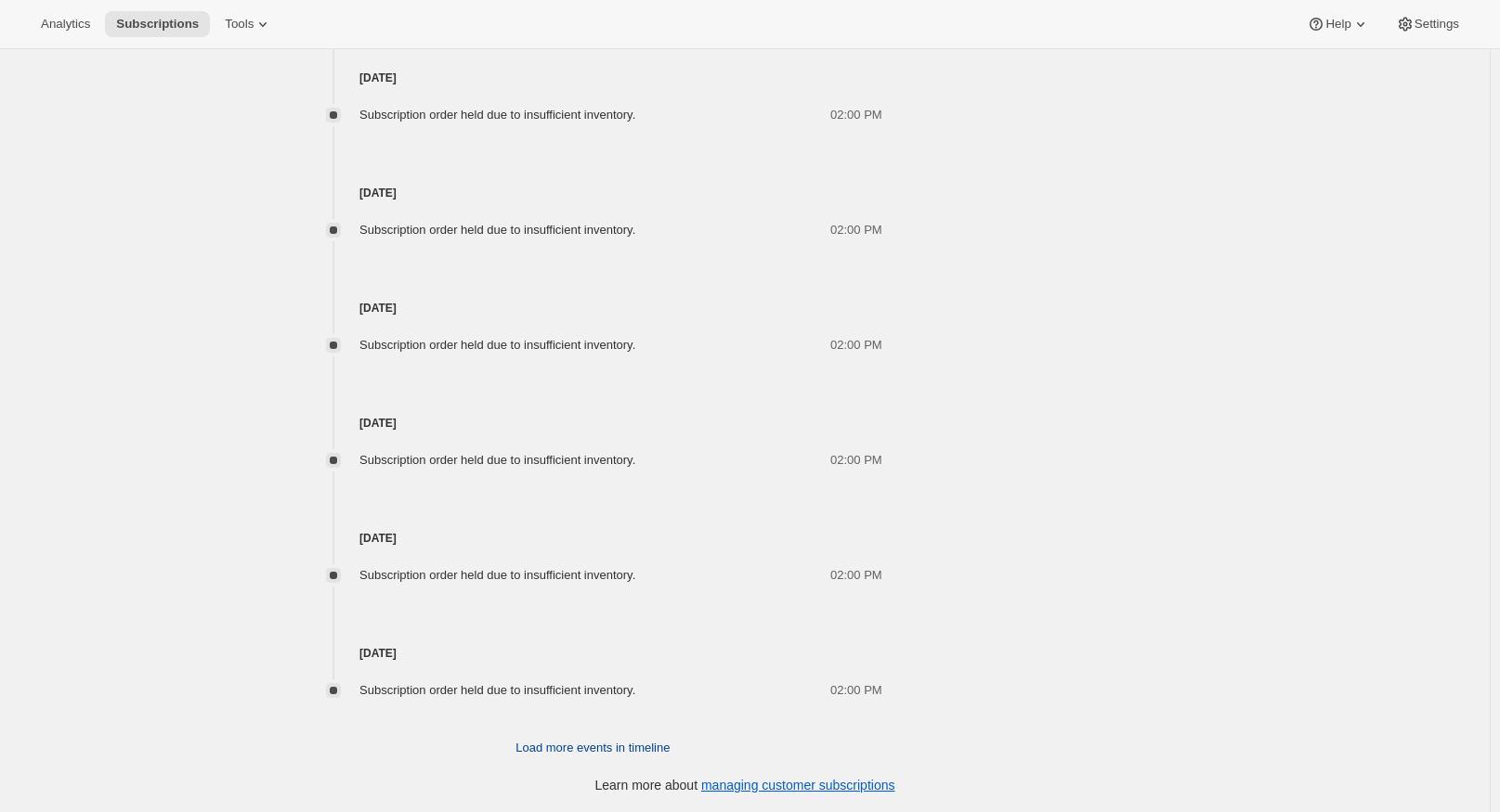
click at [575, 749] on span "Load more events in timeline" at bounding box center [592, 749] width 154 height 19
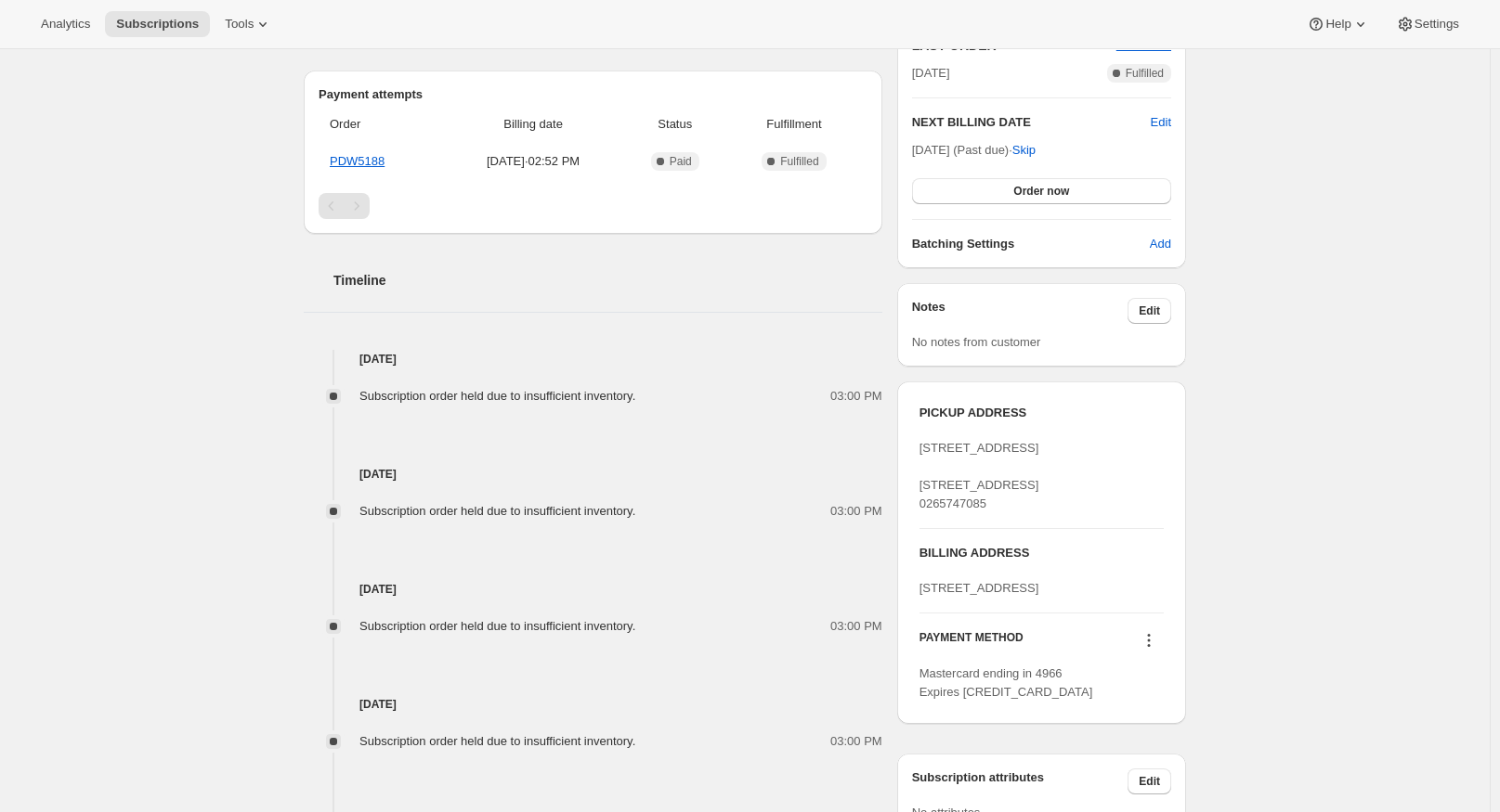
scroll to position [681, 0]
